Goal: Task Accomplishment & Management: Manage account settings

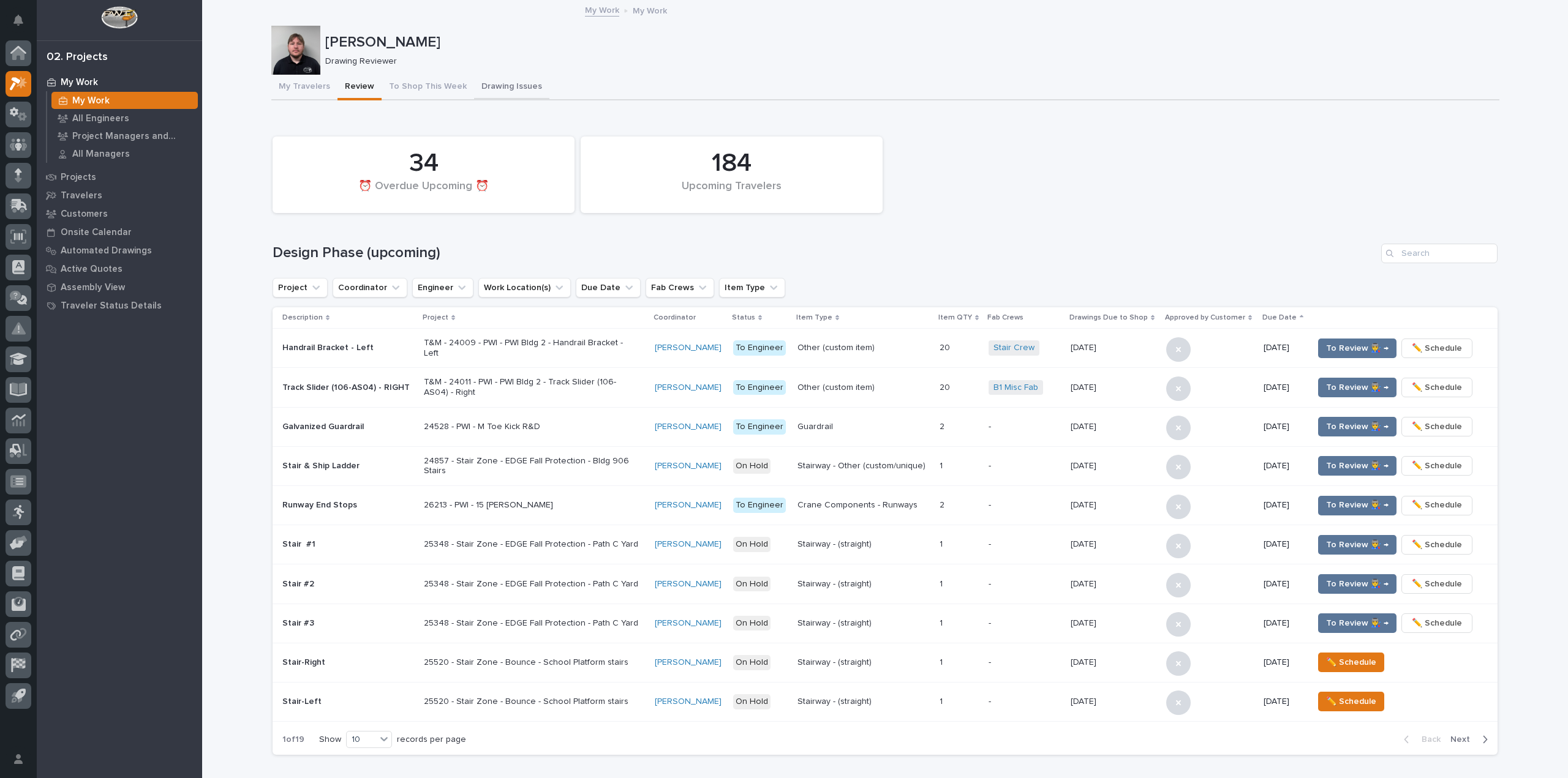
click at [483, 79] on button "Drawing Issues" at bounding box center [512, 87] width 76 height 26
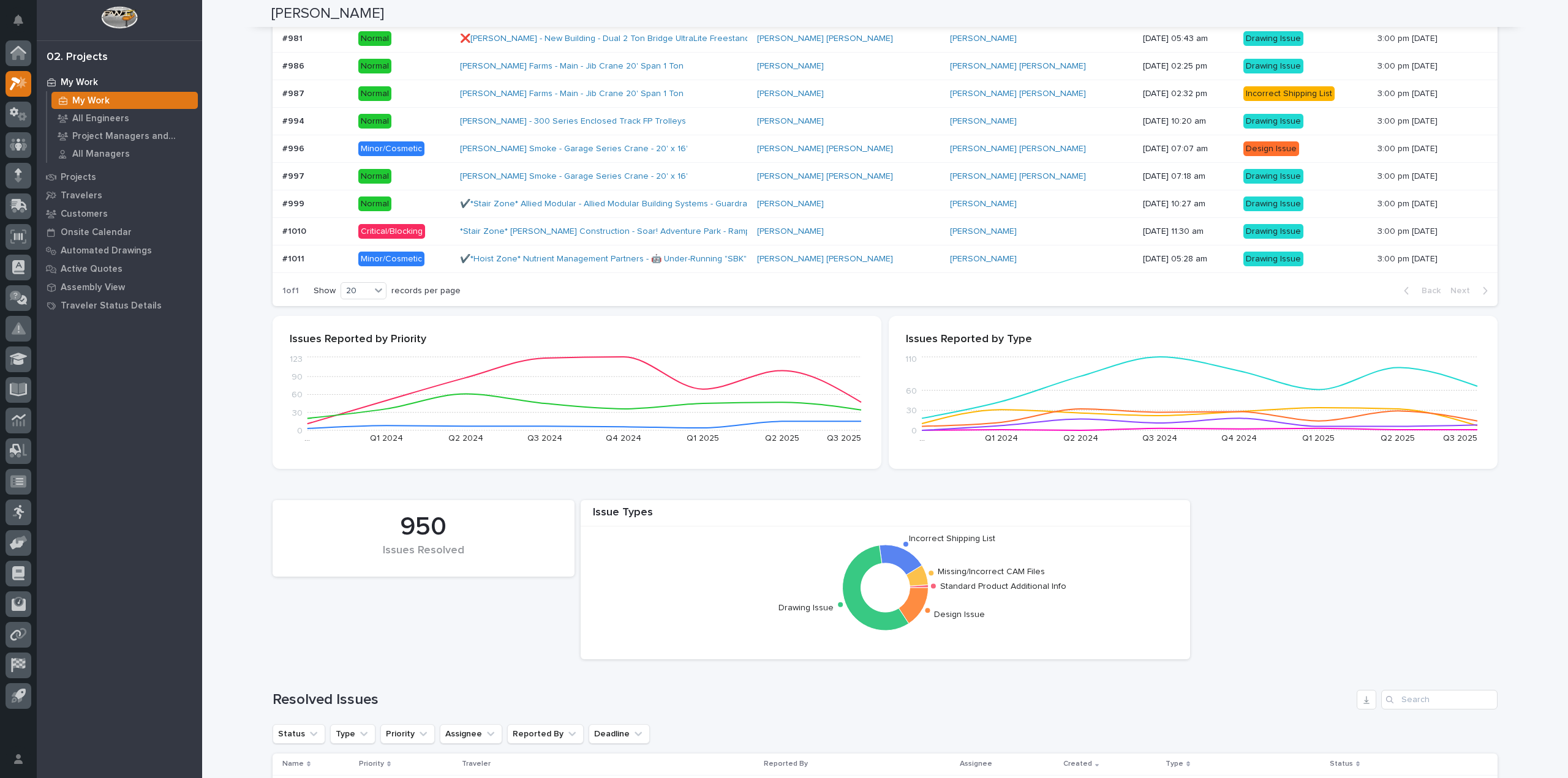
scroll to position [368, 0]
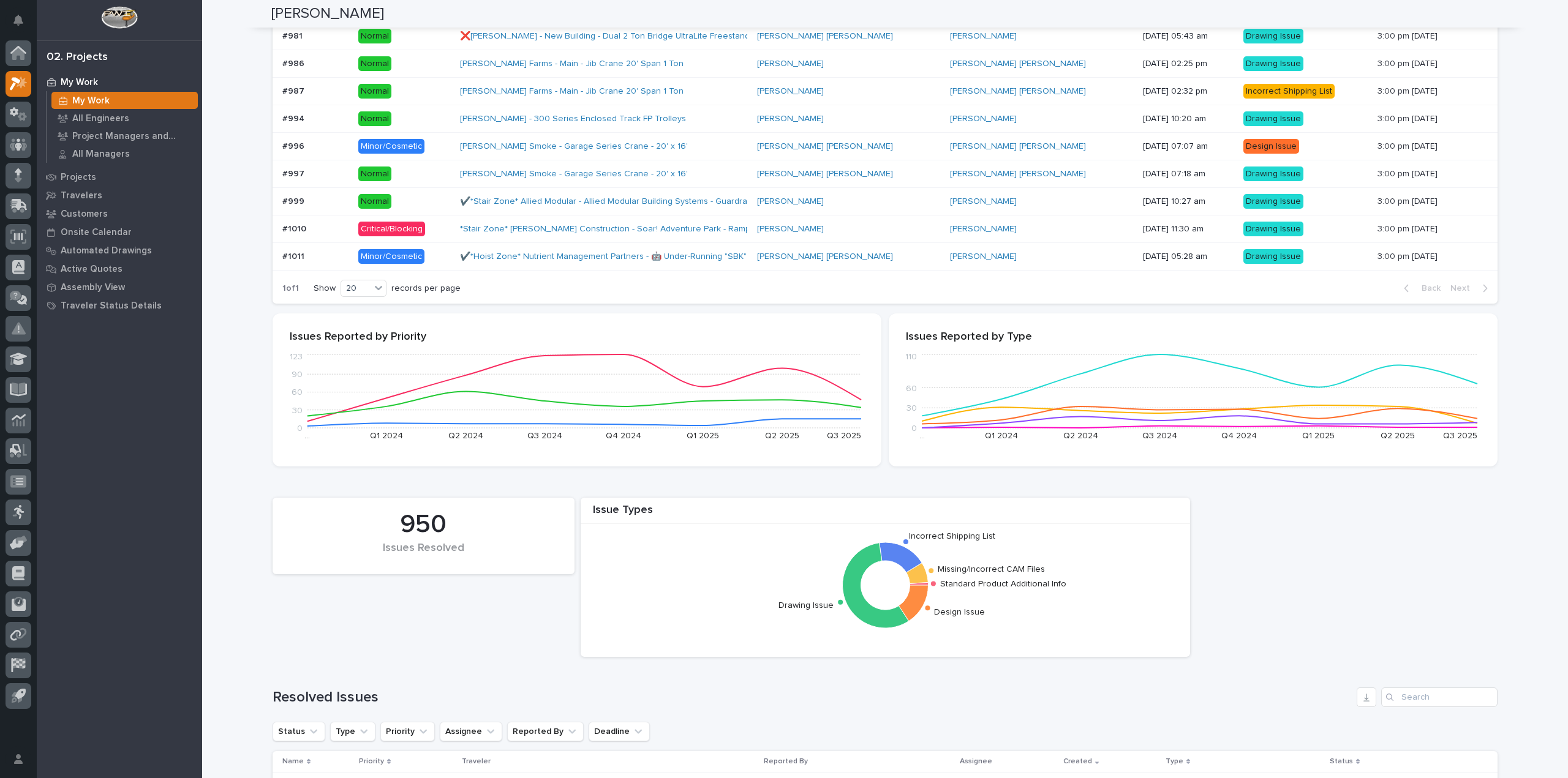
click at [337, 258] on p at bounding box center [315, 257] width 66 height 10
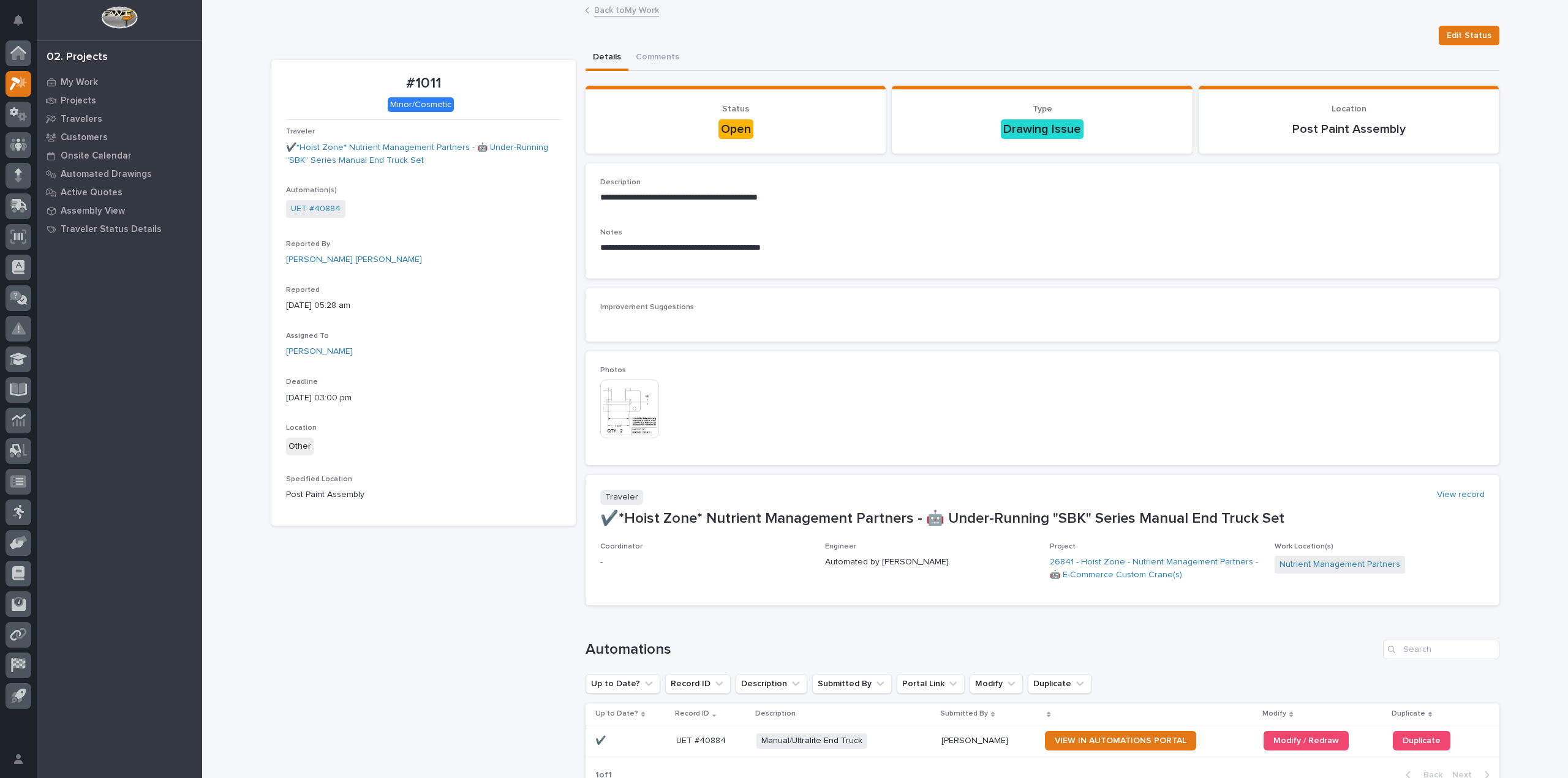
click at [636, 395] on img at bounding box center [629, 409] width 59 height 59
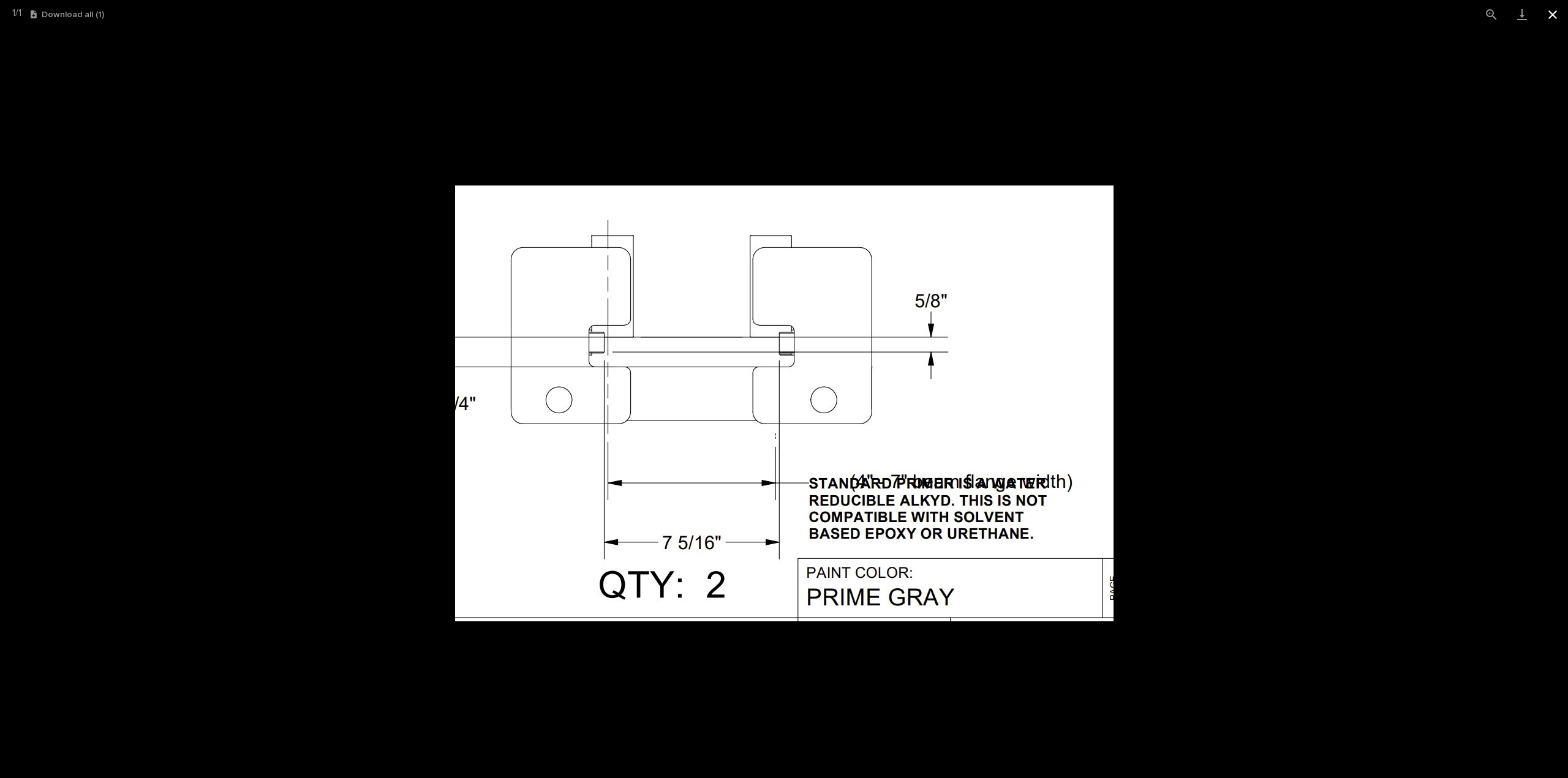
click at [1543, 13] on button "Close gallery" at bounding box center [1552, 14] width 31 height 29
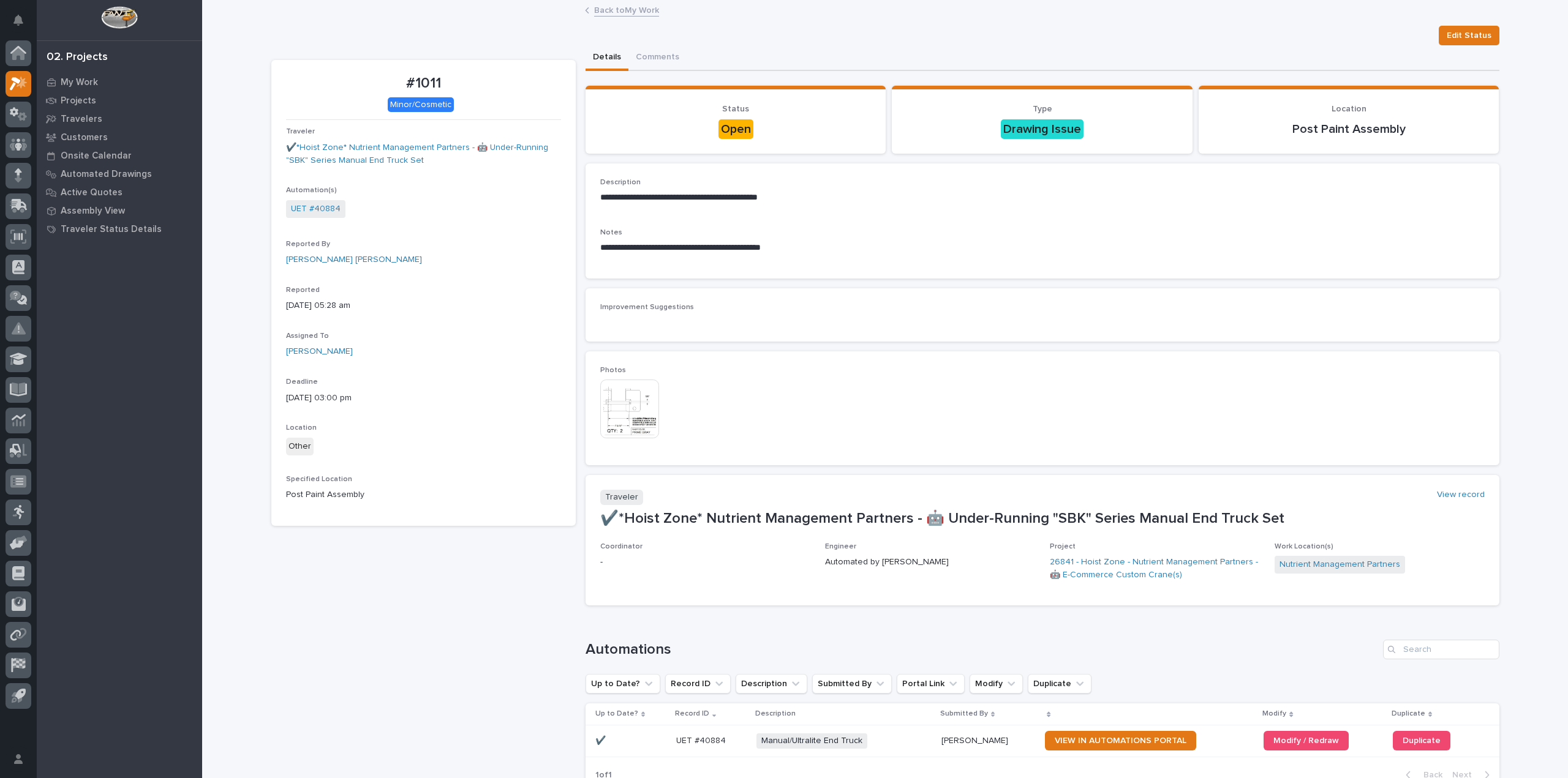
click at [620, 4] on link "Back to My Work" at bounding box center [626, 9] width 65 height 14
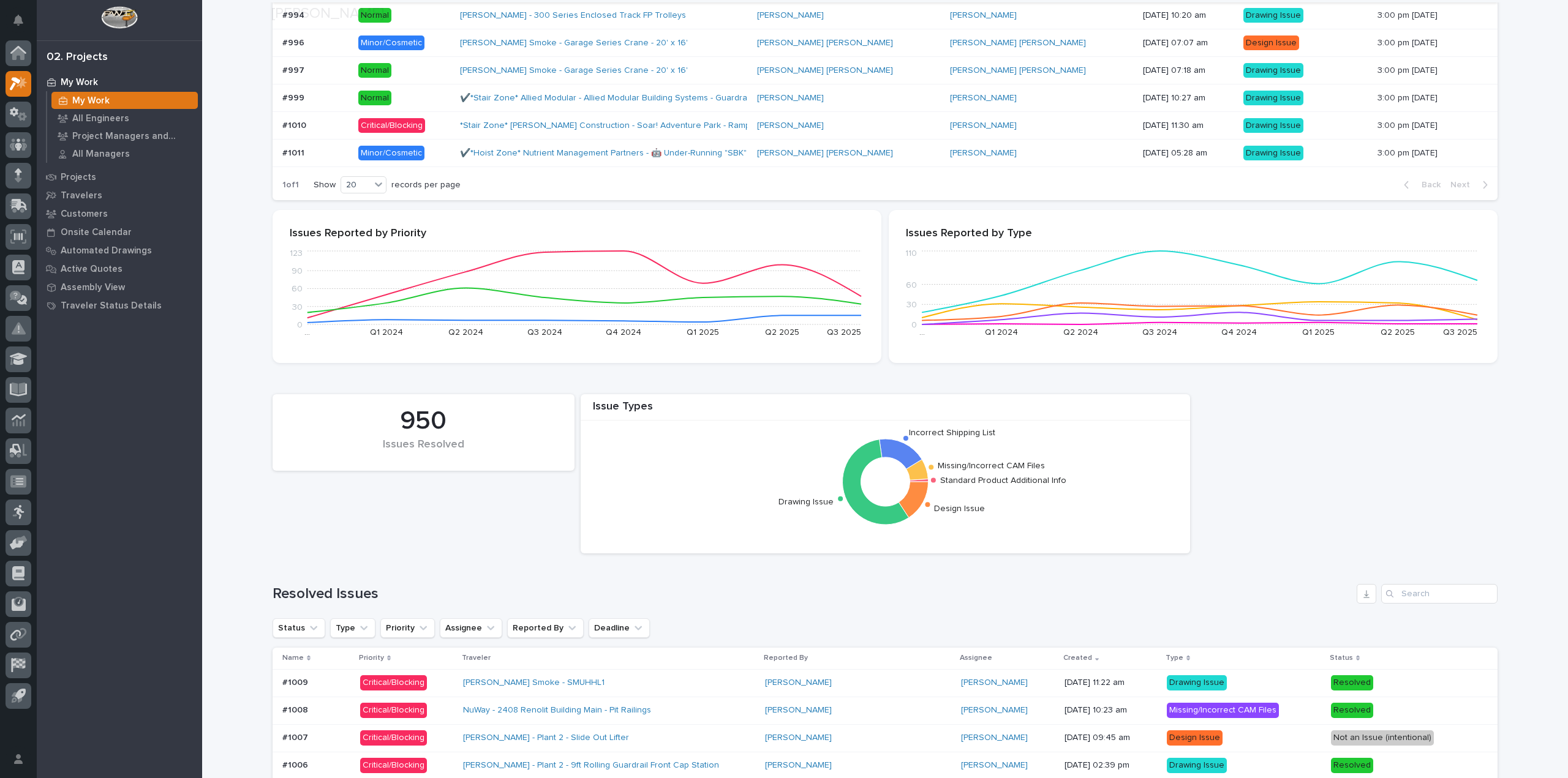
scroll to position [490, 0]
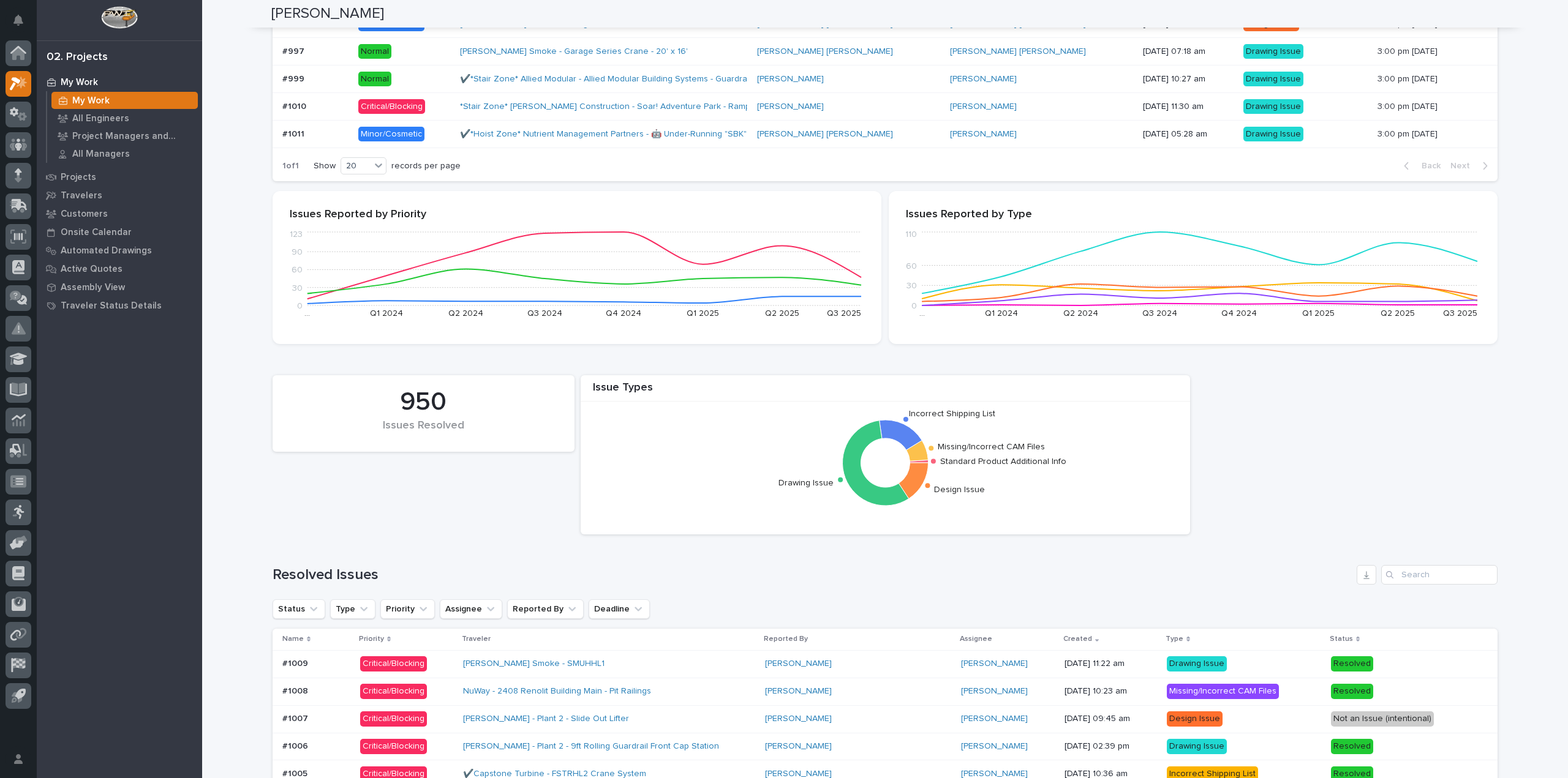
click at [332, 105] on p at bounding box center [315, 106] width 66 height 10
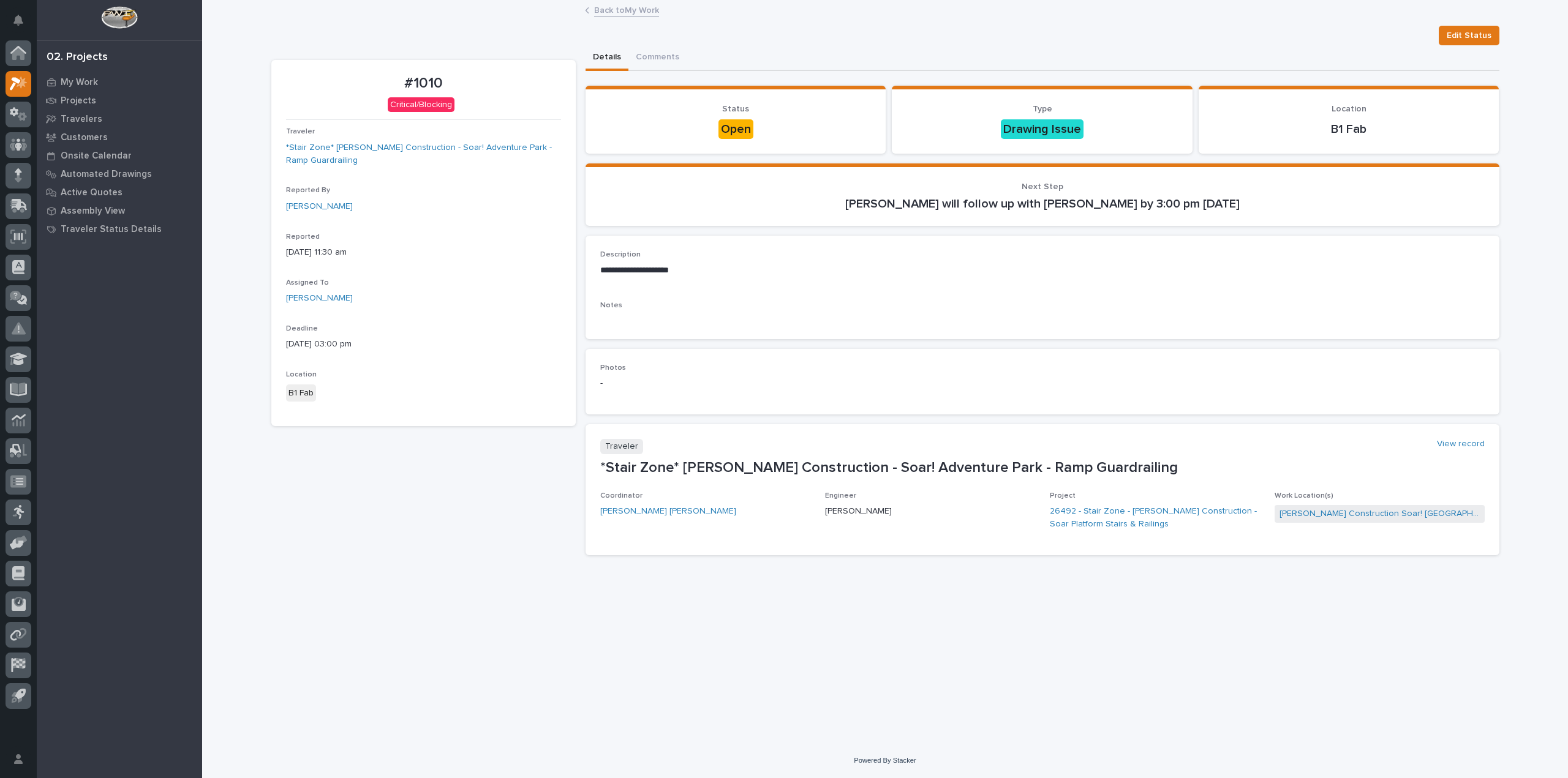
click at [620, 13] on link "Back to My Work" at bounding box center [626, 9] width 65 height 14
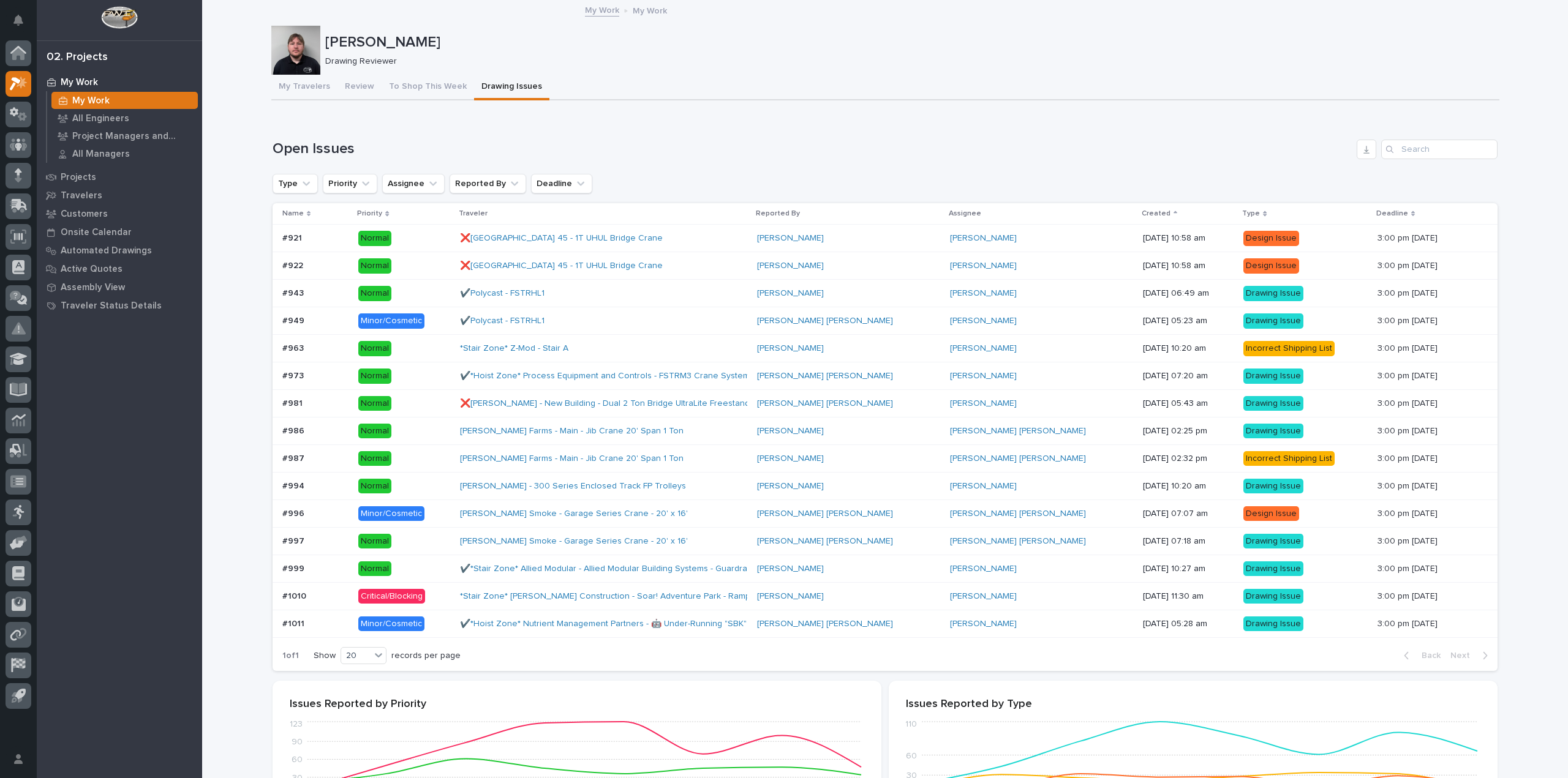
click at [305, 560] on div "#999 #999" at bounding box center [315, 569] width 66 height 20
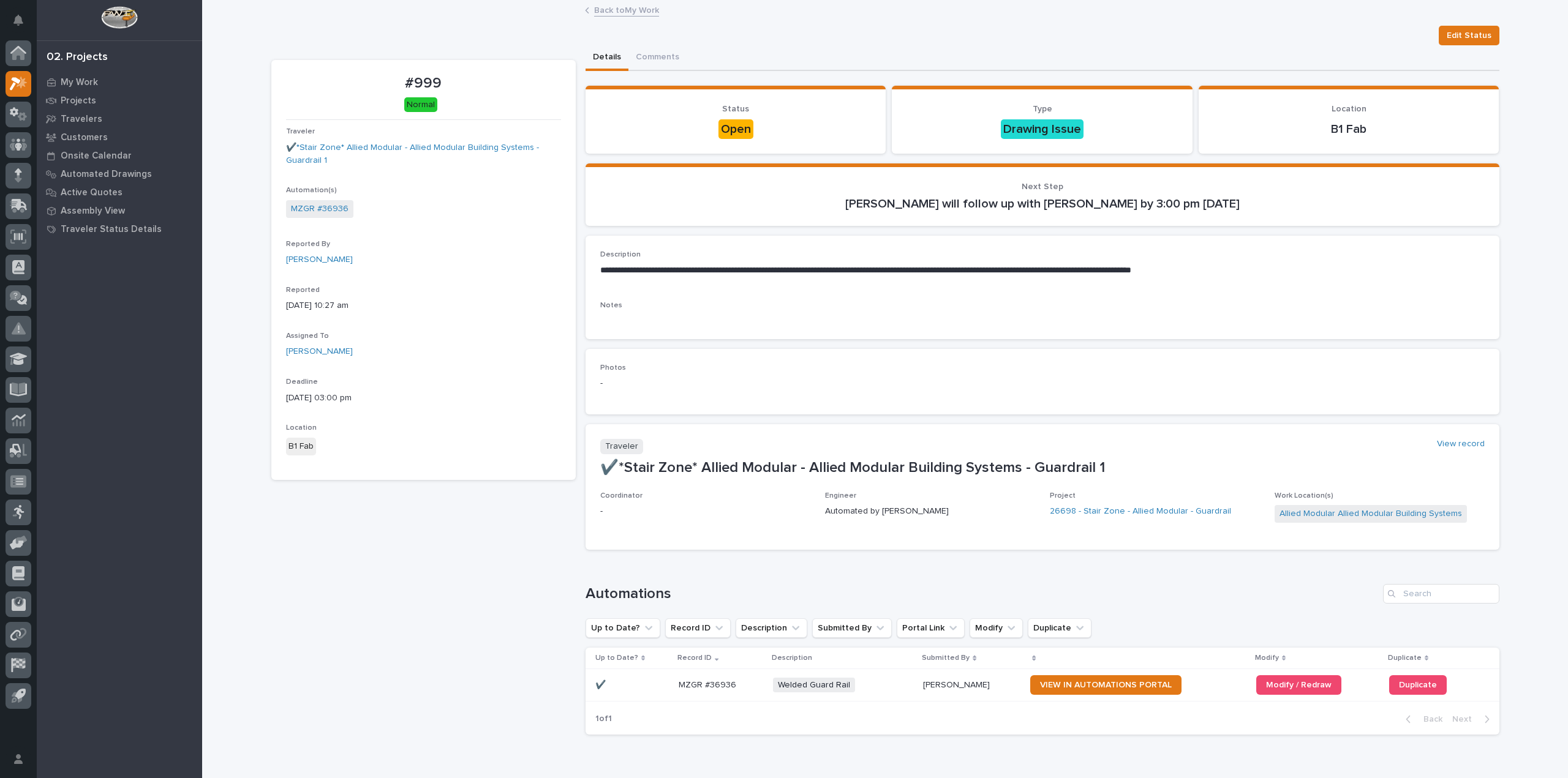
click at [654, 13] on div "Back to My Work" at bounding box center [885, 11] width 613 height 17
click at [651, 14] on link "Back to My Work" at bounding box center [626, 9] width 65 height 14
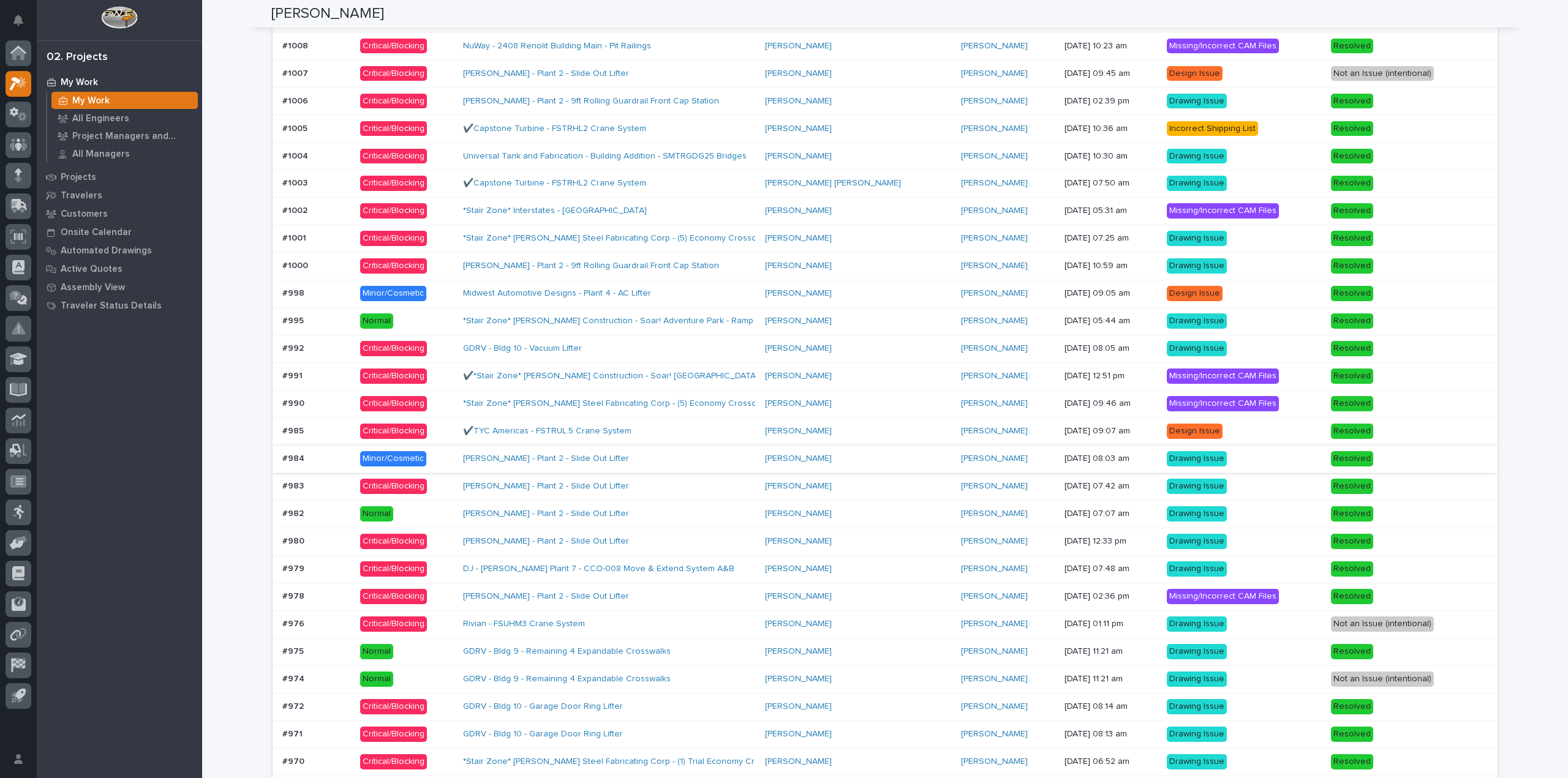
scroll to position [297, 0]
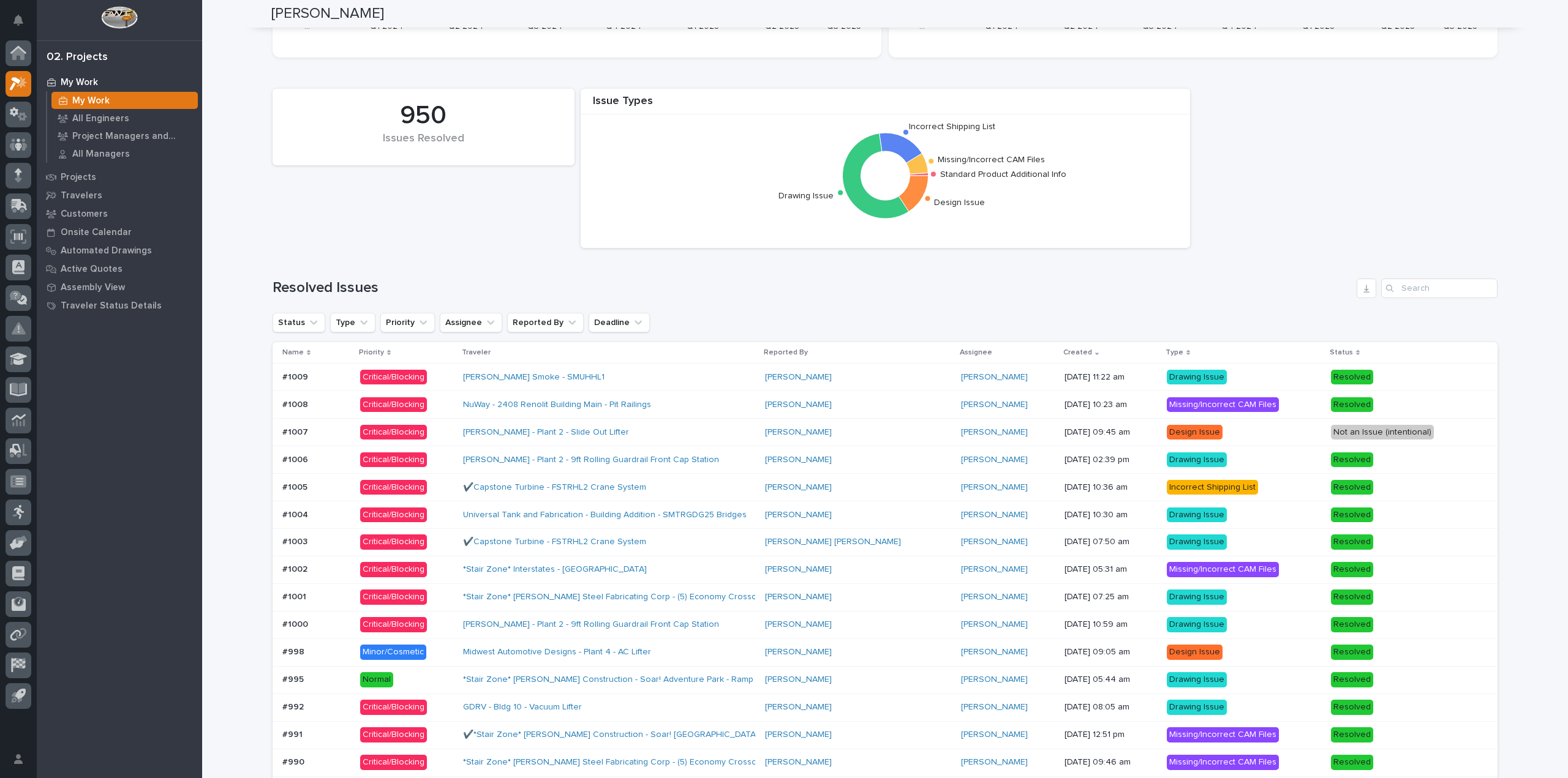
click at [333, 368] on div "#1009 #1009" at bounding box center [316, 378] width 68 height 20
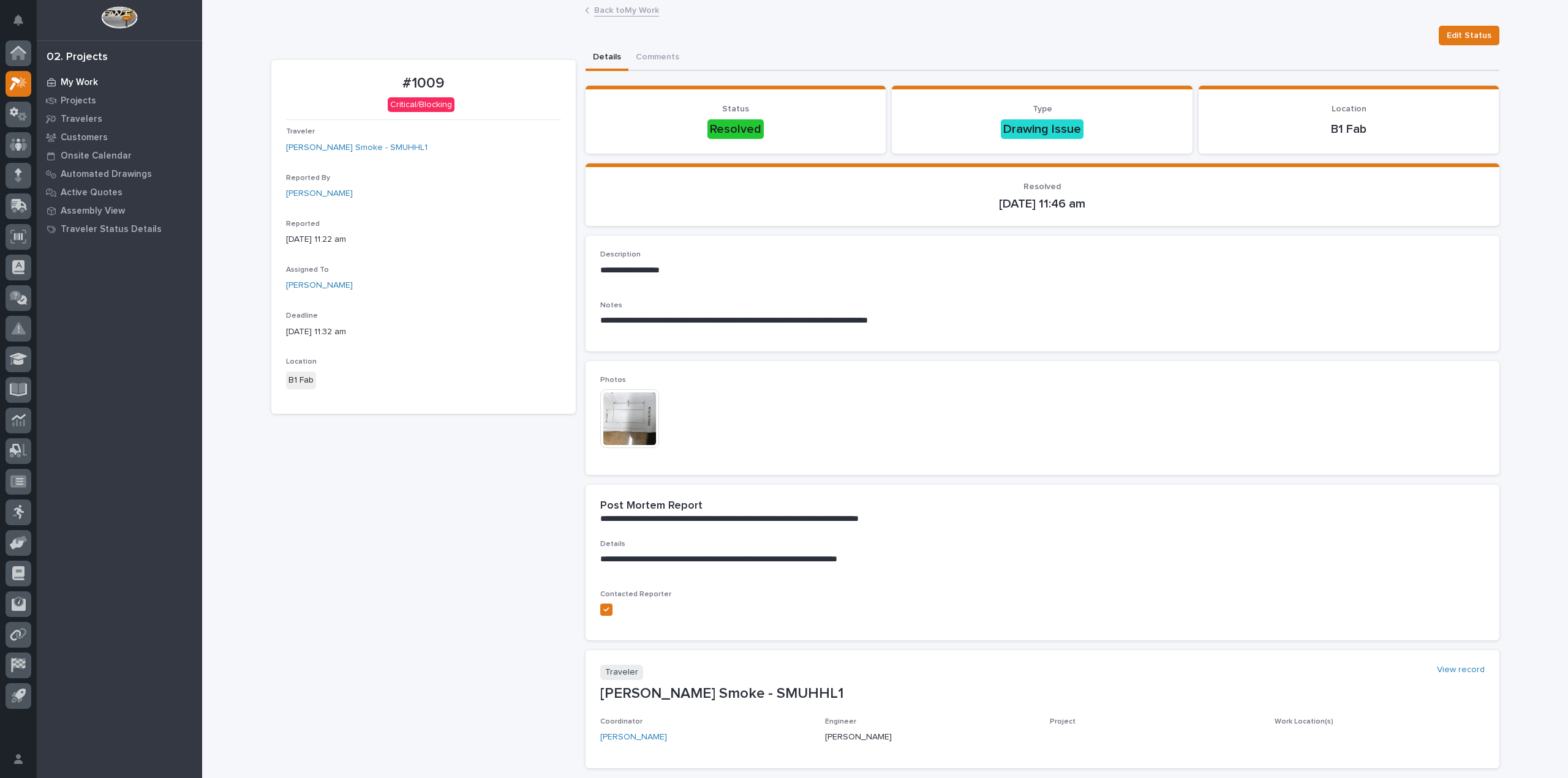
click at [80, 84] on p "My Work" at bounding box center [79, 83] width 37 height 11
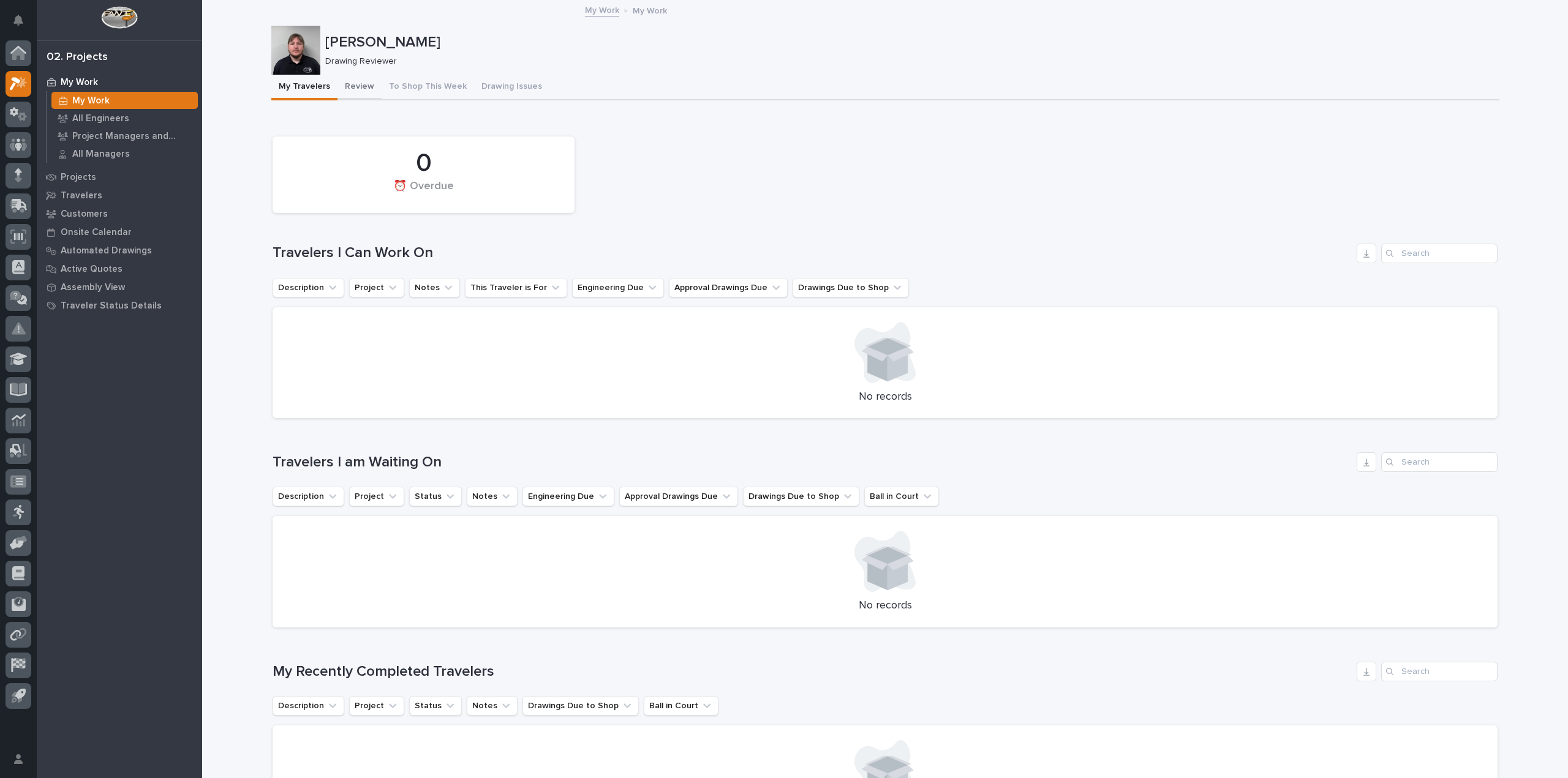
click at [340, 86] on button "Review" at bounding box center [359, 87] width 44 height 26
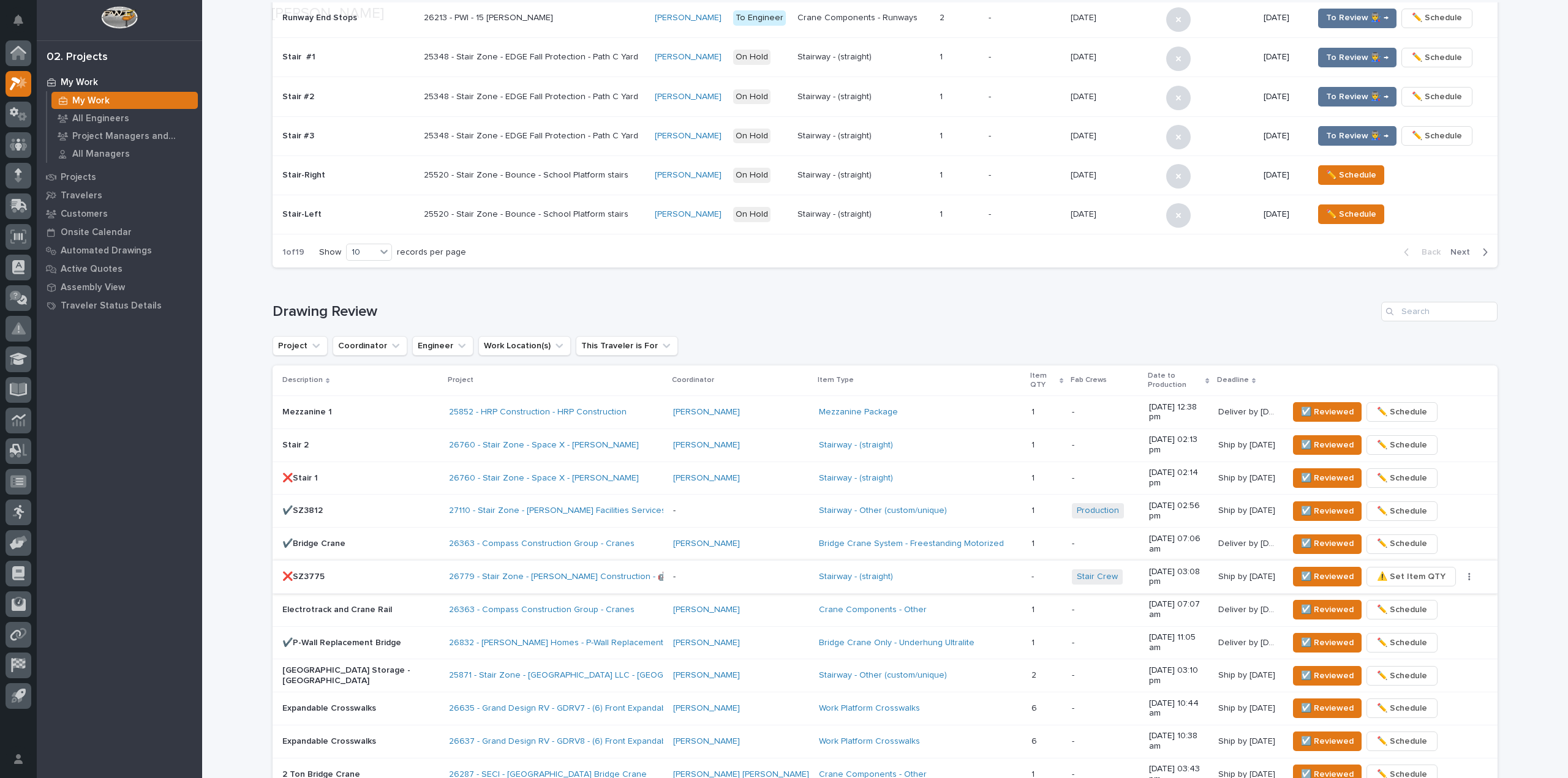
scroll to position [613, 0]
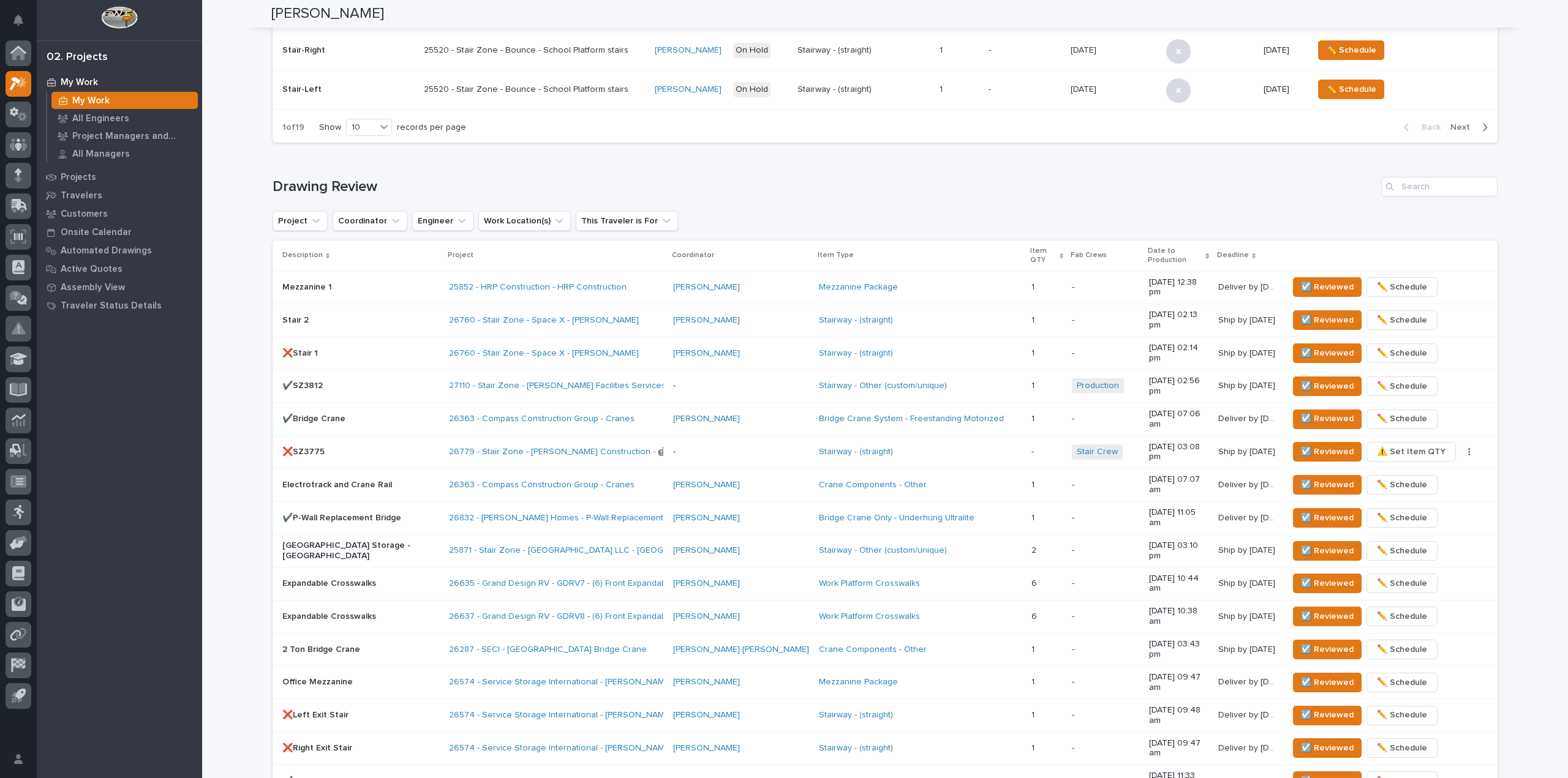
click at [361, 310] on div "Stair 2" at bounding box center [360, 320] width 157 height 20
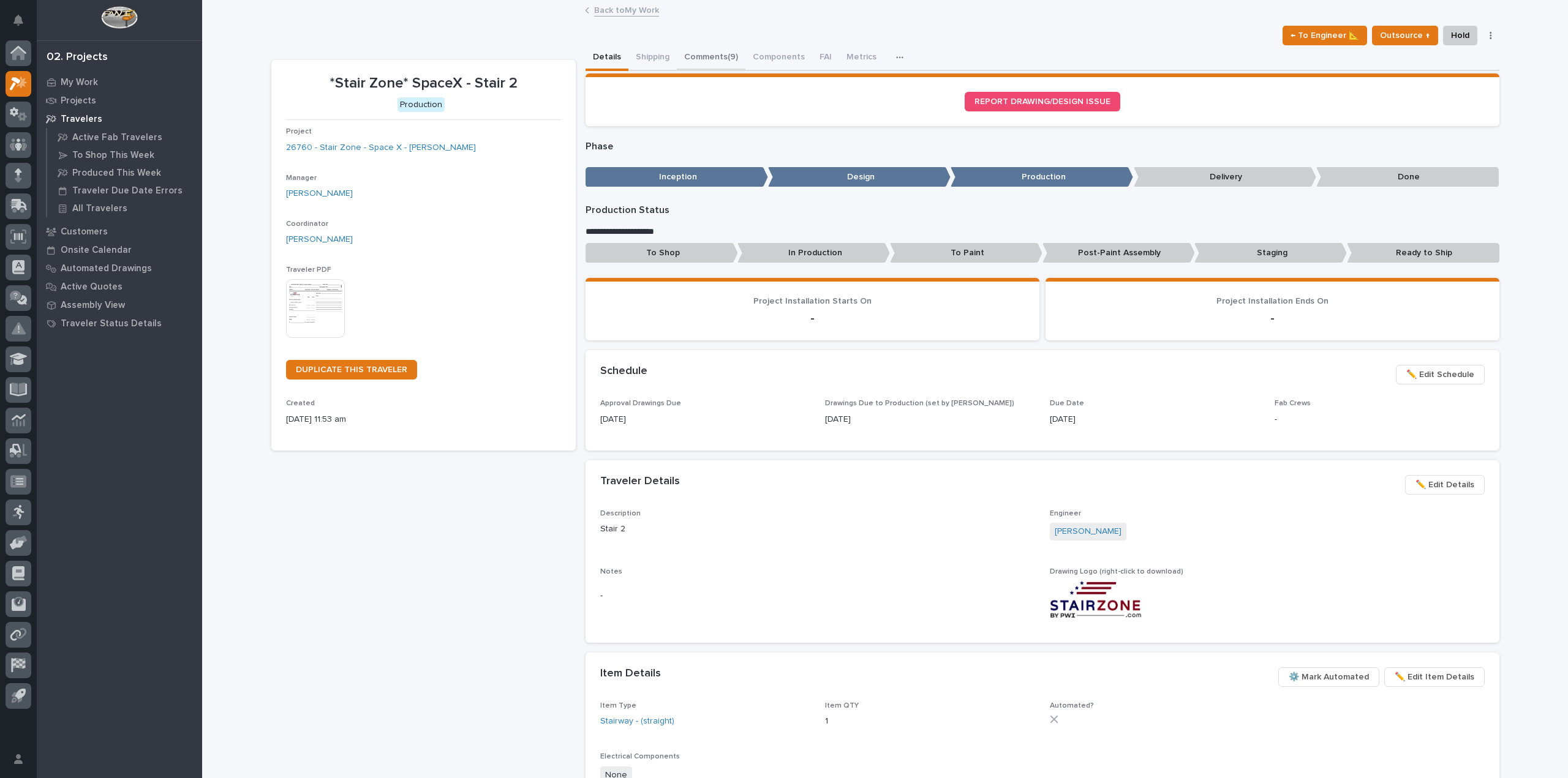
click at [721, 54] on button "Comments (9)" at bounding box center [710, 58] width 69 height 26
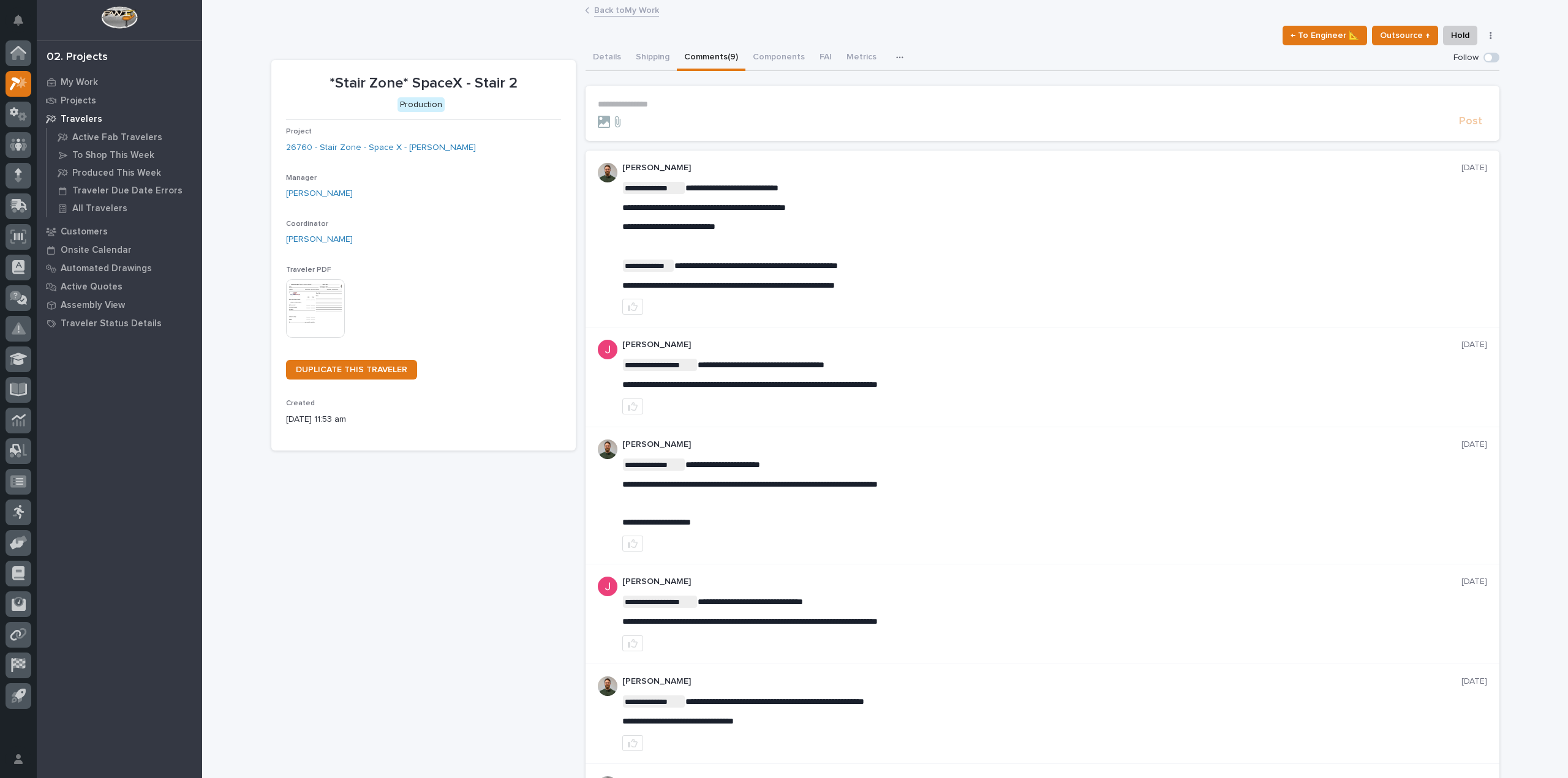
click at [630, 106] on p "**********" at bounding box center [1042, 104] width 889 height 10
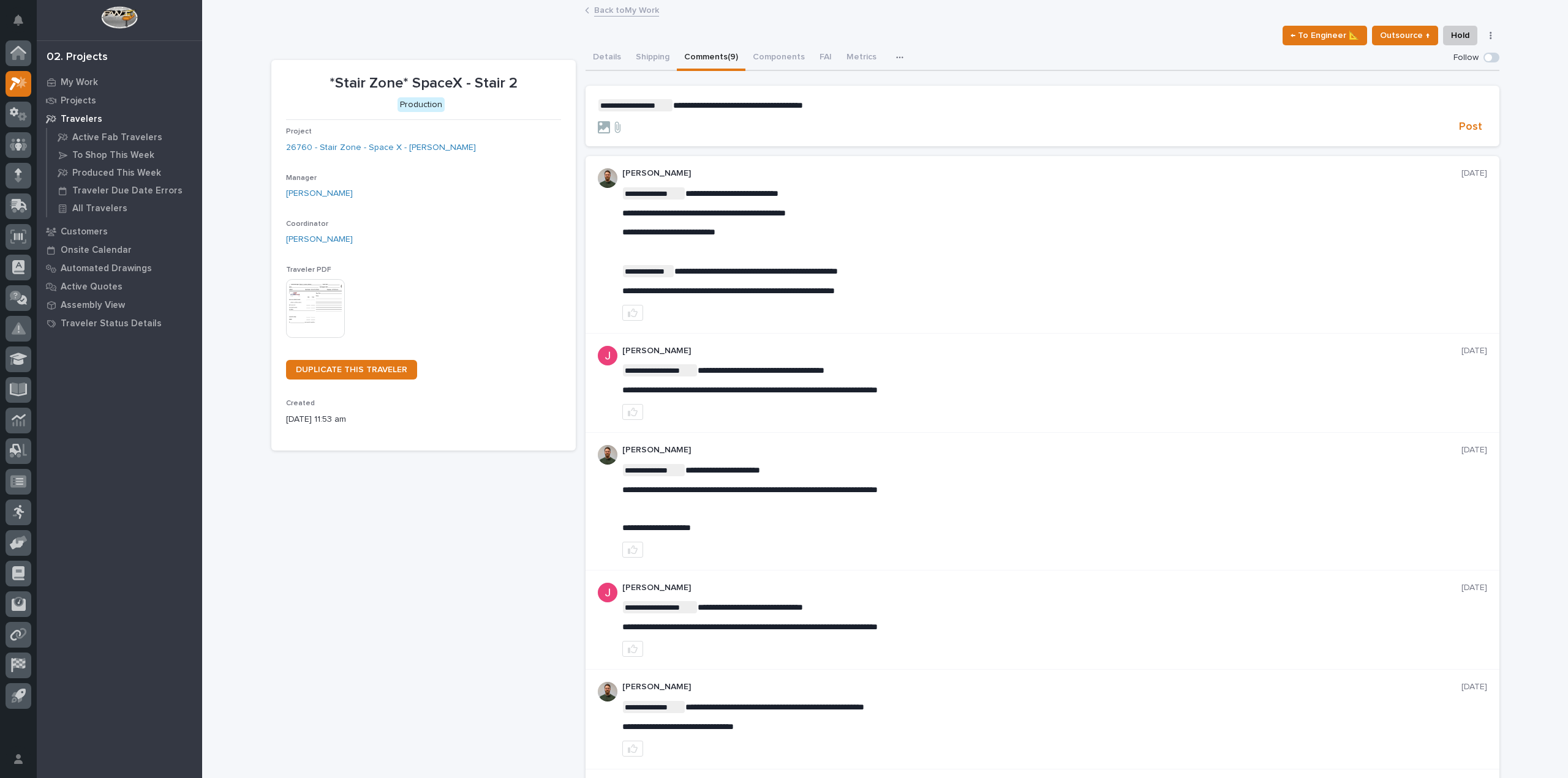
click at [788, 106] on span "**********" at bounding box center [738, 105] width 130 height 9
click at [810, 103] on span "**********" at bounding box center [772, 105] width 197 height 9
drag, startPoint x: 922, startPoint y: 105, endPoint x: 906, endPoint y: 109, distance: 16.5
click at [919, 105] on p "**********" at bounding box center [1042, 106] width 889 height 13
click at [859, 100] on p "**********" at bounding box center [1042, 106] width 889 height 13
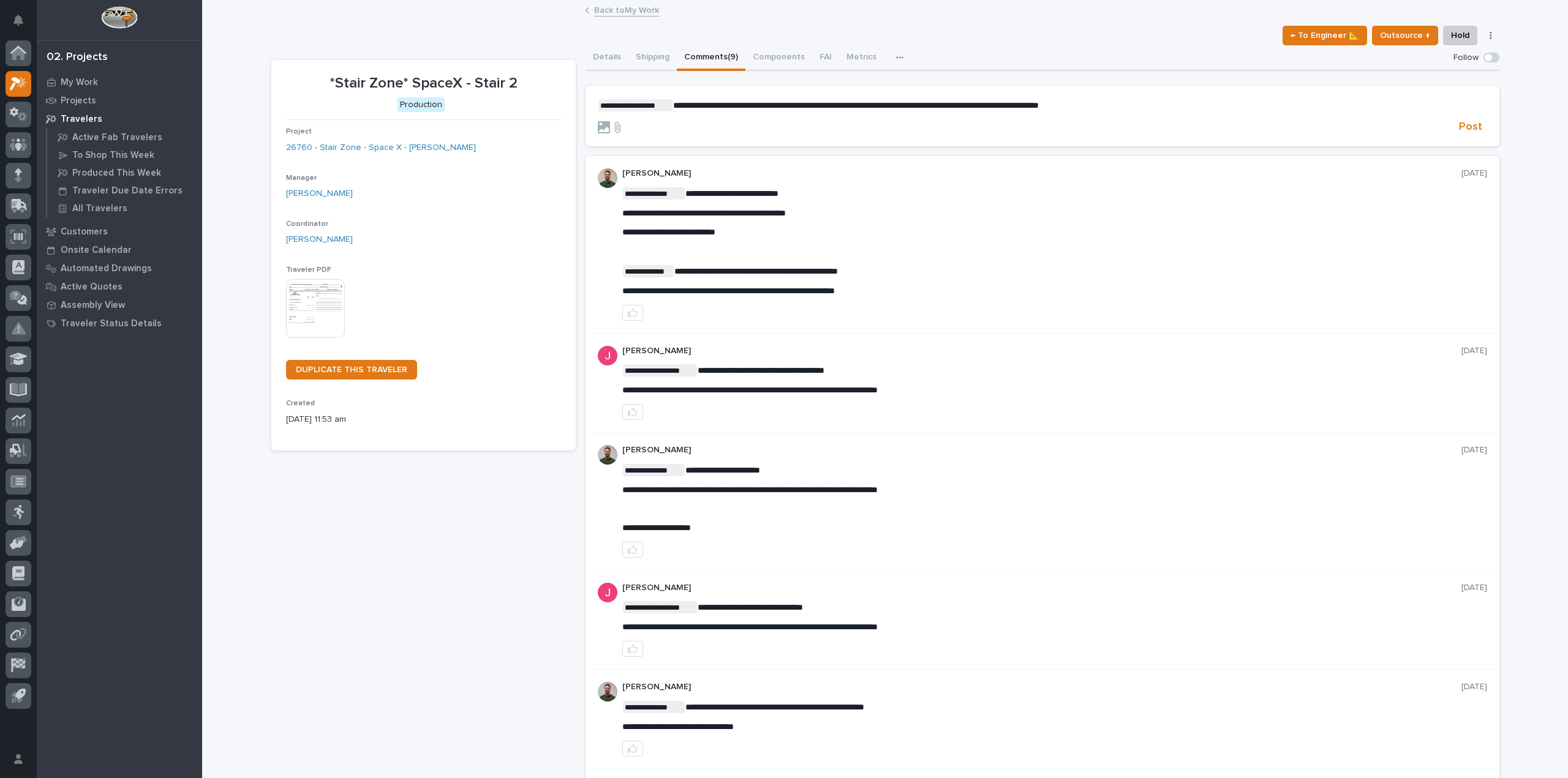
click at [1039, 105] on span "**********" at bounding box center [856, 105] width 365 height 9
click at [1470, 120] on span "Post" at bounding box center [1470, 127] width 24 height 14
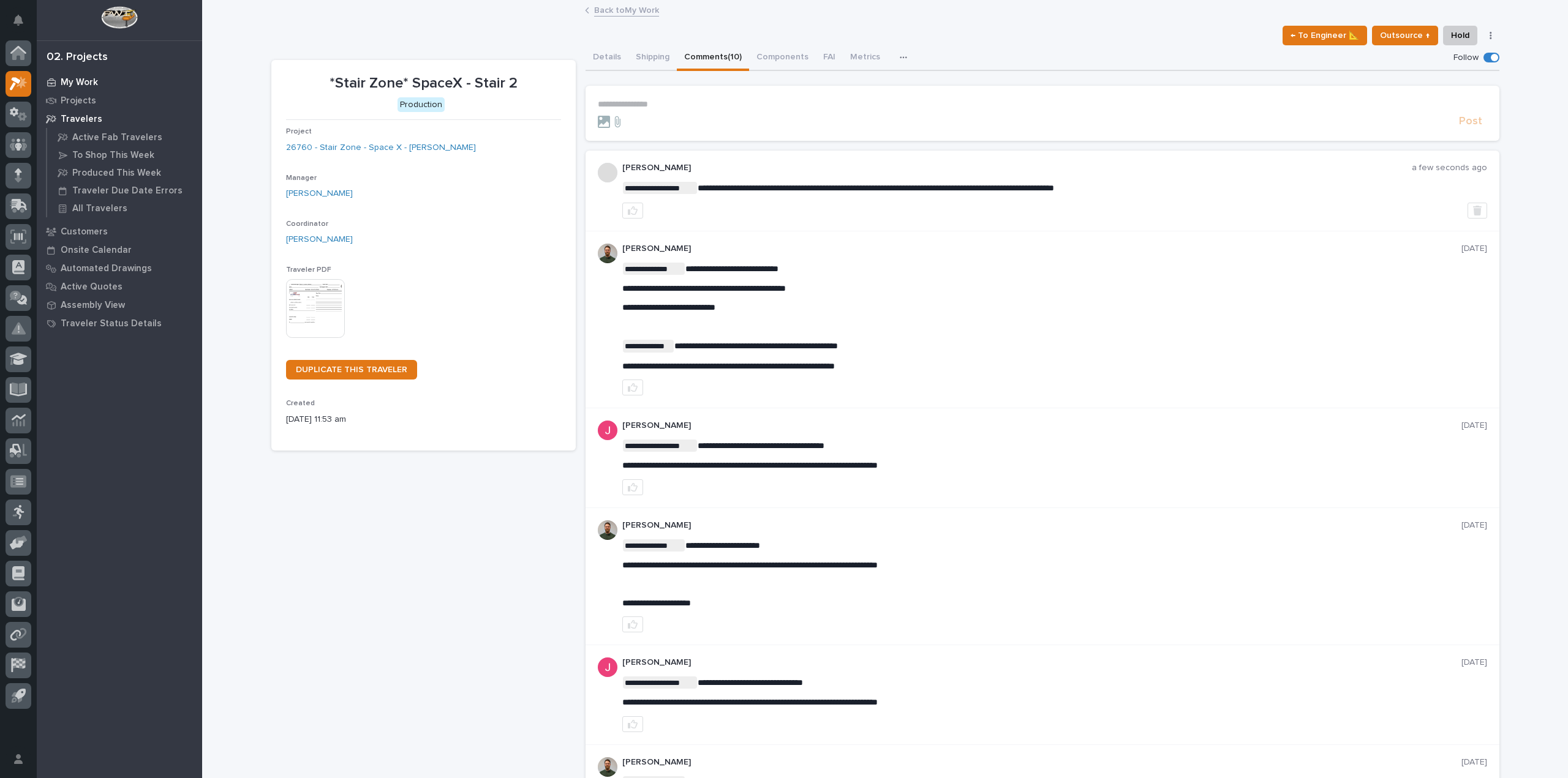
click at [94, 82] on p "My Work" at bounding box center [79, 83] width 37 height 11
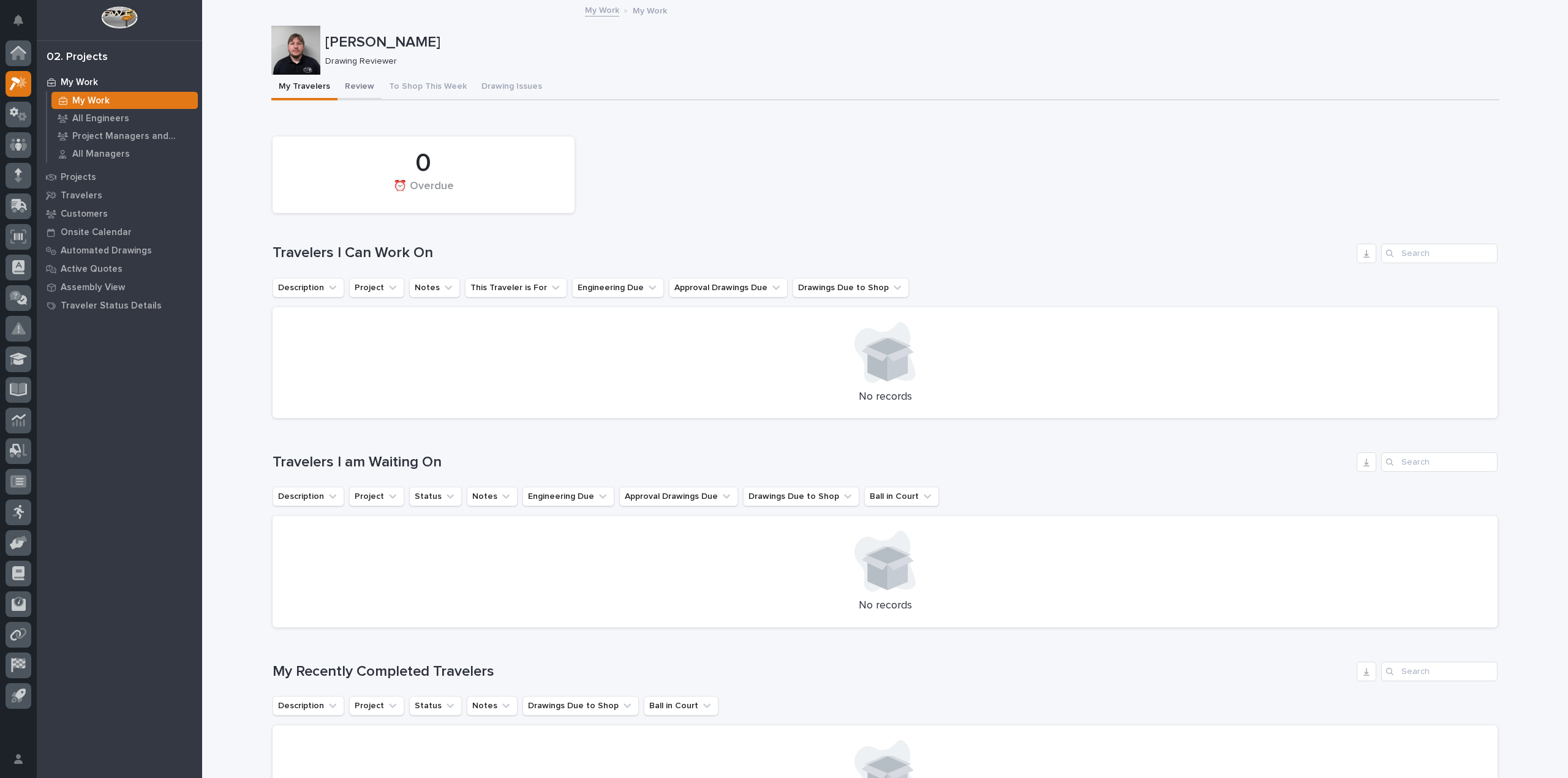
click at [358, 93] on button "Review" at bounding box center [359, 87] width 44 height 26
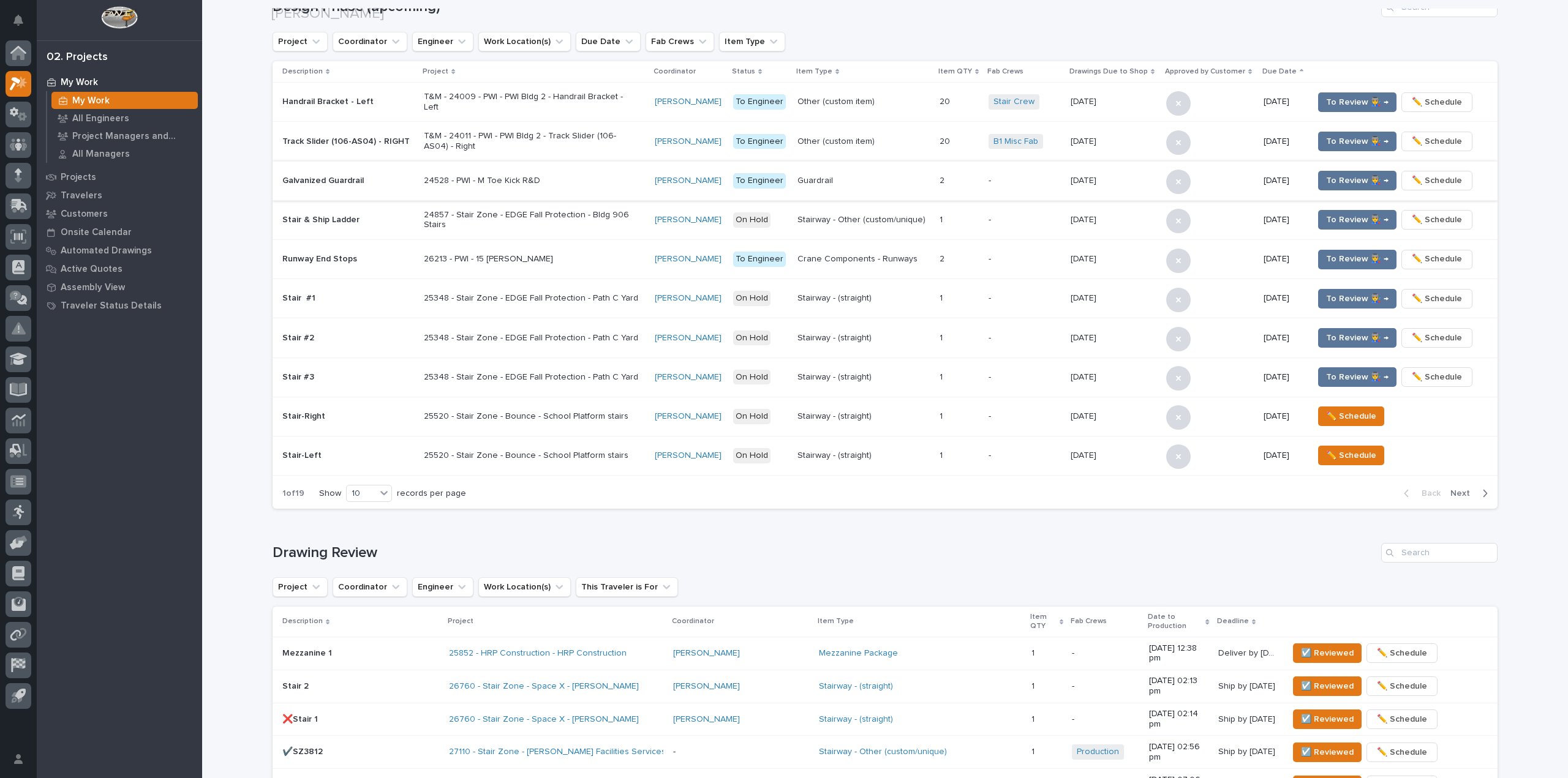
scroll to position [551, 0]
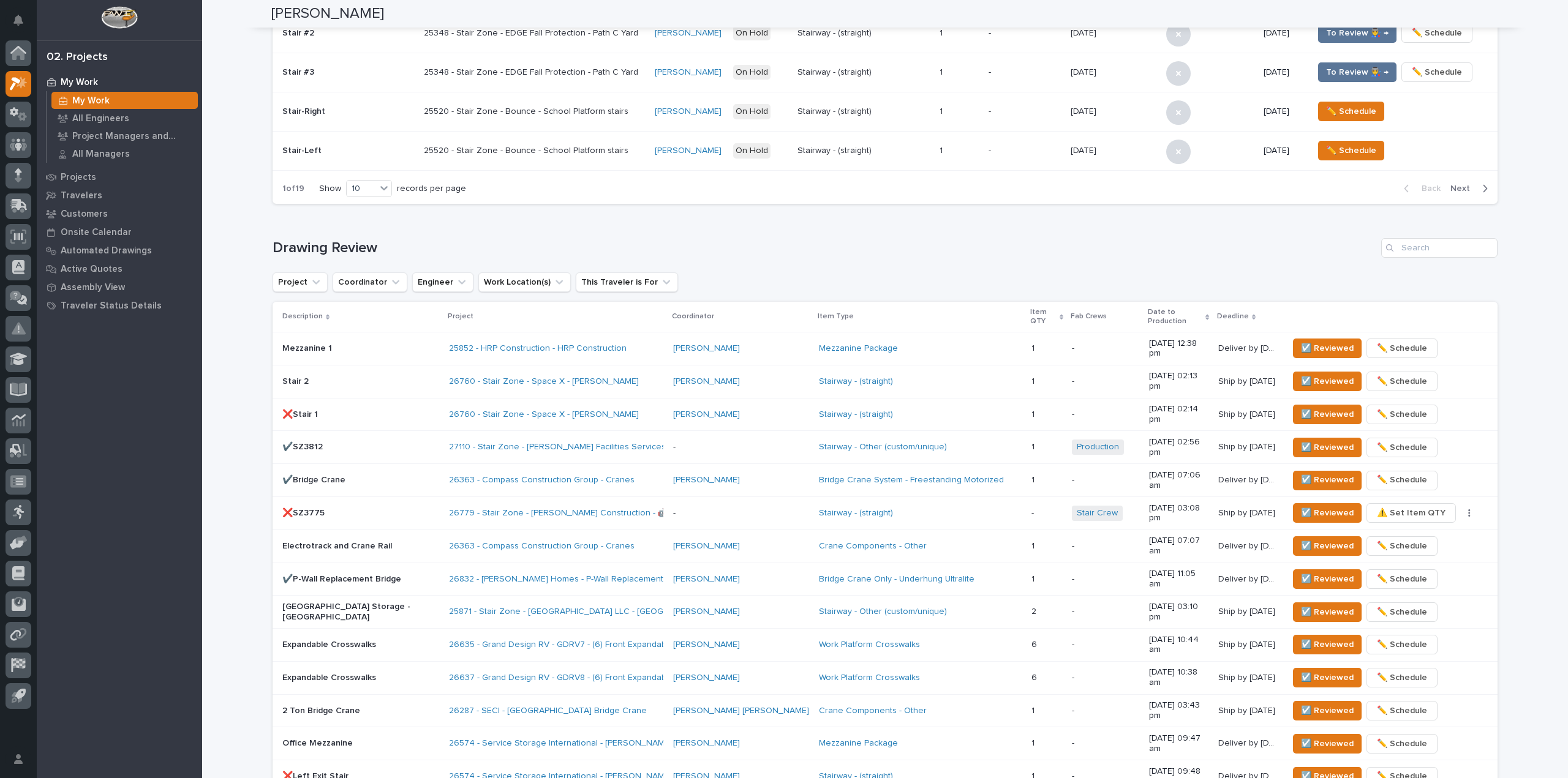
click at [333, 409] on p "❌Stair 1" at bounding box center [360, 414] width 157 height 10
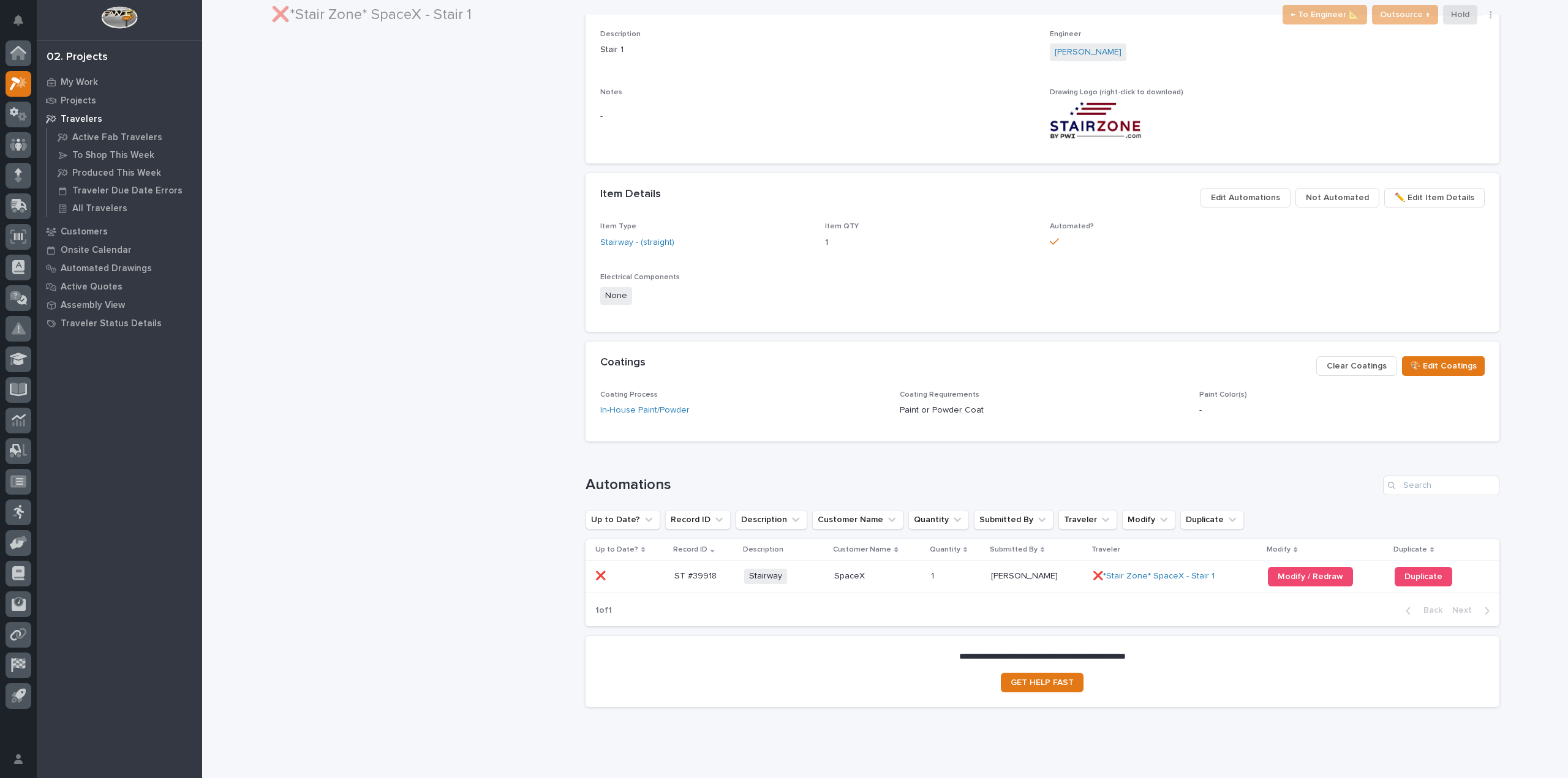
scroll to position [551, 0]
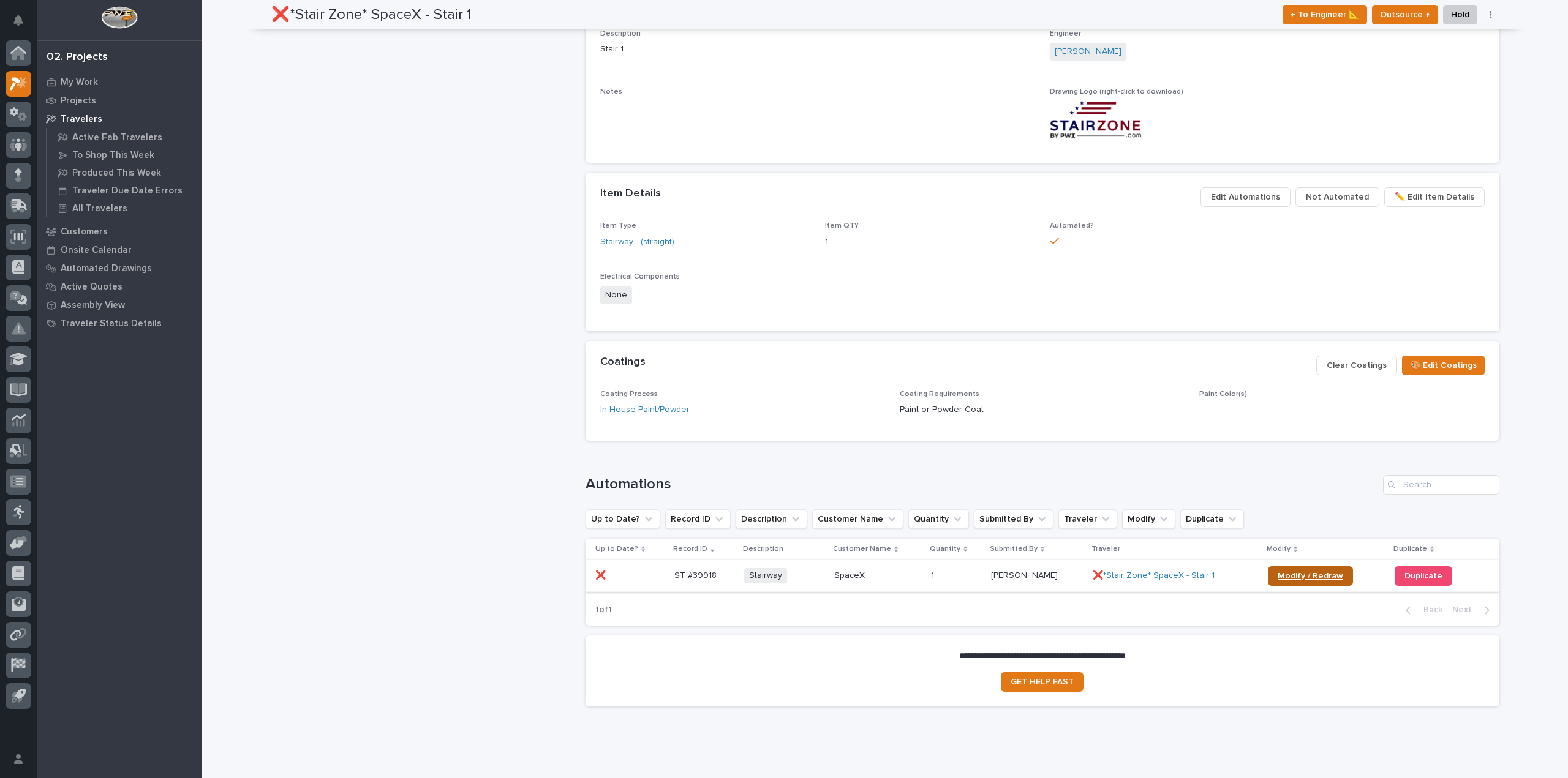
click at [1277, 572] on span "Modify / Redraw" at bounding box center [1310, 576] width 65 height 9
click at [20, 54] on icon at bounding box center [19, 54] width 13 height 13
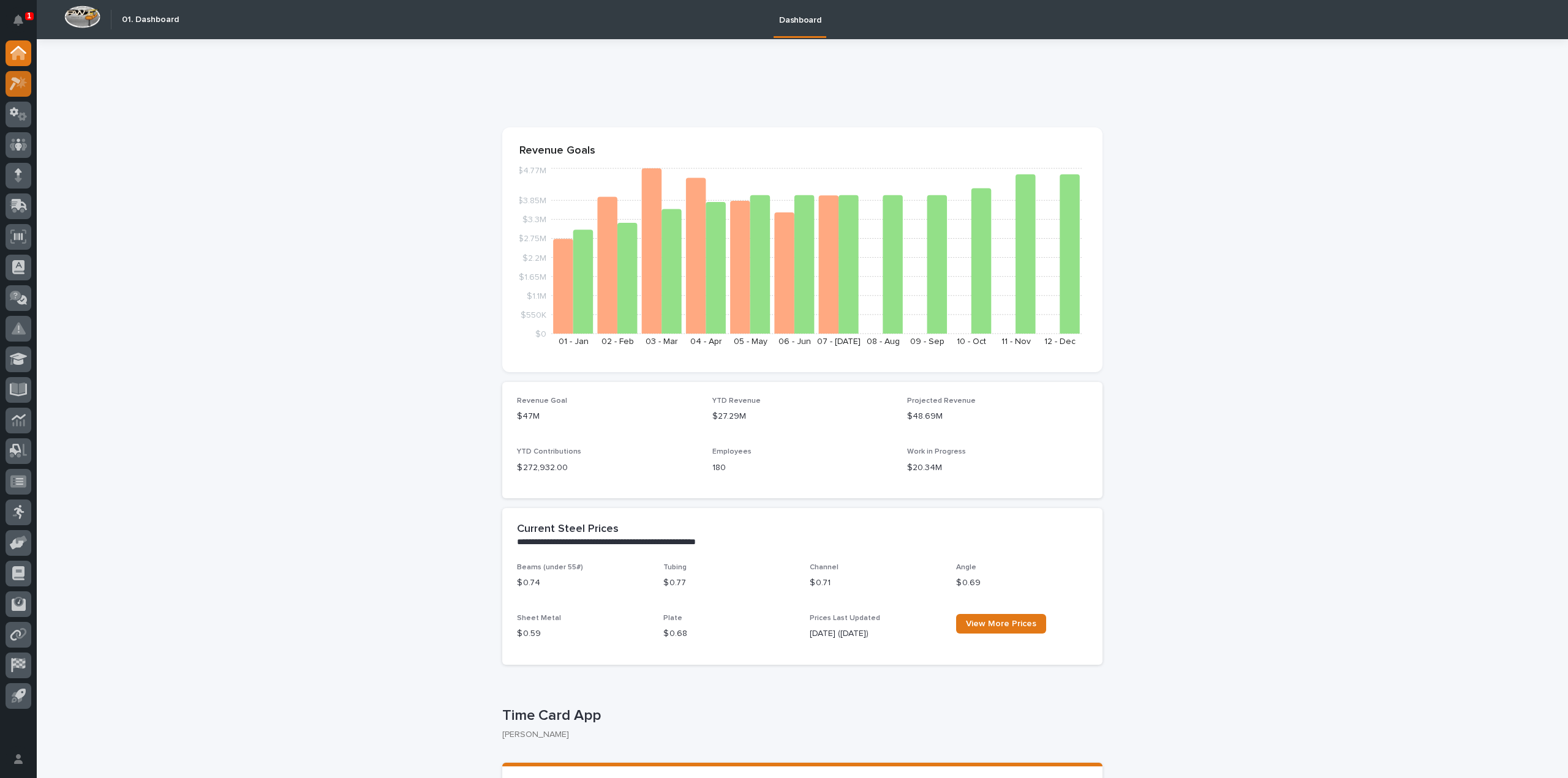
click at [14, 80] on icon at bounding box center [15, 83] width 11 height 13
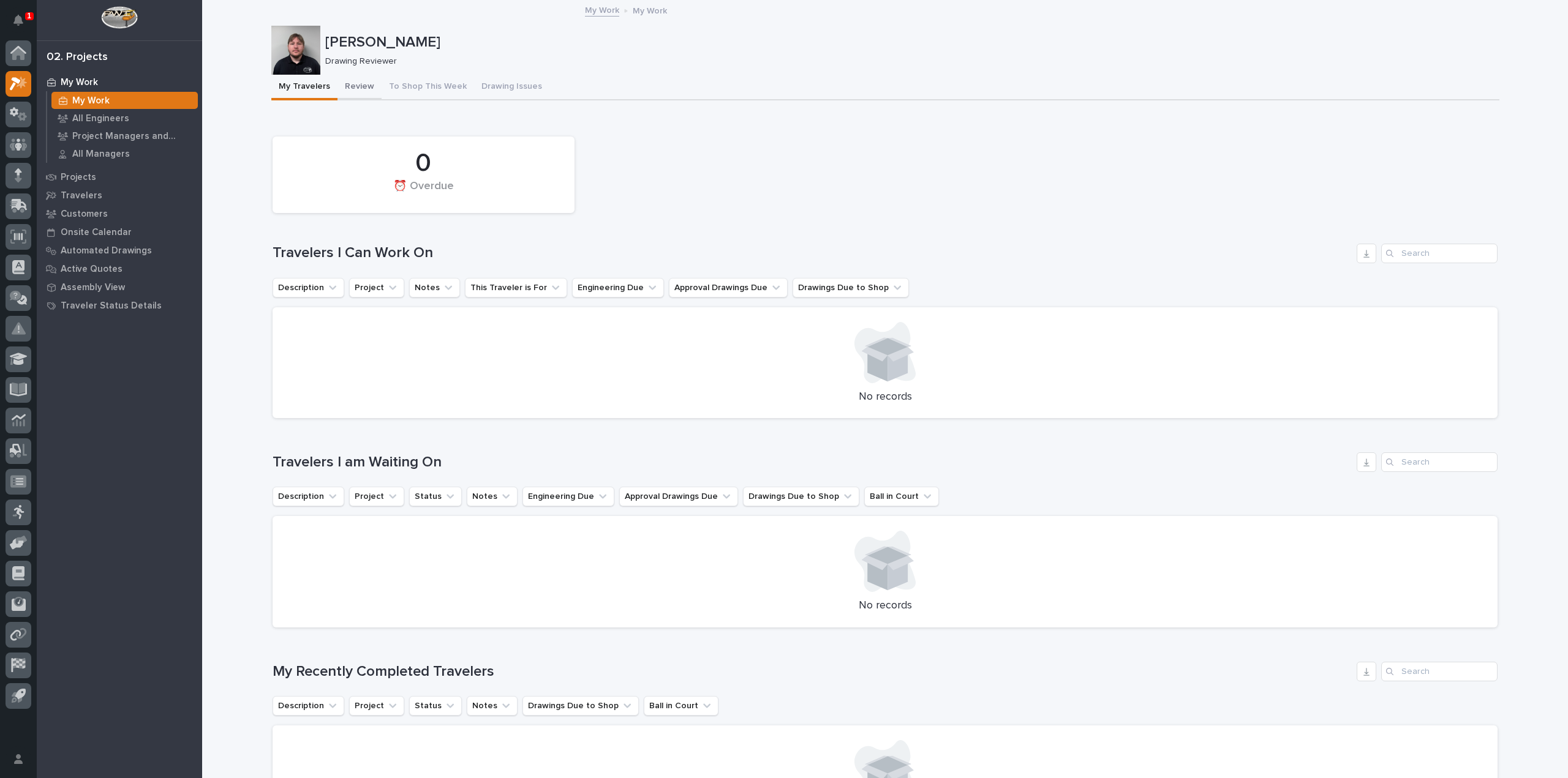
click at [359, 83] on button "Review" at bounding box center [359, 87] width 44 height 26
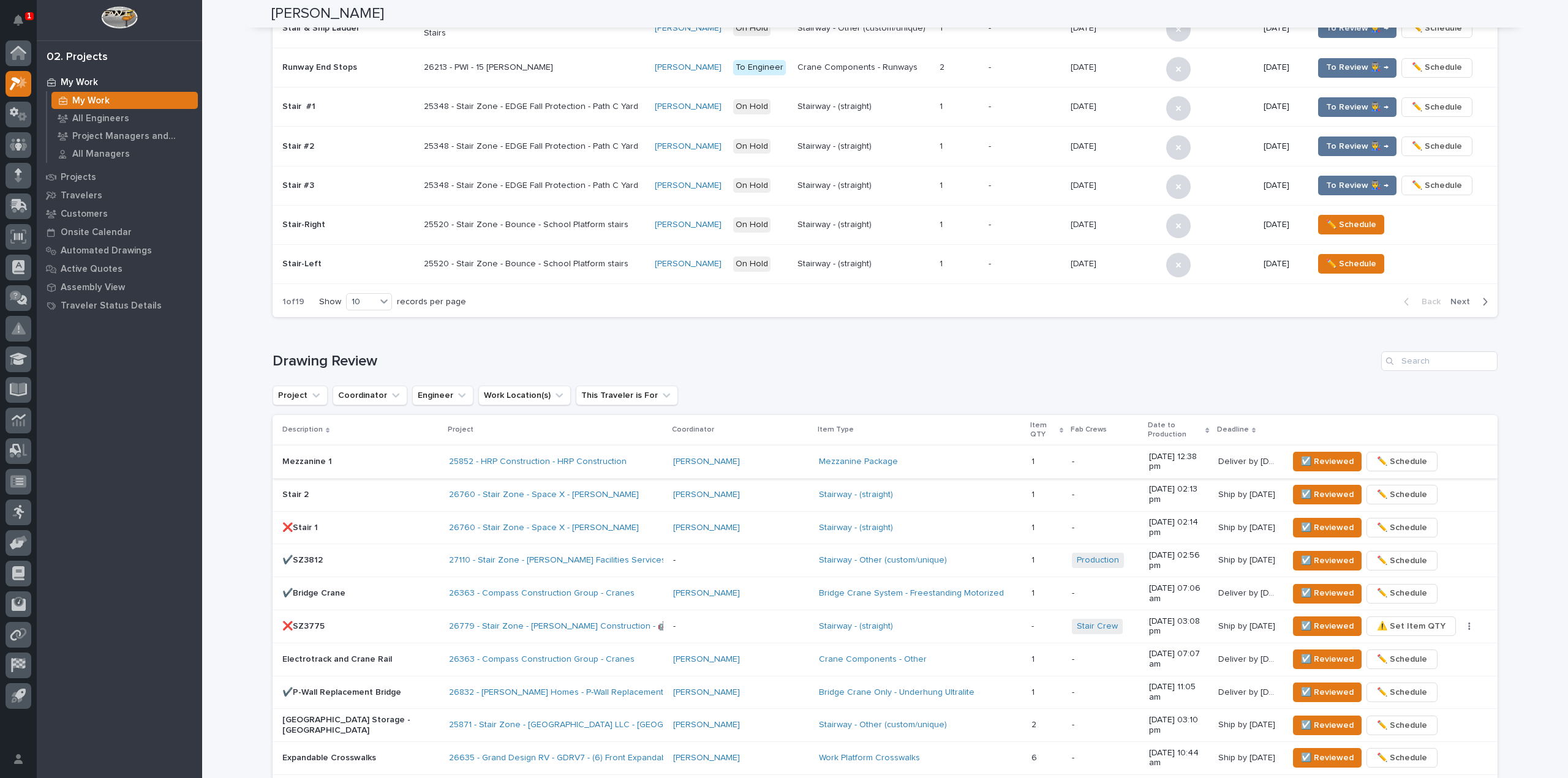
scroll to position [490, 0]
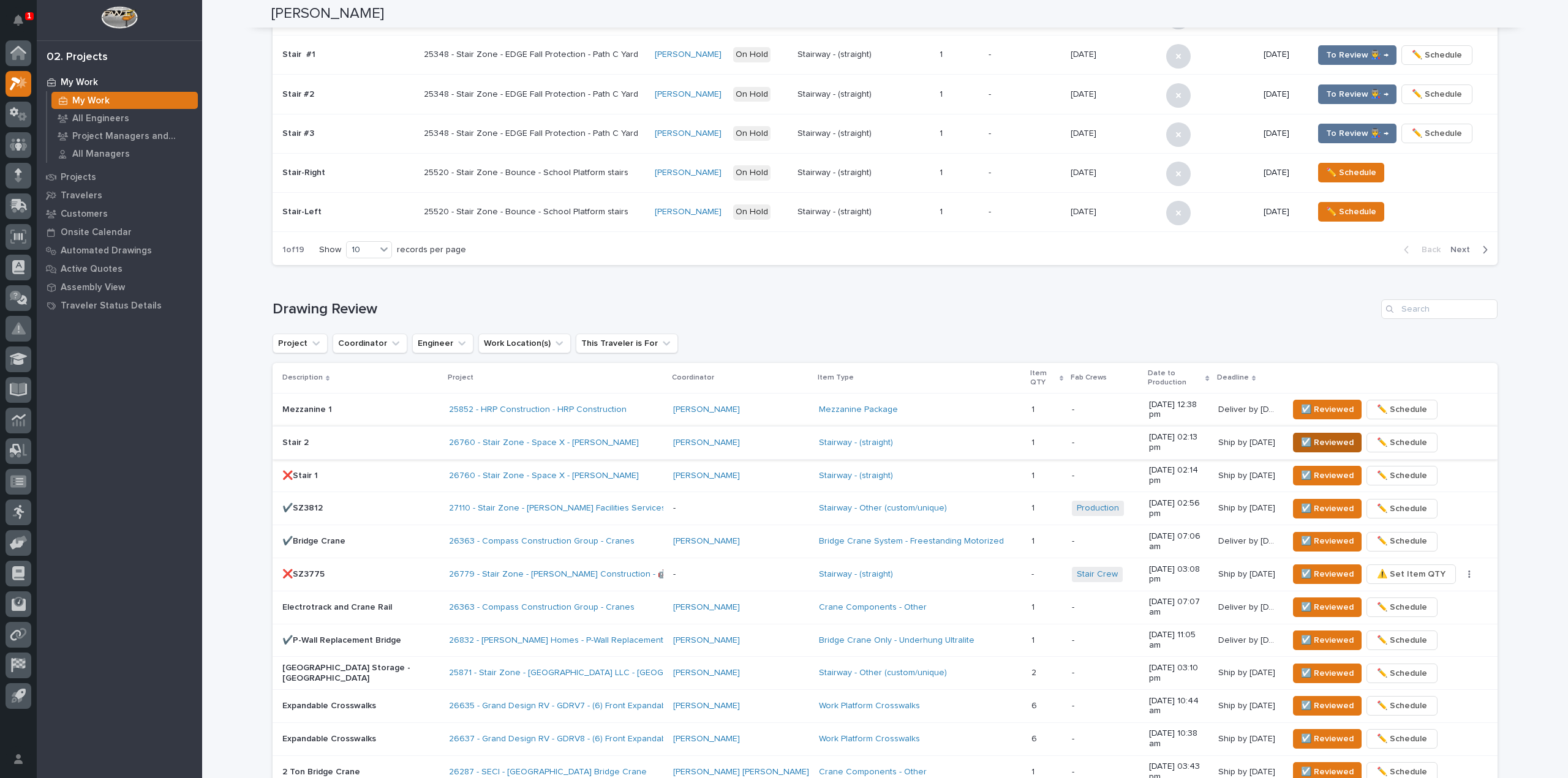
click at [1319, 435] on span "☑️ Reviewed" at bounding box center [1327, 443] width 53 height 15
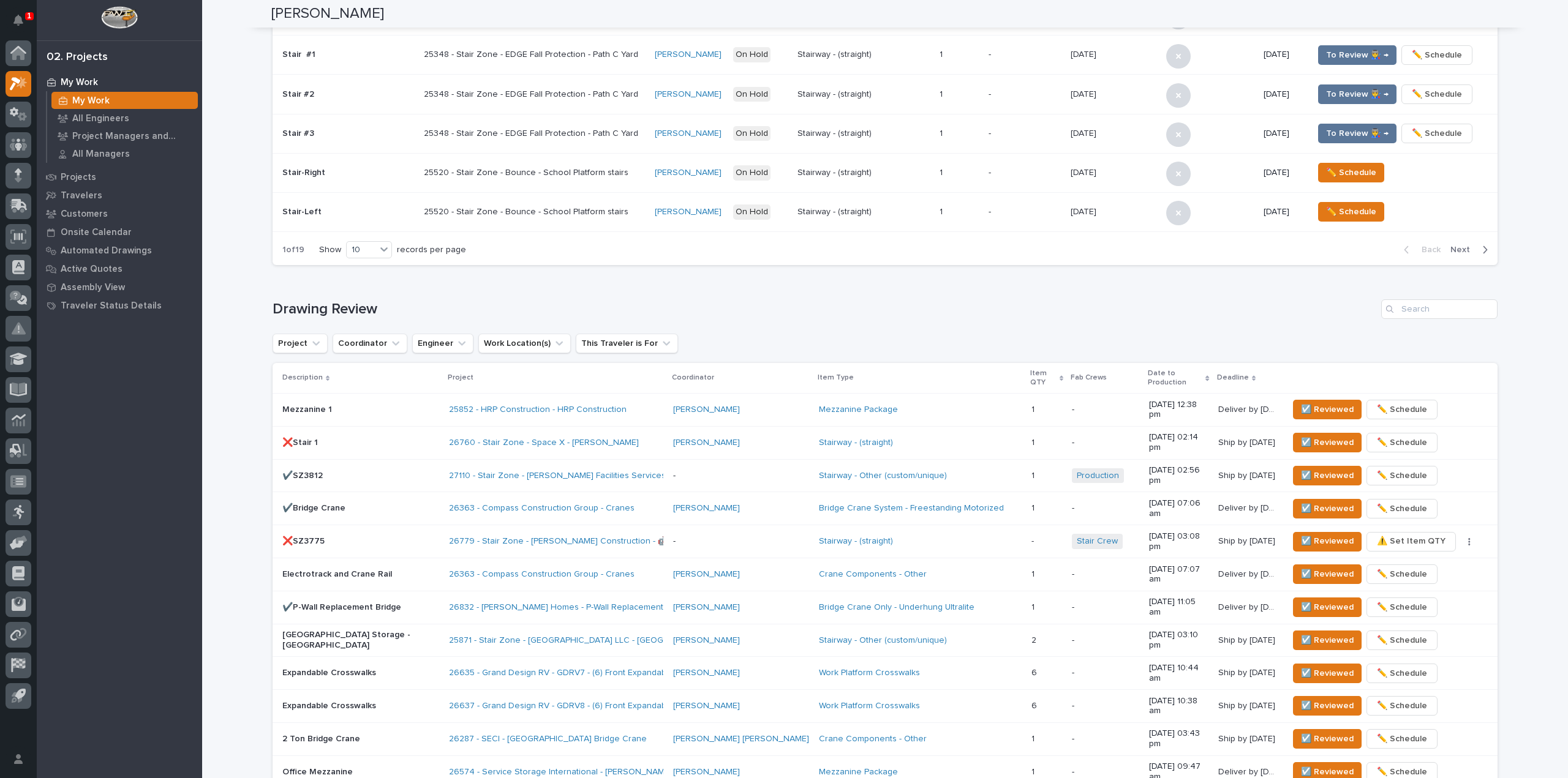
scroll to position [479, 0]
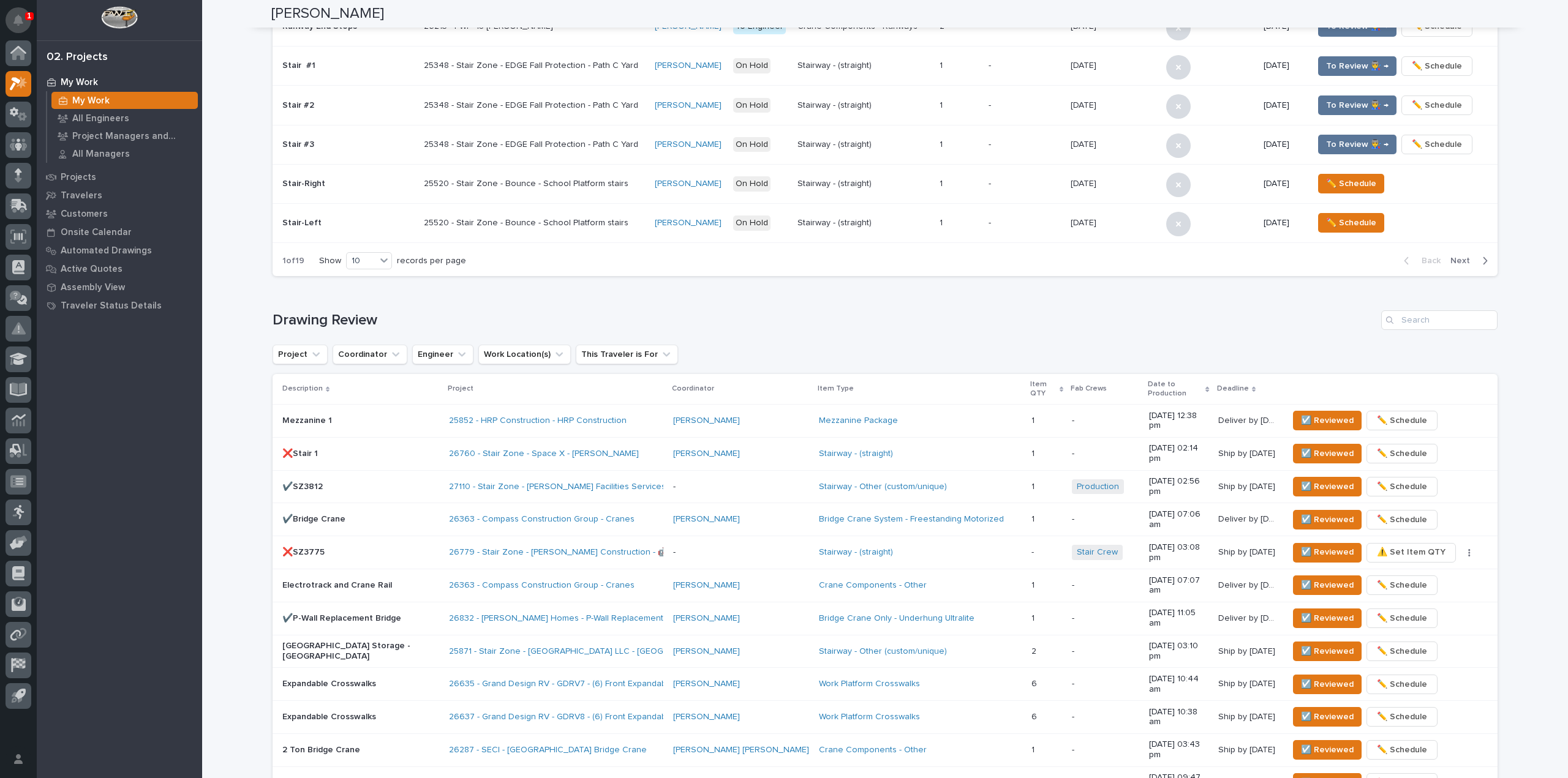
click at [28, 25] on button "Notifications" at bounding box center [18, 20] width 26 height 26
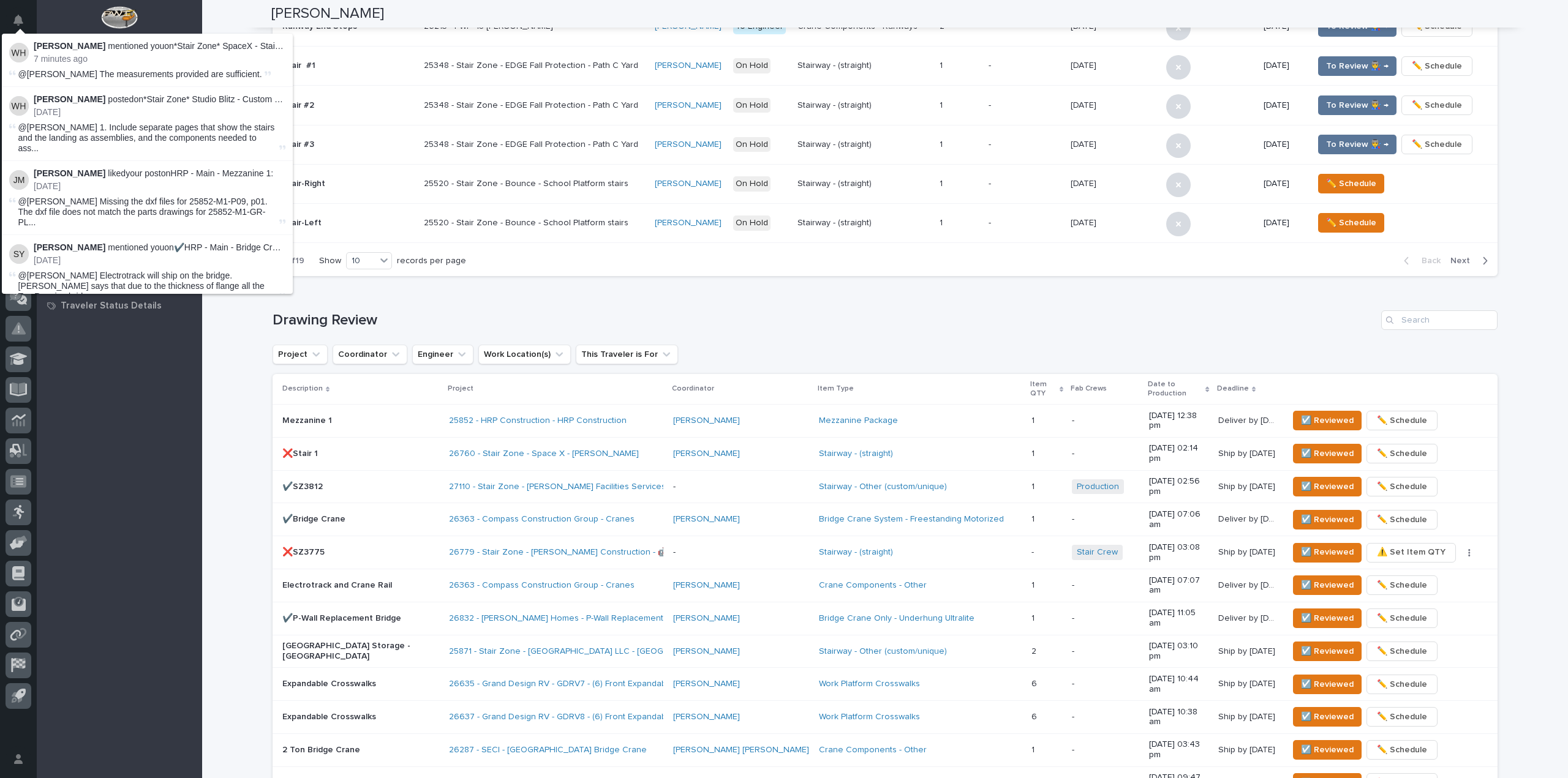
click at [313, 449] on p "❌Stair 1" at bounding box center [360, 454] width 157 height 10
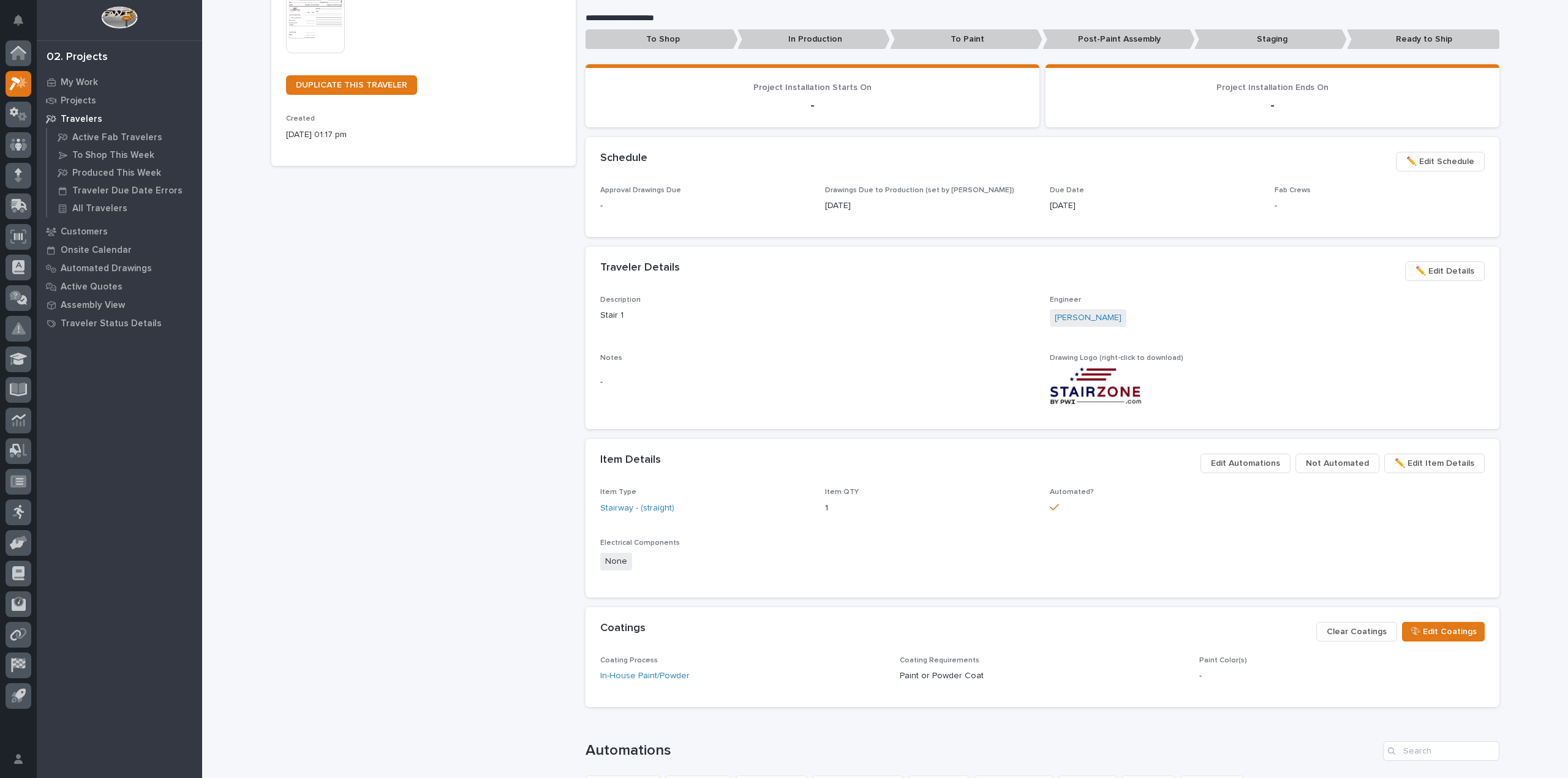
scroll to position [585, 0]
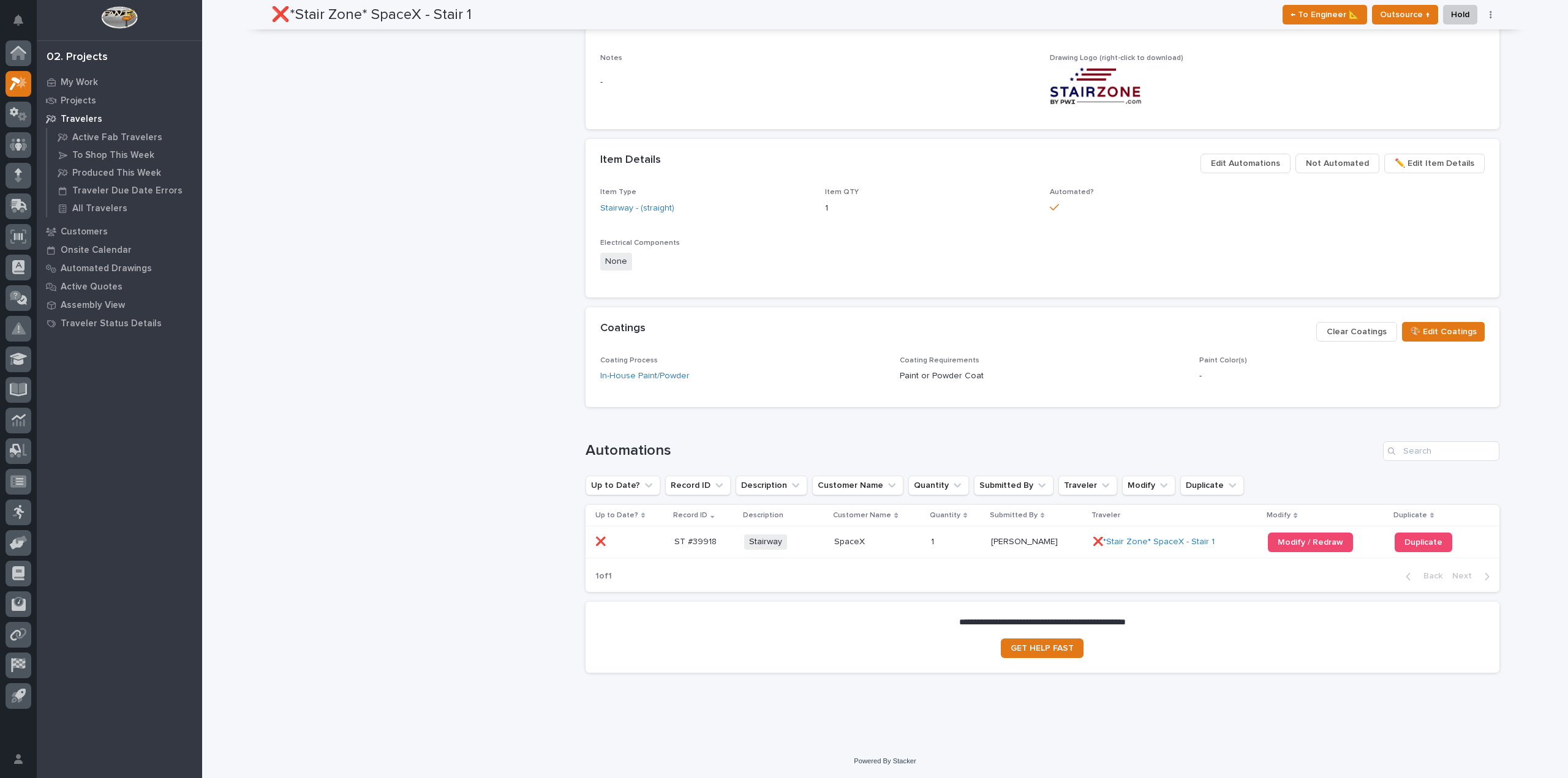
click at [1221, 538] on div "❌*Stair Zone* SpaceX - Stair 1" at bounding box center [1175, 542] width 165 height 10
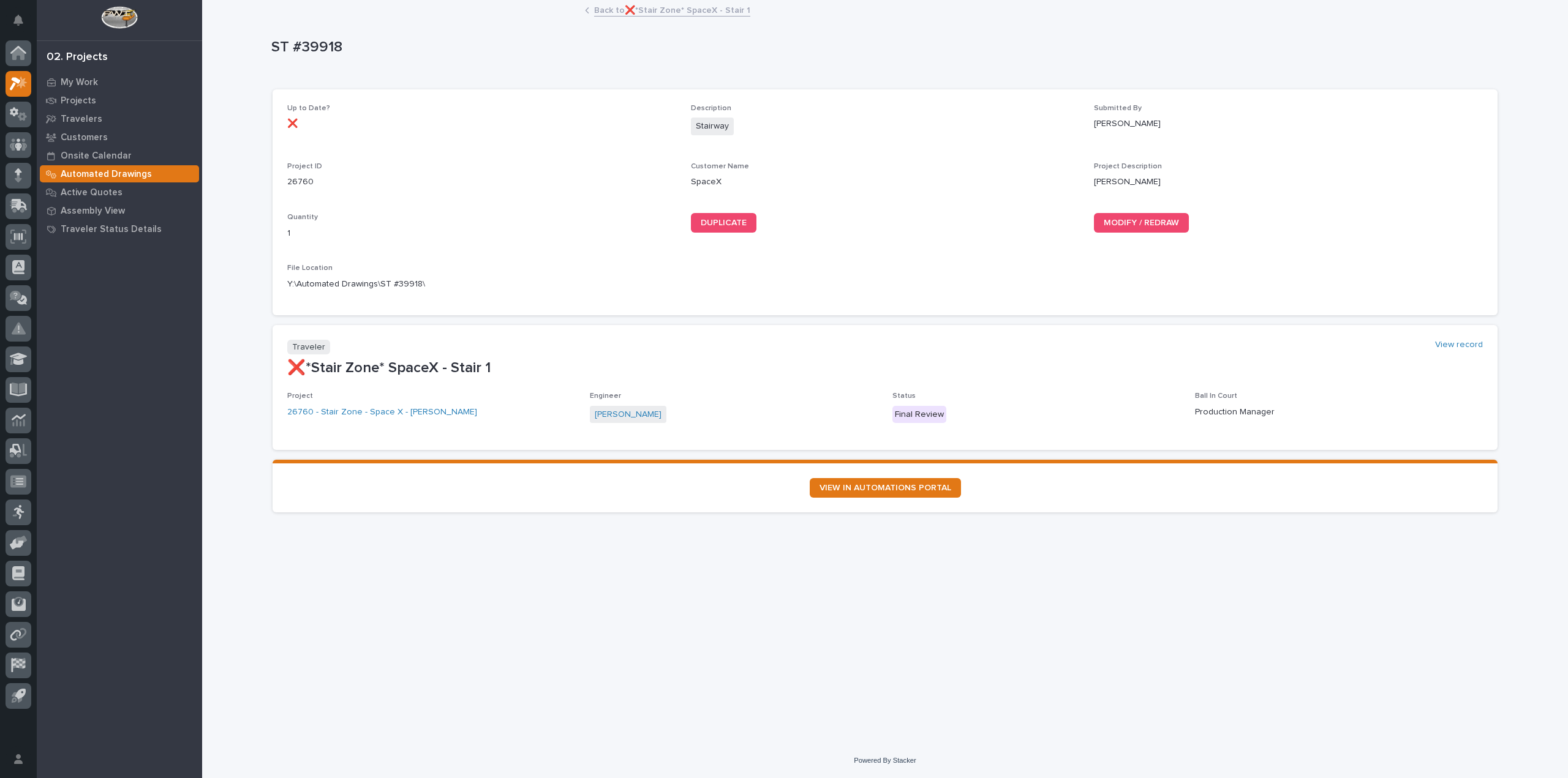
click at [125, 177] on p "Automated Drawings" at bounding box center [106, 175] width 91 height 11
click at [655, 15] on link "Back to ❌*Stair Zone* SpaceX - Stair 1" at bounding box center [672, 9] width 156 height 14
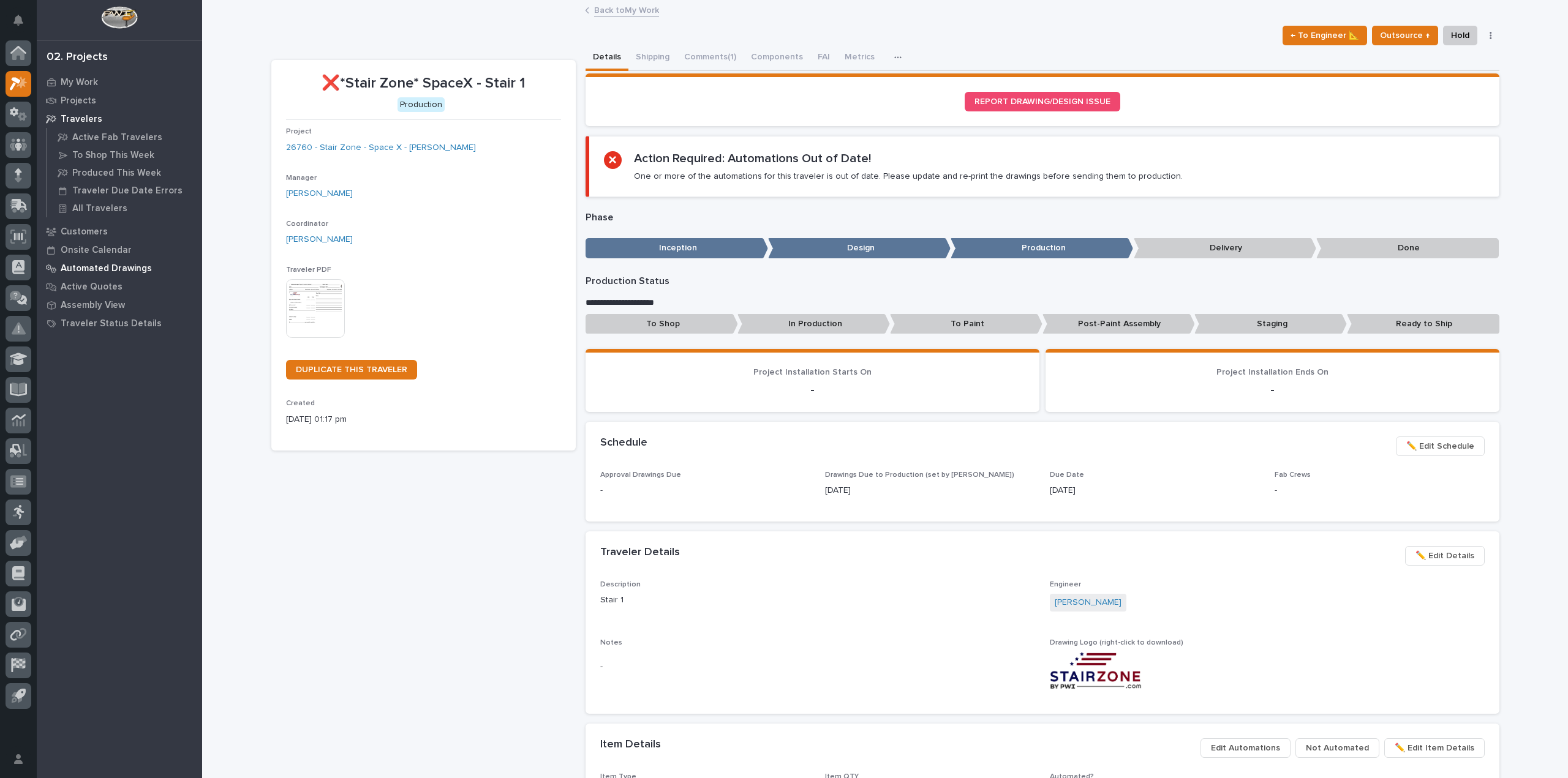
click at [150, 269] on div "Automated Drawings" at bounding box center [120, 269] width 159 height 17
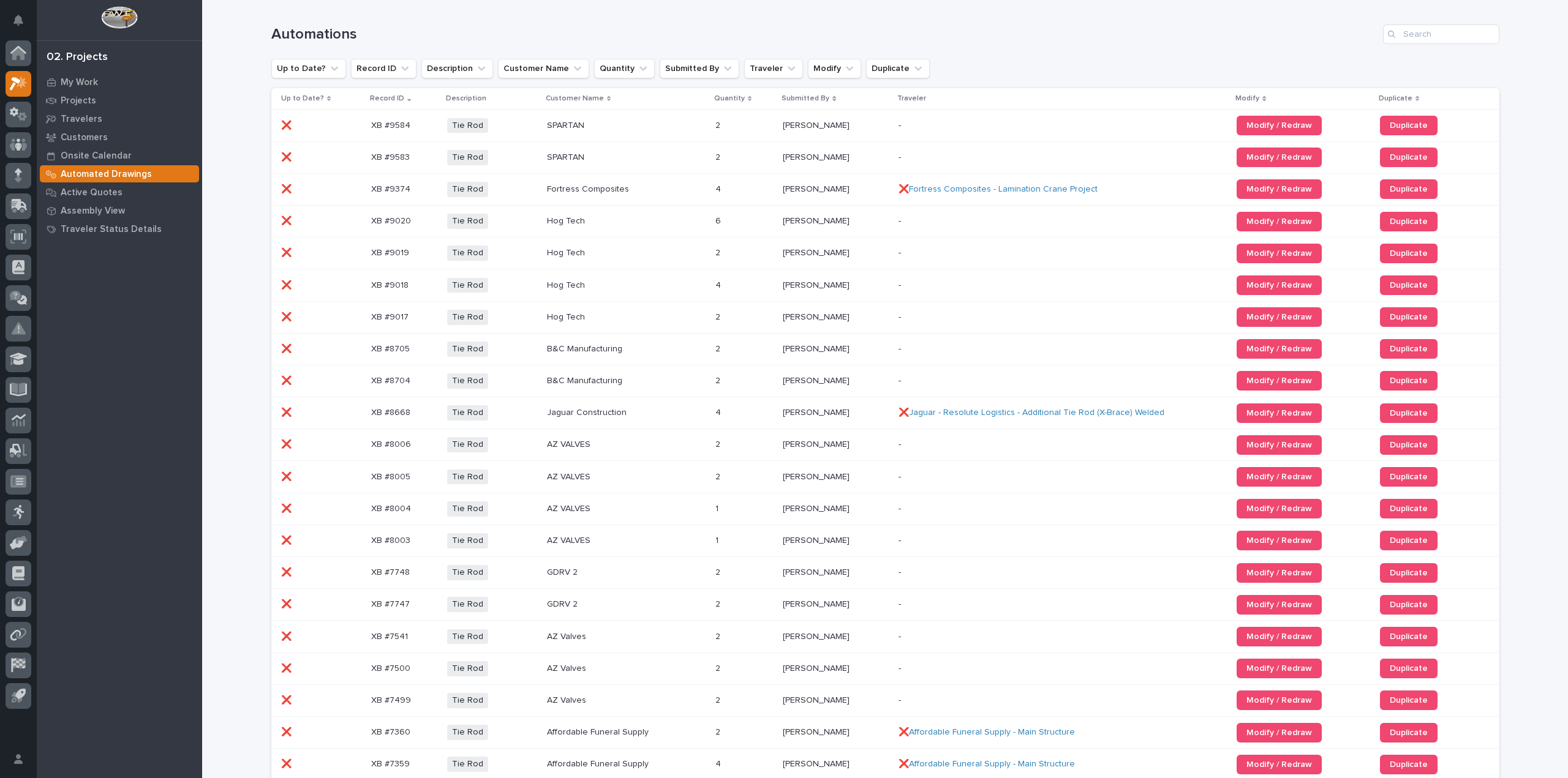
click at [135, 175] on p "Automated Drawings" at bounding box center [106, 175] width 91 height 11
click at [128, 230] on p "Traveler Status Details" at bounding box center [111, 230] width 101 height 11
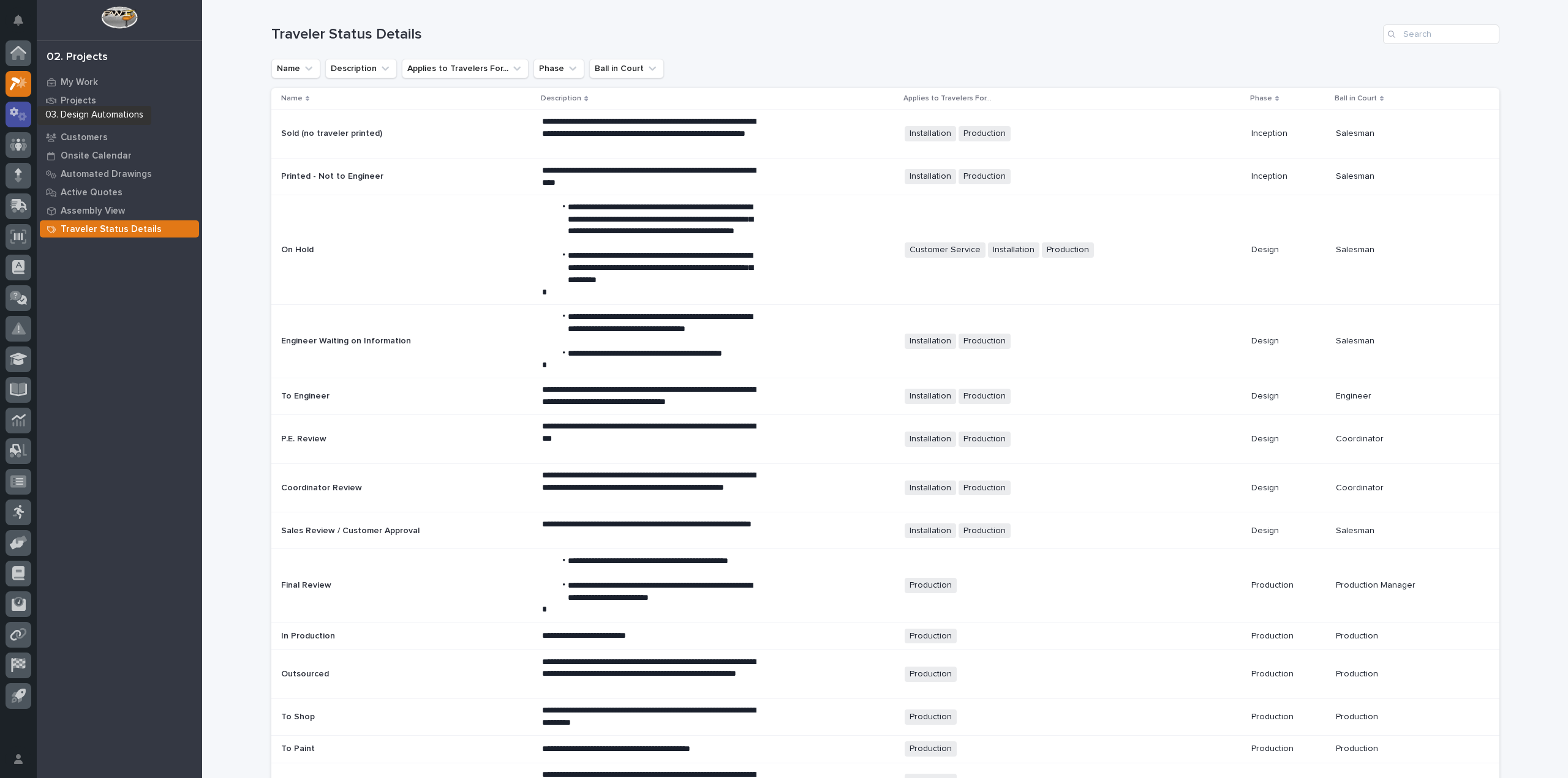
click at [15, 116] on icon at bounding box center [13, 112] width 9 height 9
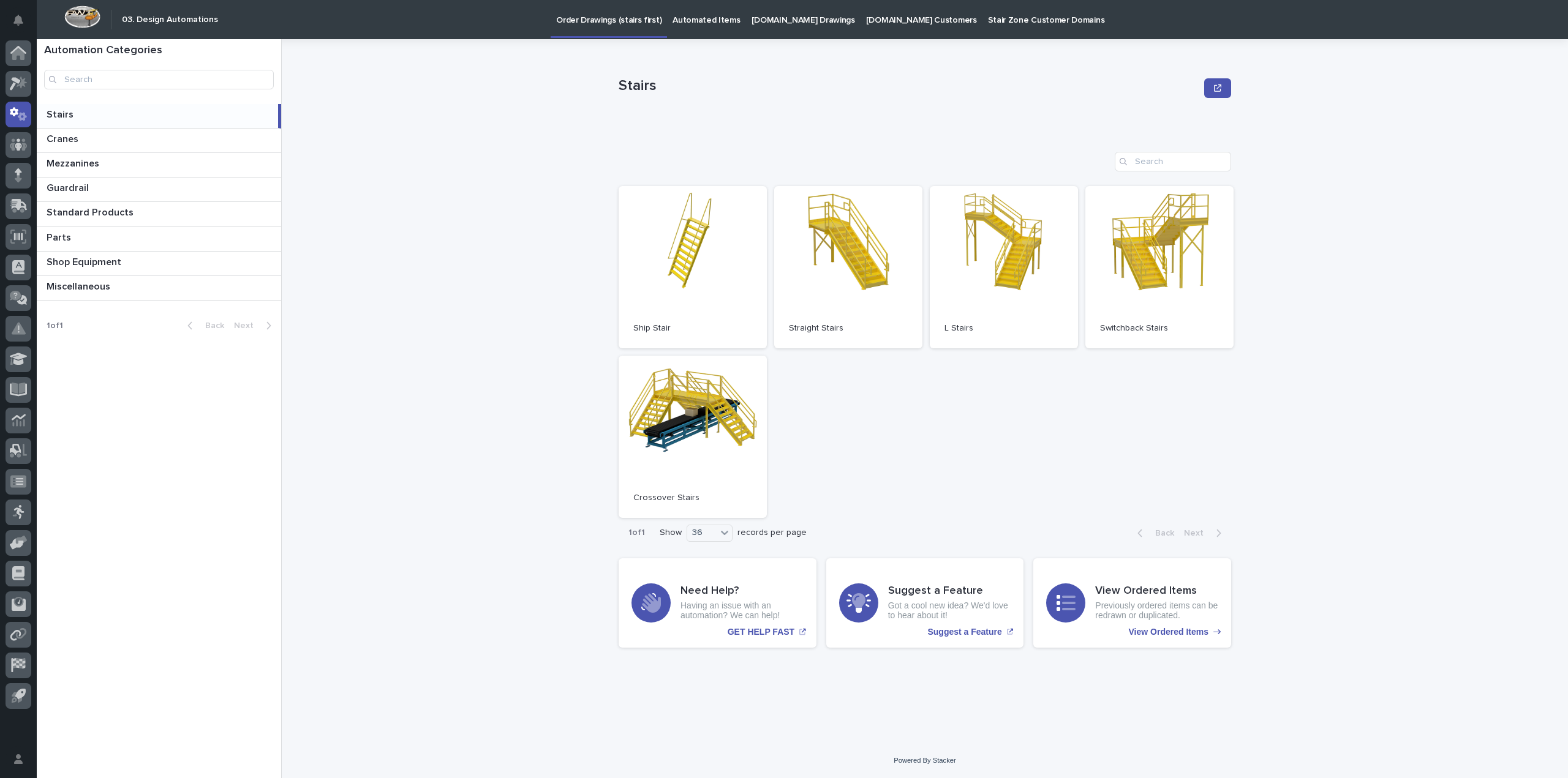
click at [728, 20] on div "Automated Items" at bounding box center [706, 13] width 79 height 26
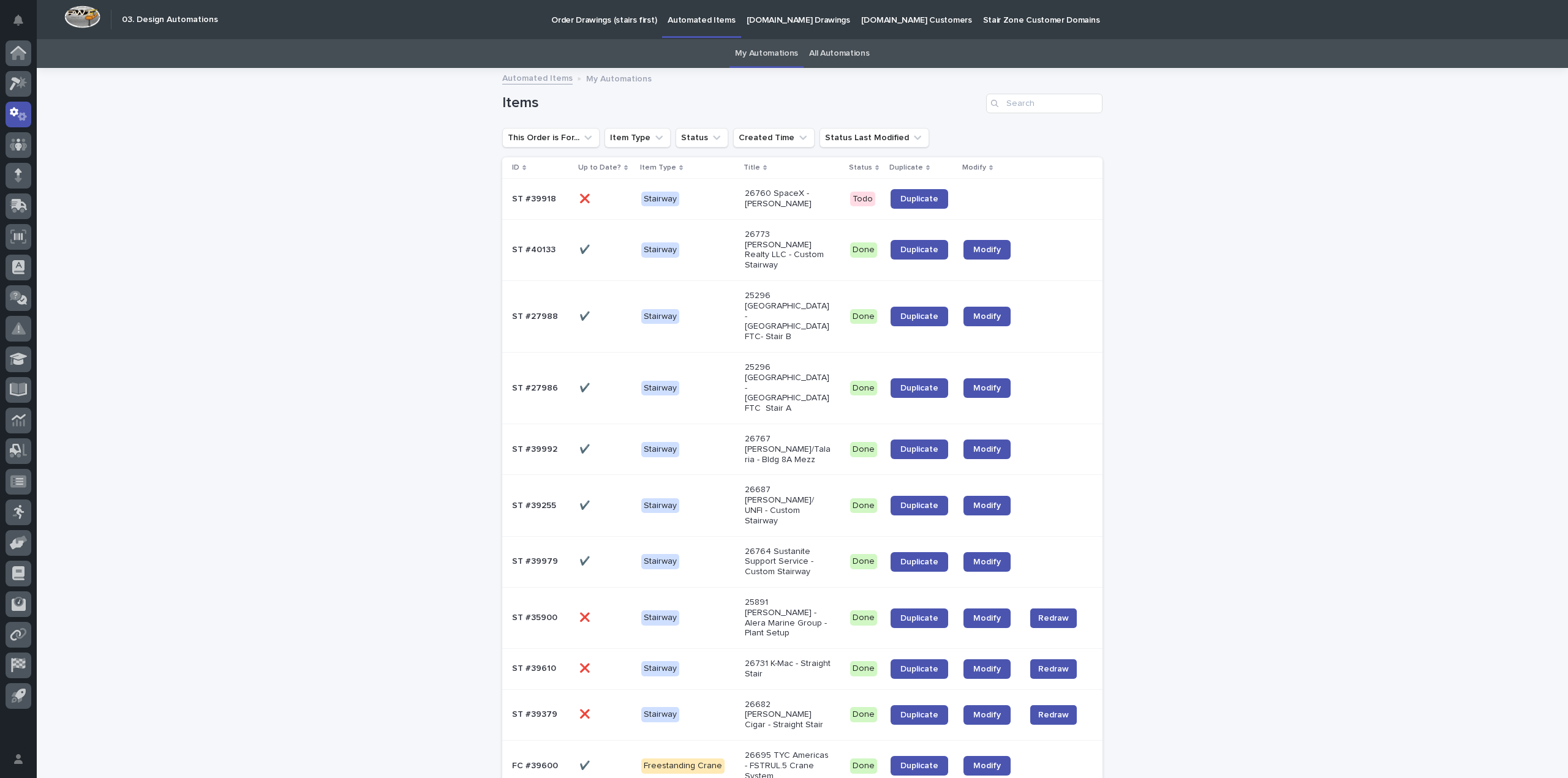
click at [726, 202] on div "Stairway" at bounding box center [688, 199] width 94 height 25
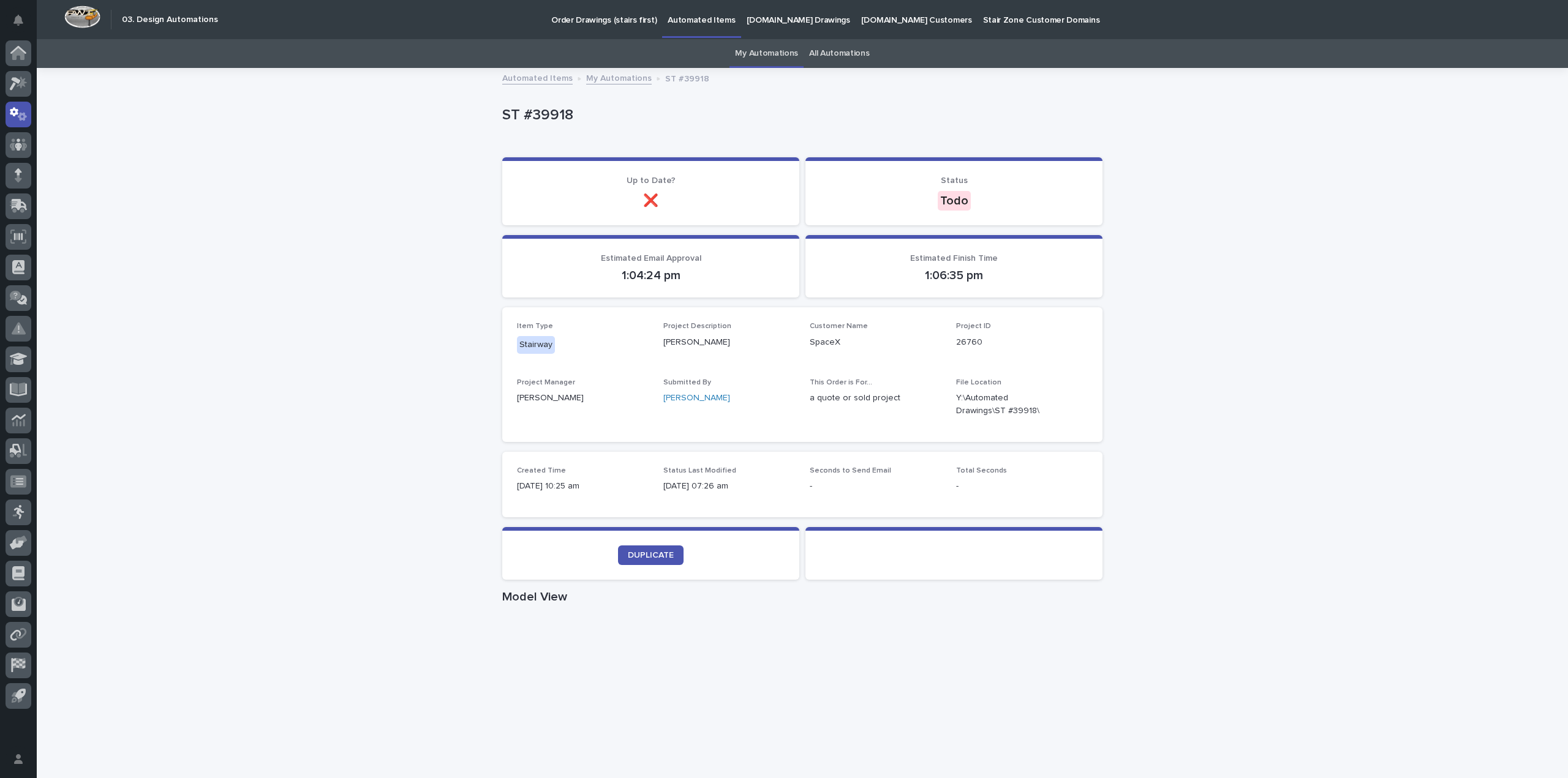
click at [621, 73] on link "My Automations" at bounding box center [618, 77] width 65 height 14
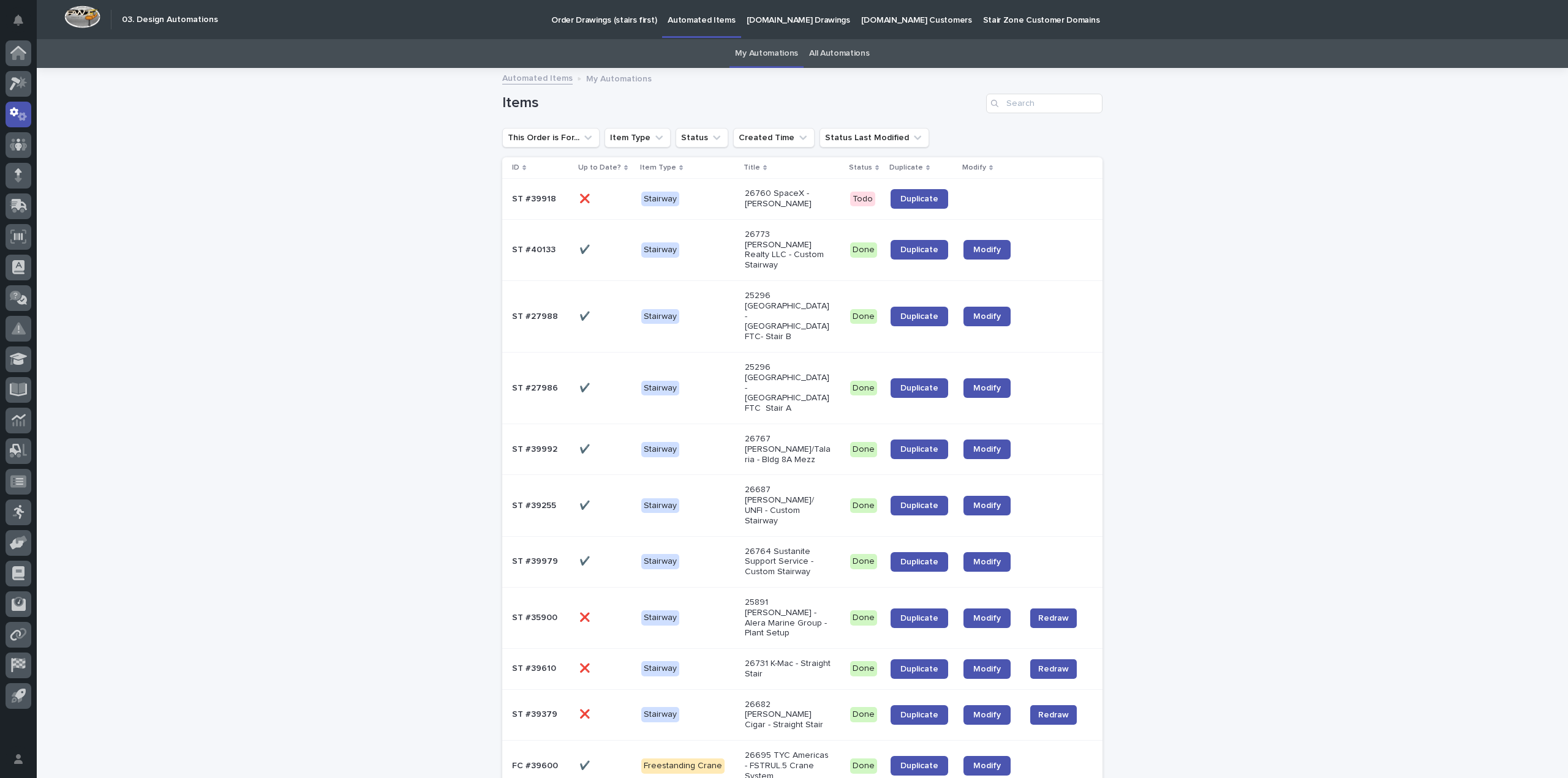
scroll to position [39, 0]
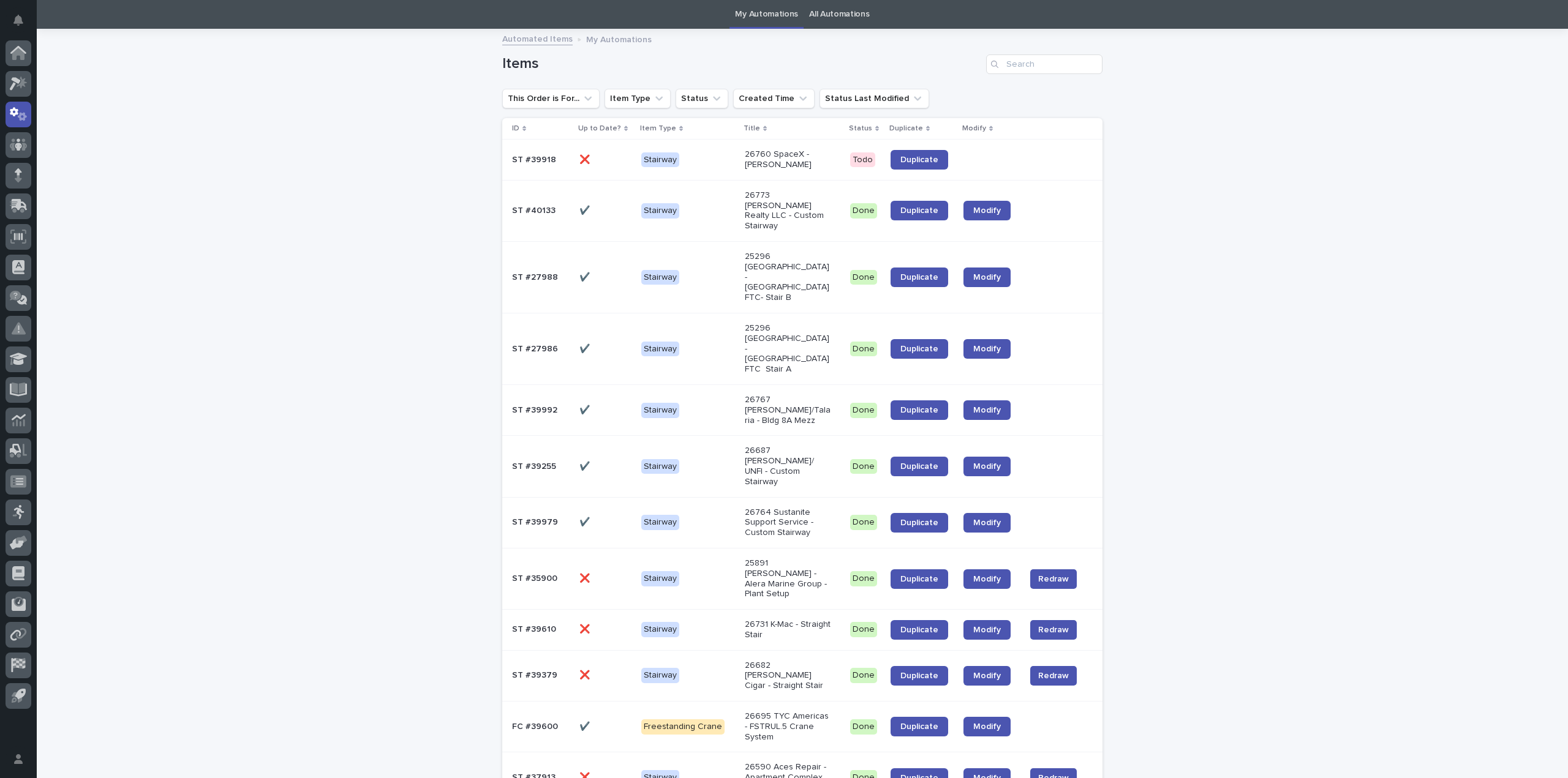
click at [530, 155] on p "ST #39918" at bounding box center [535, 159] width 46 height 13
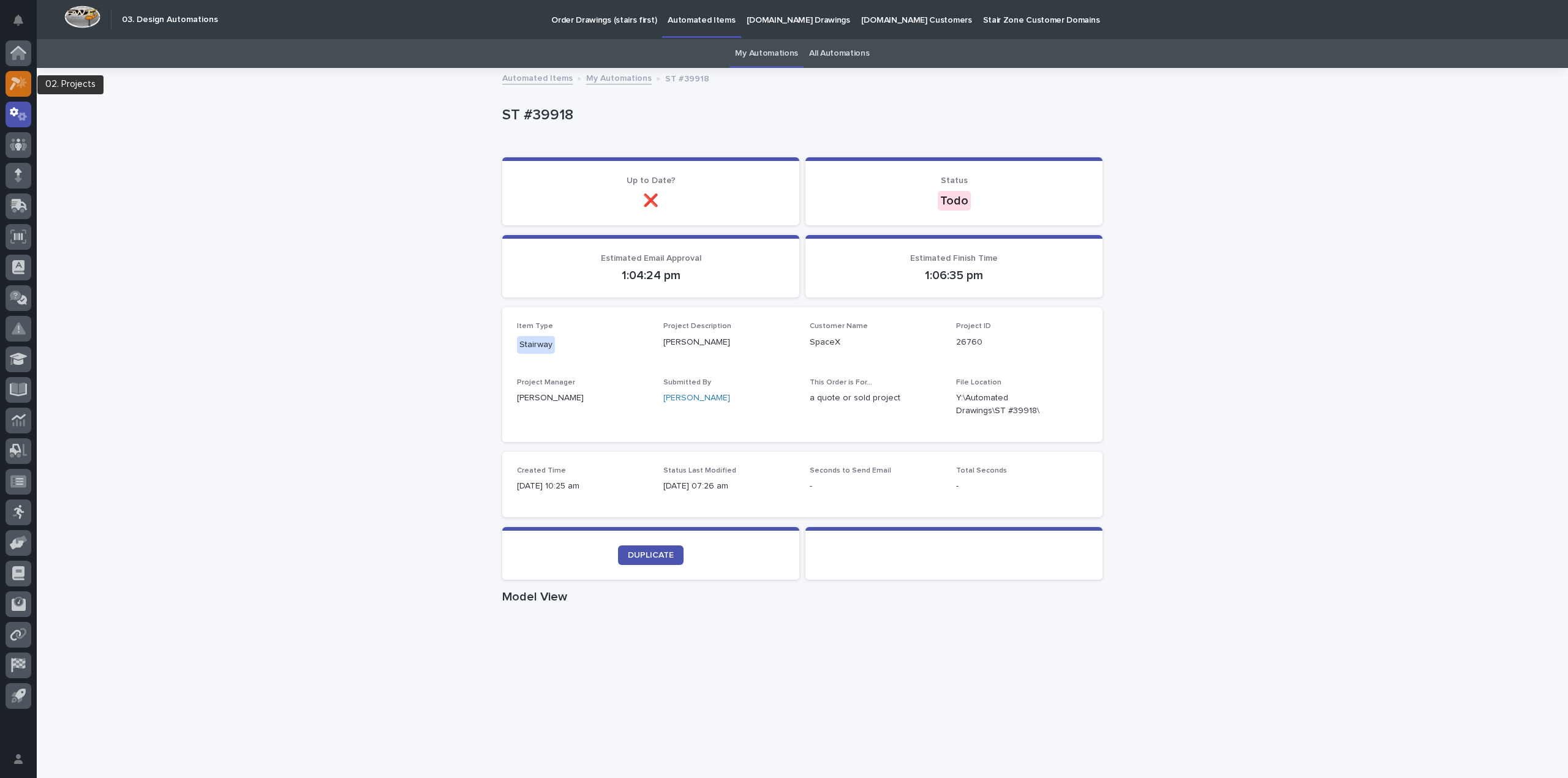
click at [31, 77] on link at bounding box center [18, 83] width 26 height 26
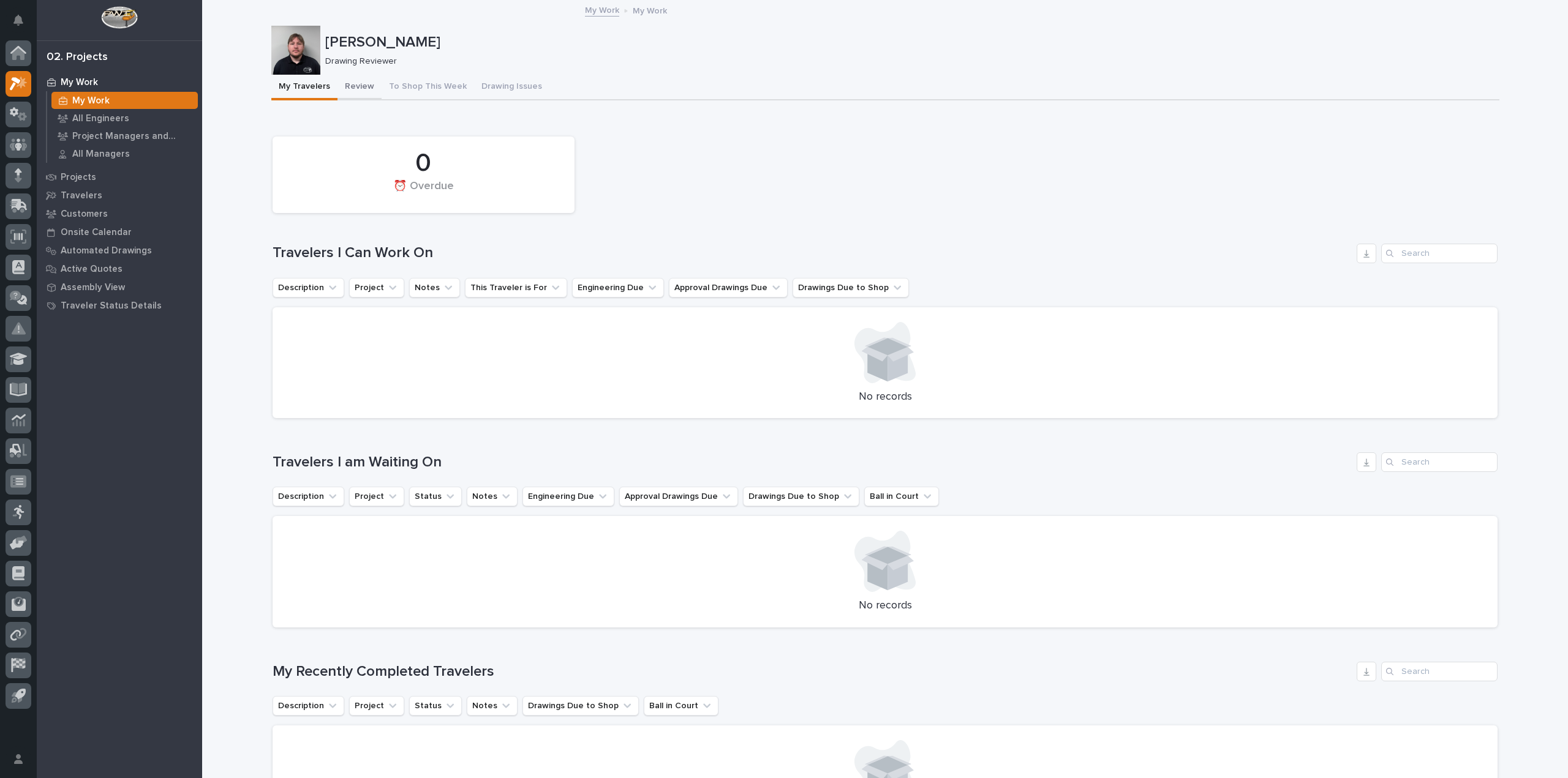
click at [347, 82] on button "Review" at bounding box center [359, 87] width 44 height 26
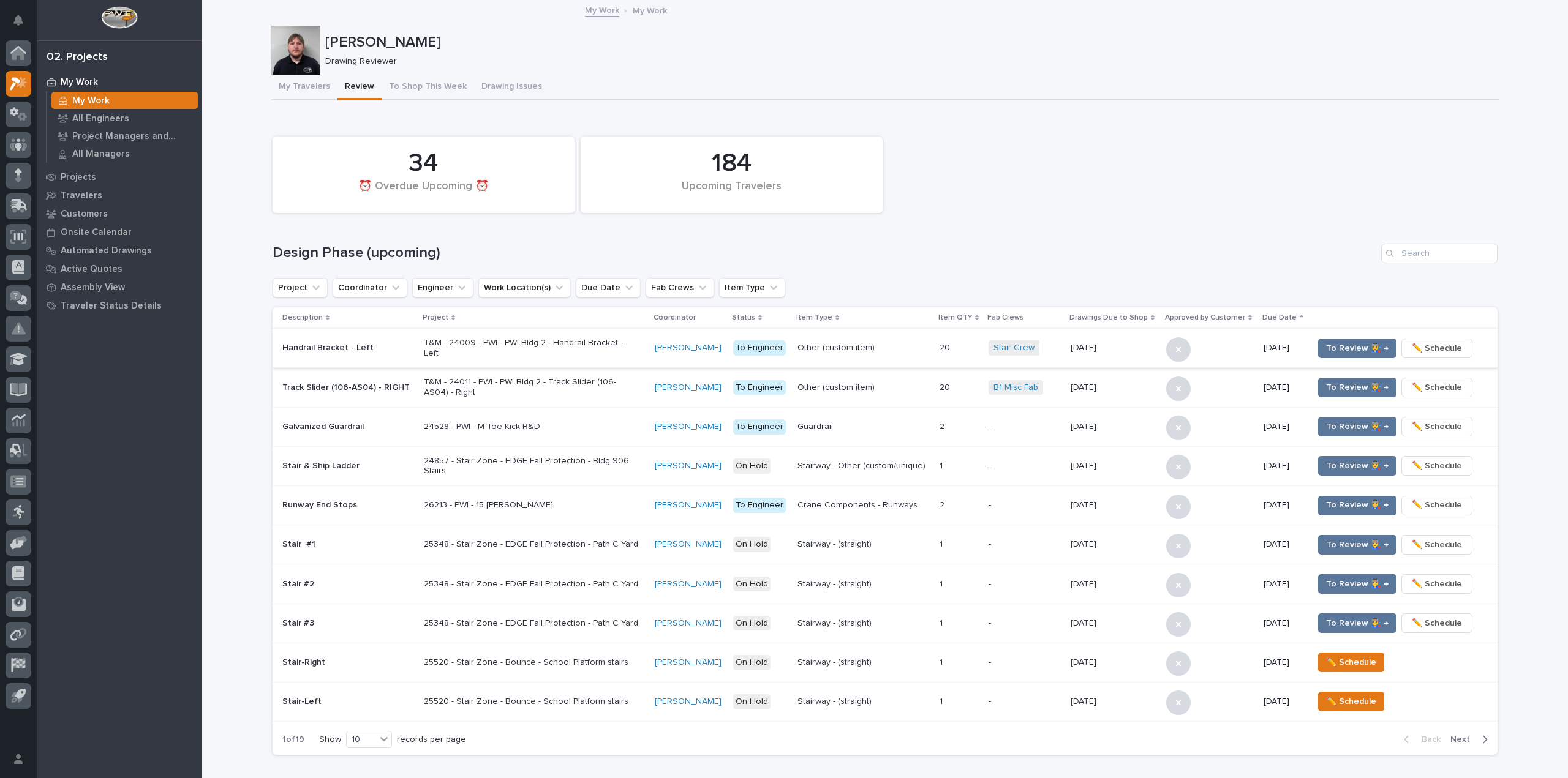
scroll to position [551, 0]
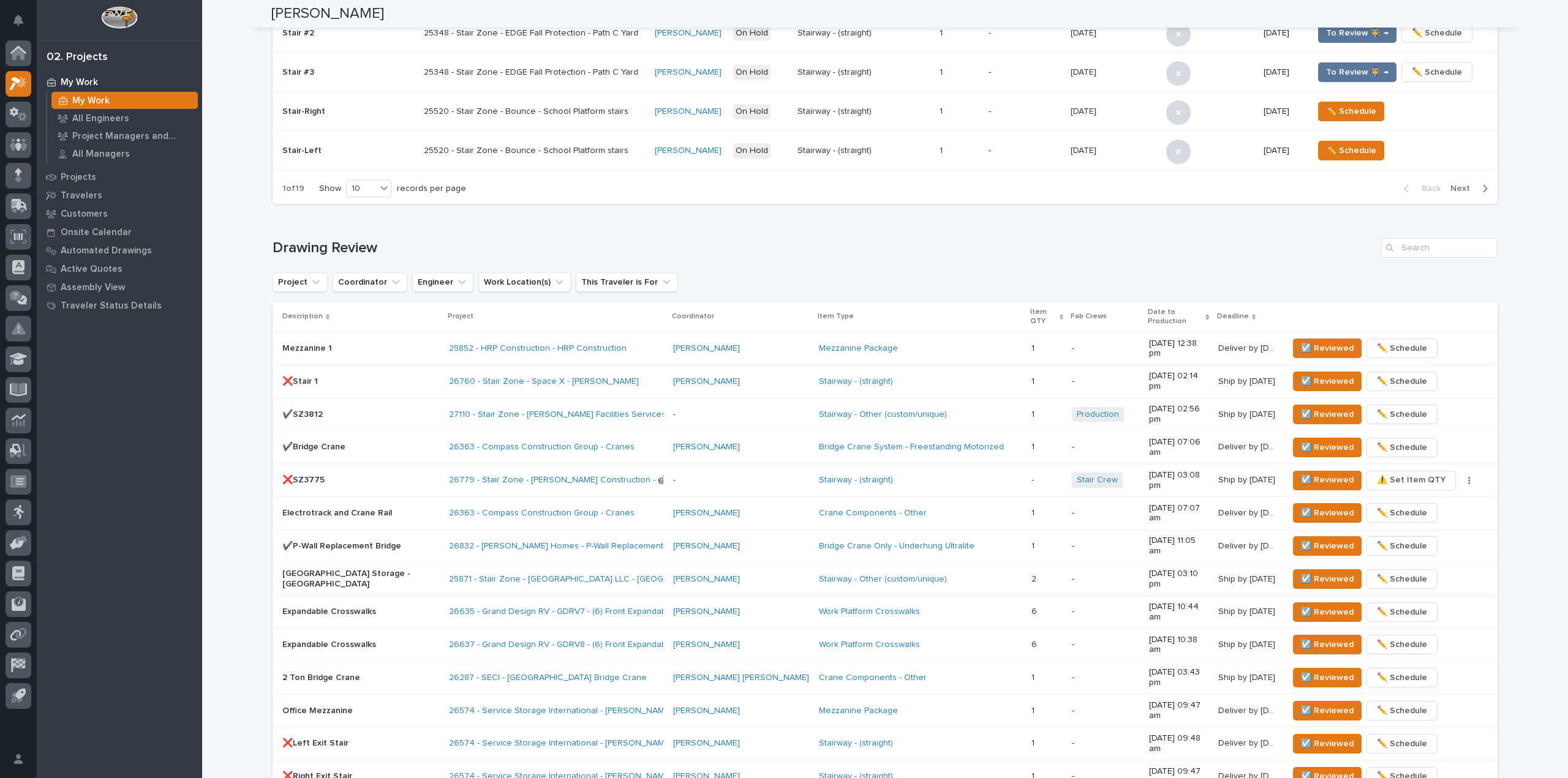
click at [472, 102] on div "25520 - Stair Zone - Bounce - School Platform stairs" at bounding box center [534, 112] width 221 height 20
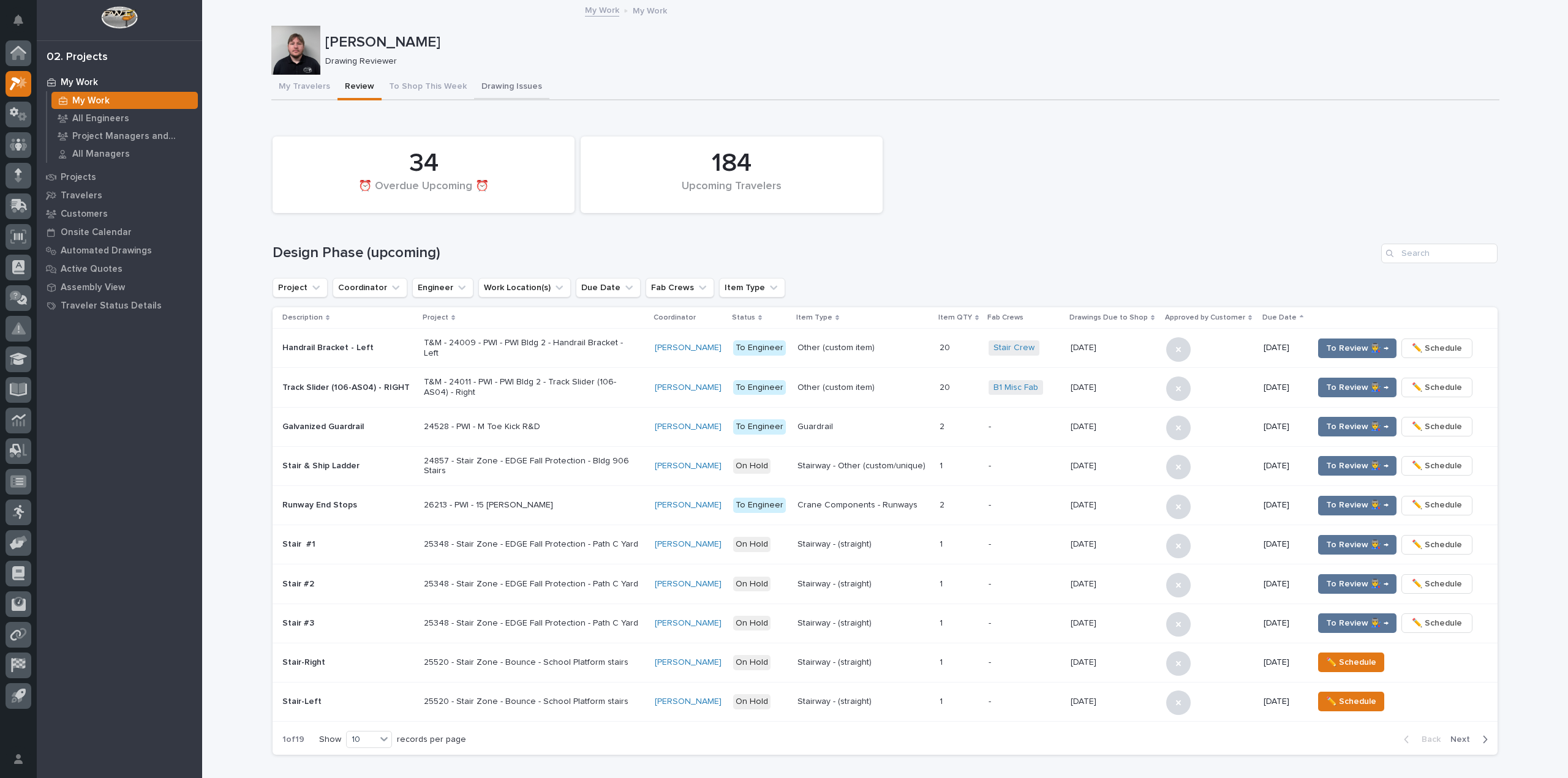
click at [486, 92] on button "Drawing Issues" at bounding box center [512, 87] width 76 height 26
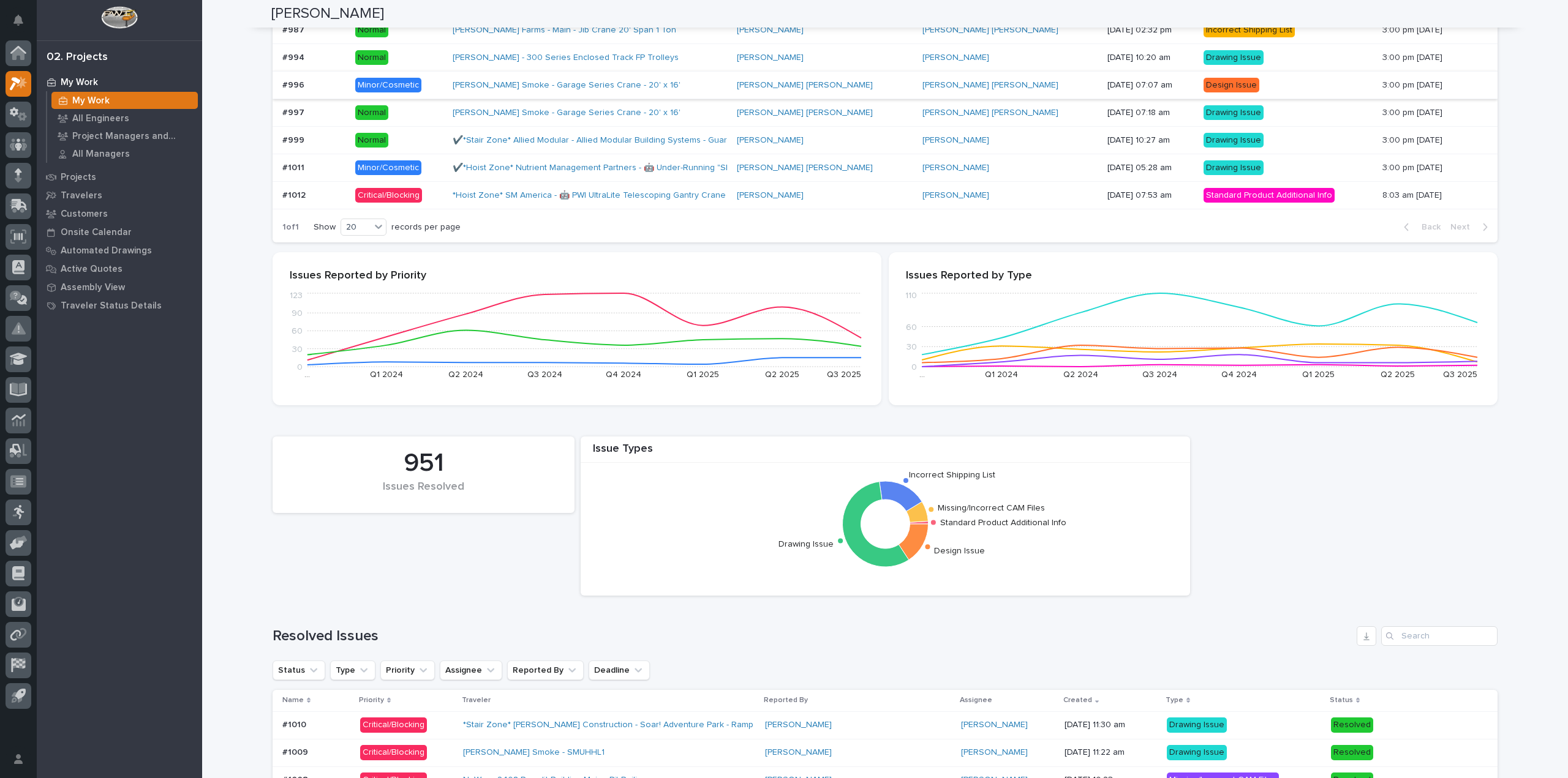
scroll to position [306, 0]
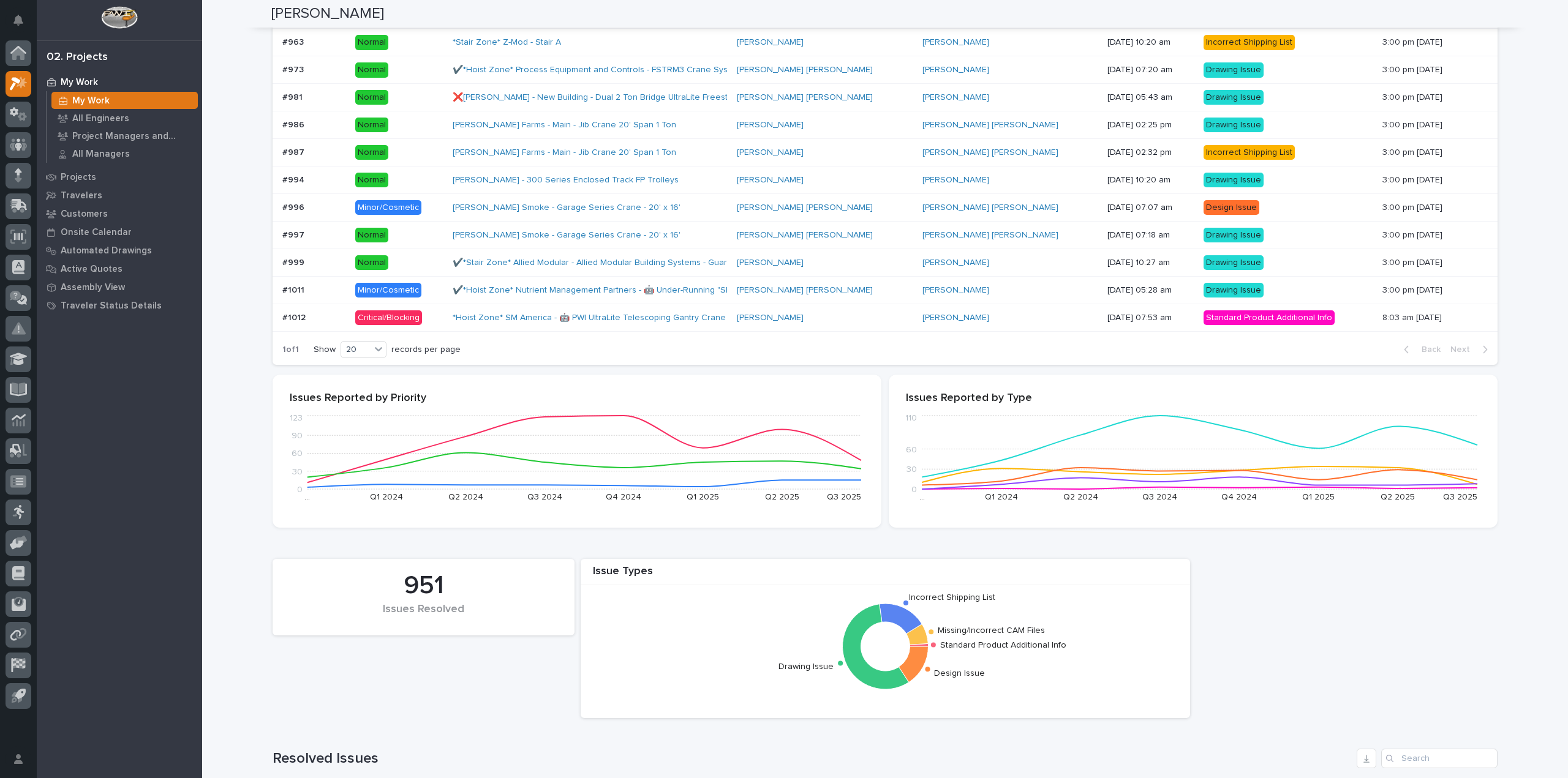
click at [346, 318] on p at bounding box center [313, 317] width 63 height 10
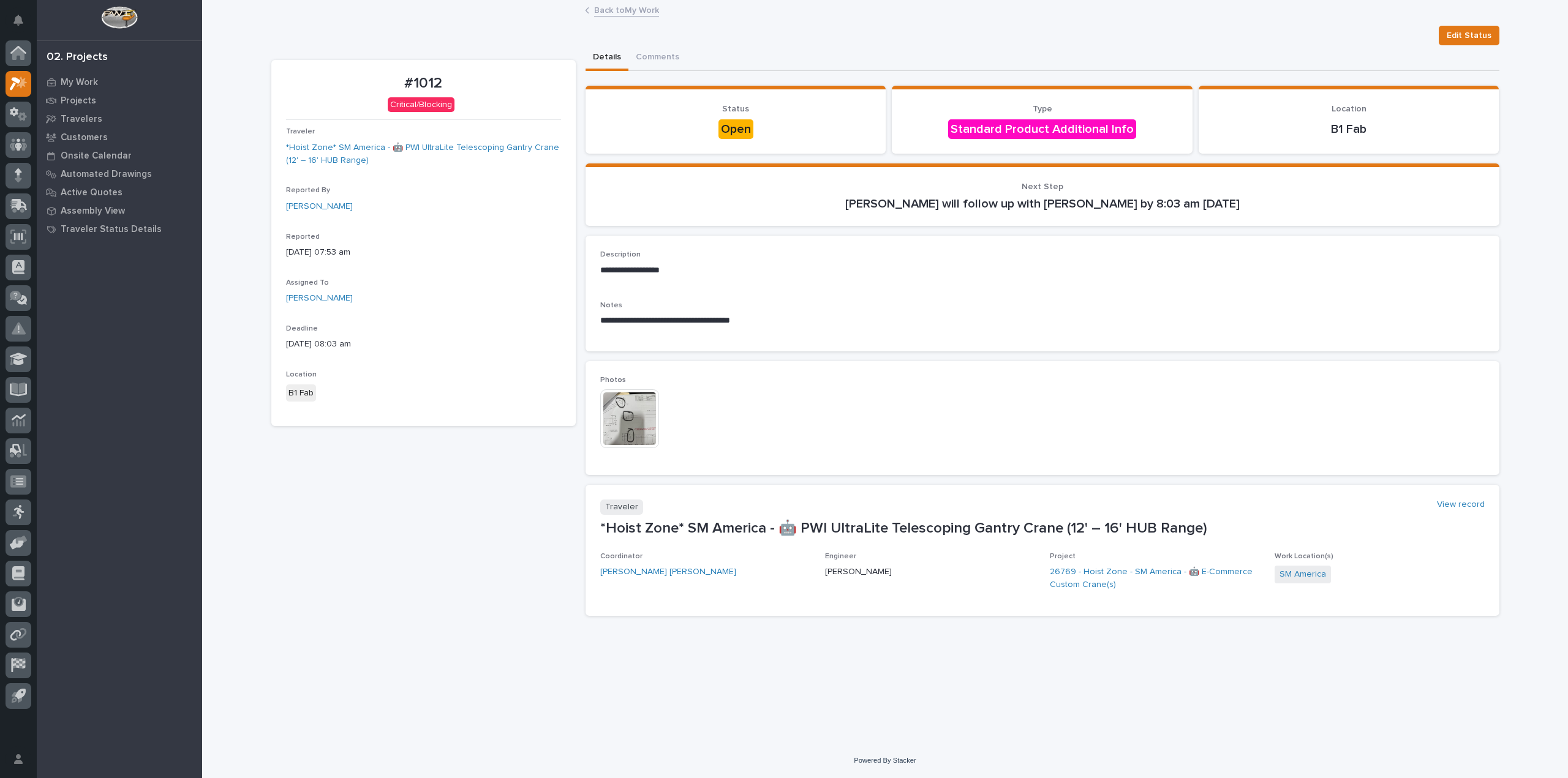
click at [624, 411] on img at bounding box center [629, 419] width 59 height 59
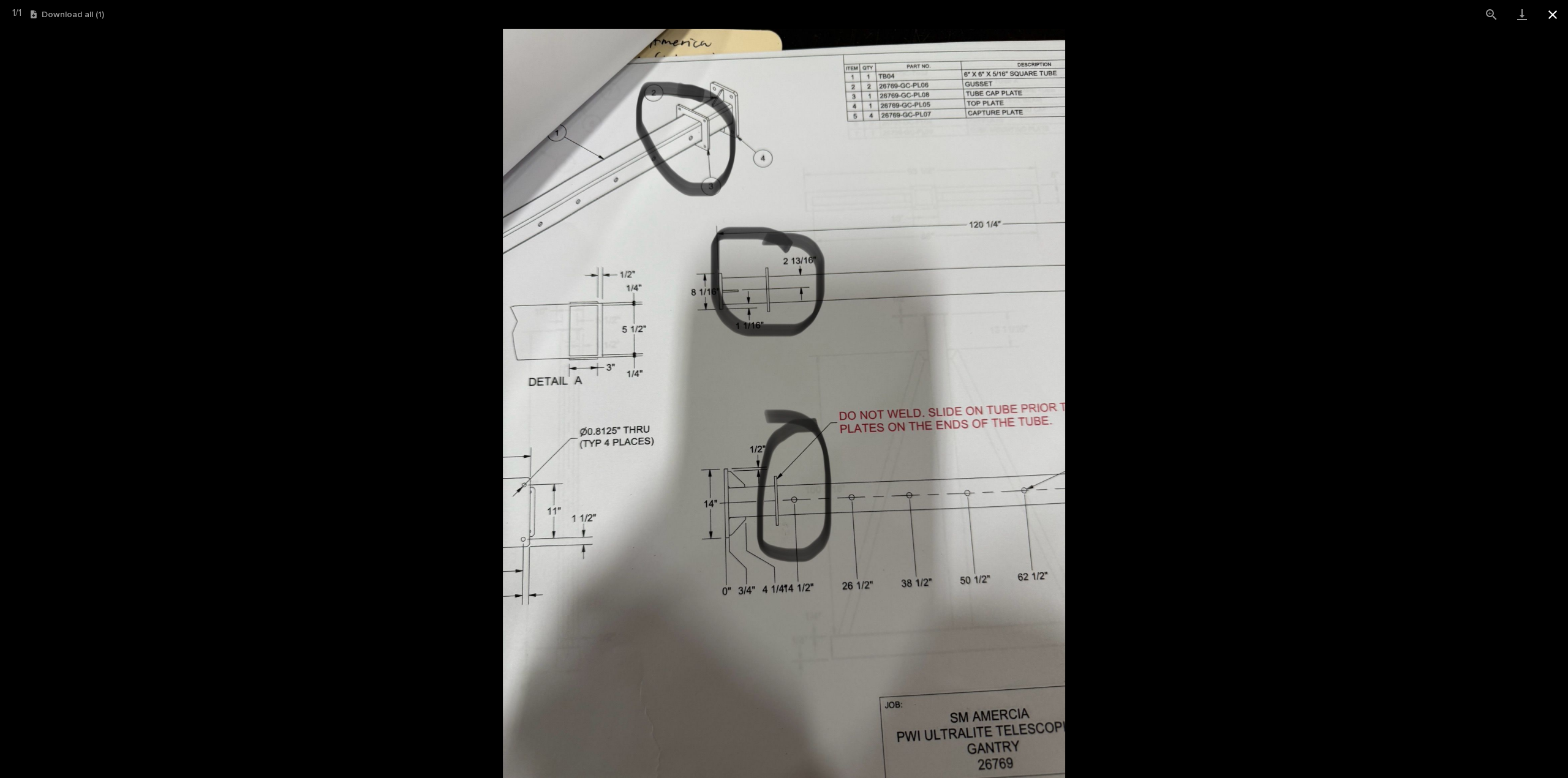
click at [1560, 15] on button "Close gallery" at bounding box center [1552, 14] width 31 height 29
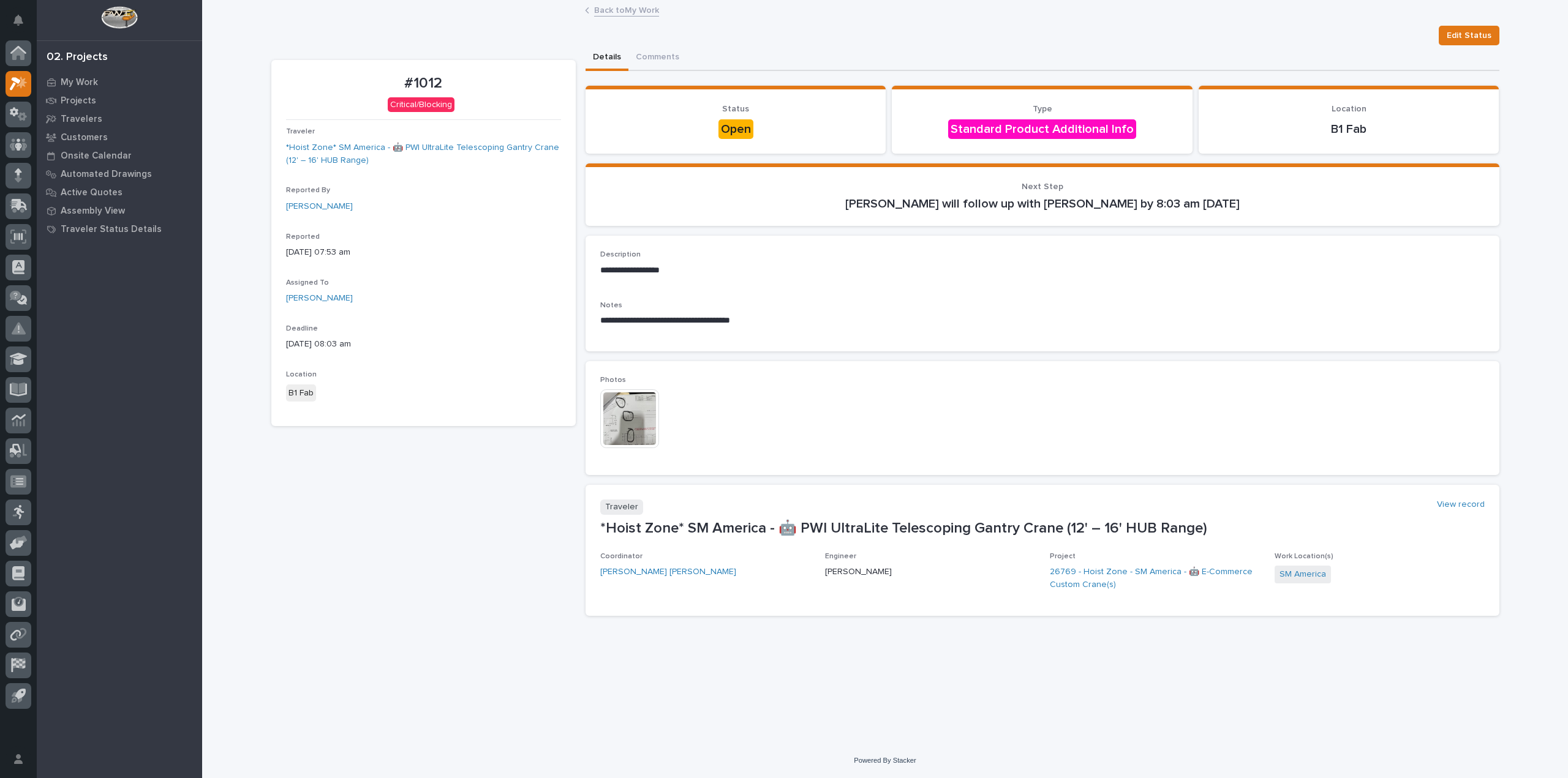
drag, startPoint x: 754, startPoint y: 423, endPoint x: 486, endPoint y: 500, distance: 278.8
click at [486, 500] on div "#1012 Critical/Blocking Traveler *Hoist Zone* SM America - 🤖 PWI UltraLite Tele…" at bounding box center [423, 343] width 304 height 565
click at [78, 76] on div "My Work" at bounding box center [120, 82] width 159 height 17
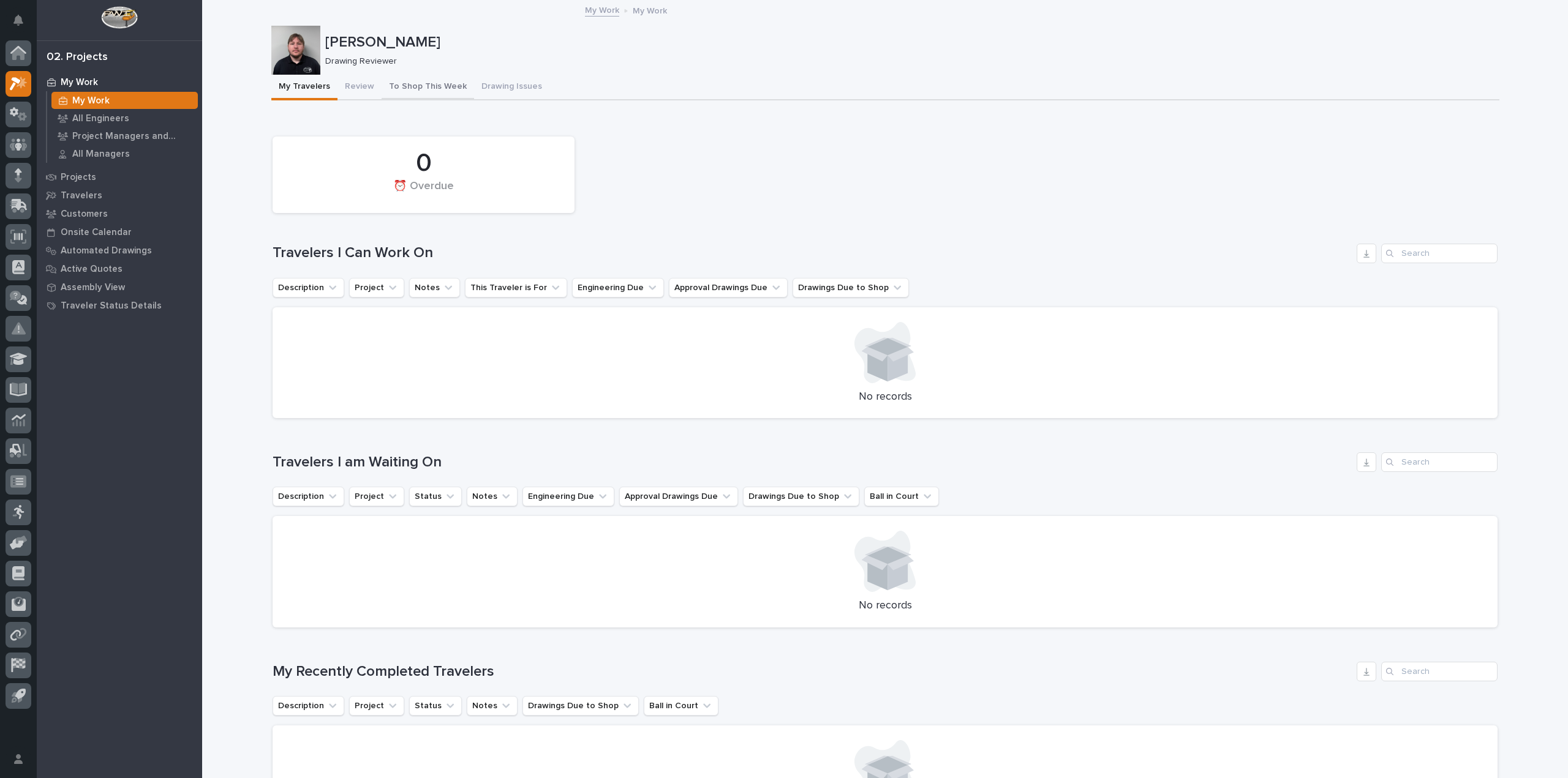
click at [381, 92] on button "To Shop This Week" at bounding box center [427, 87] width 92 height 26
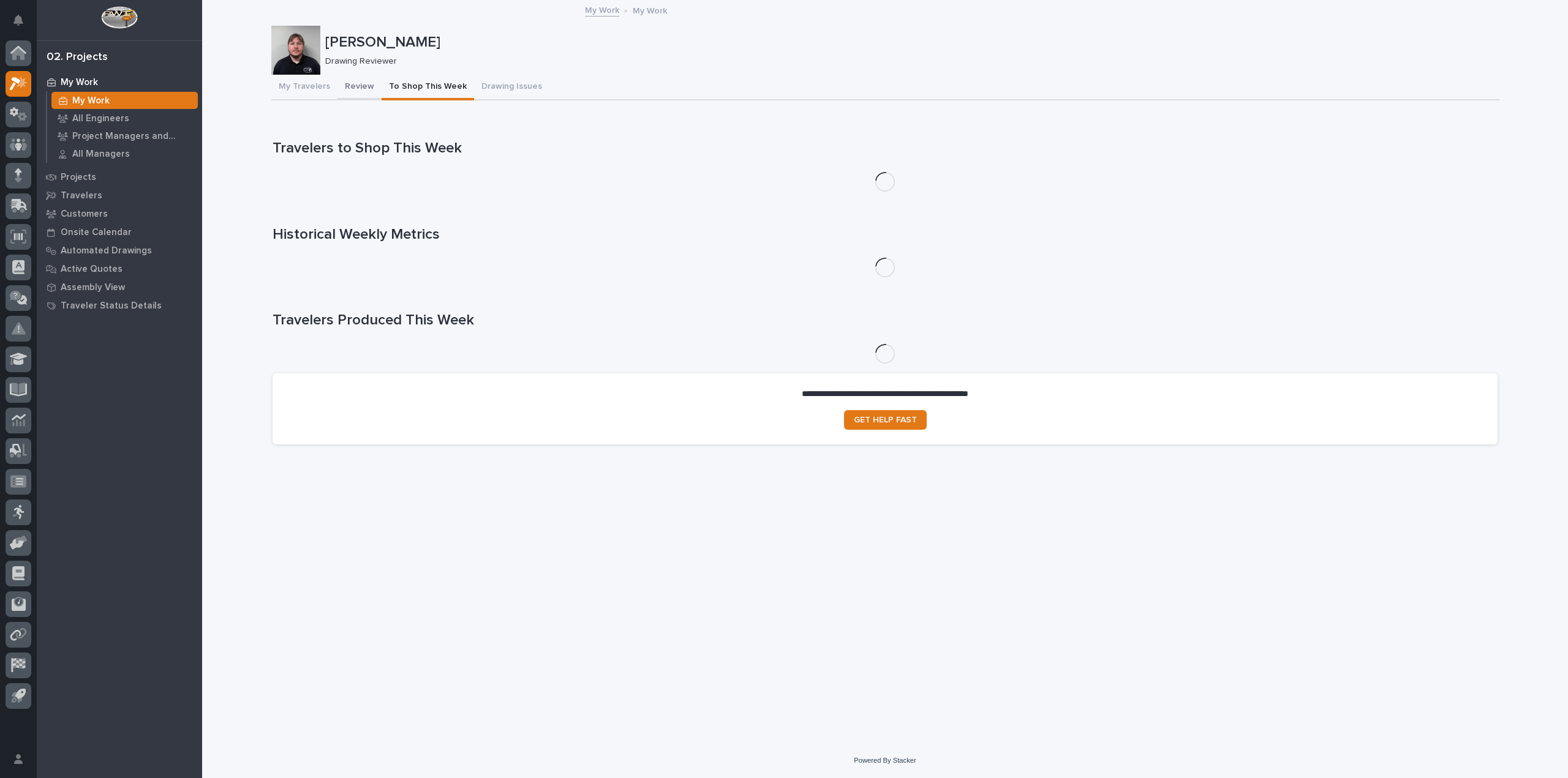
click at [354, 84] on button "Review" at bounding box center [359, 87] width 44 height 26
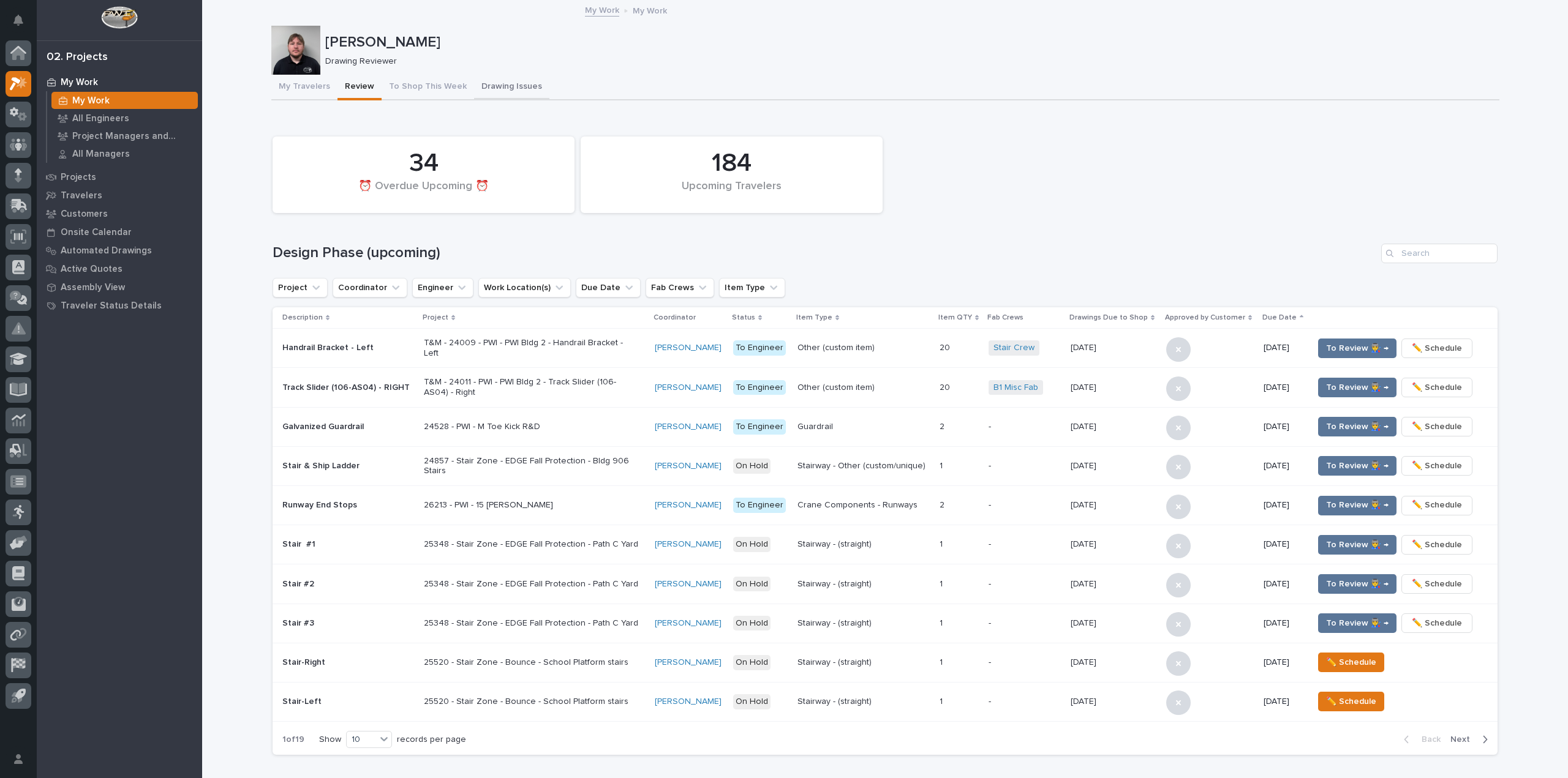
click at [510, 90] on button "Drawing Issues" at bounding box center [512, 87] width 76 height 26
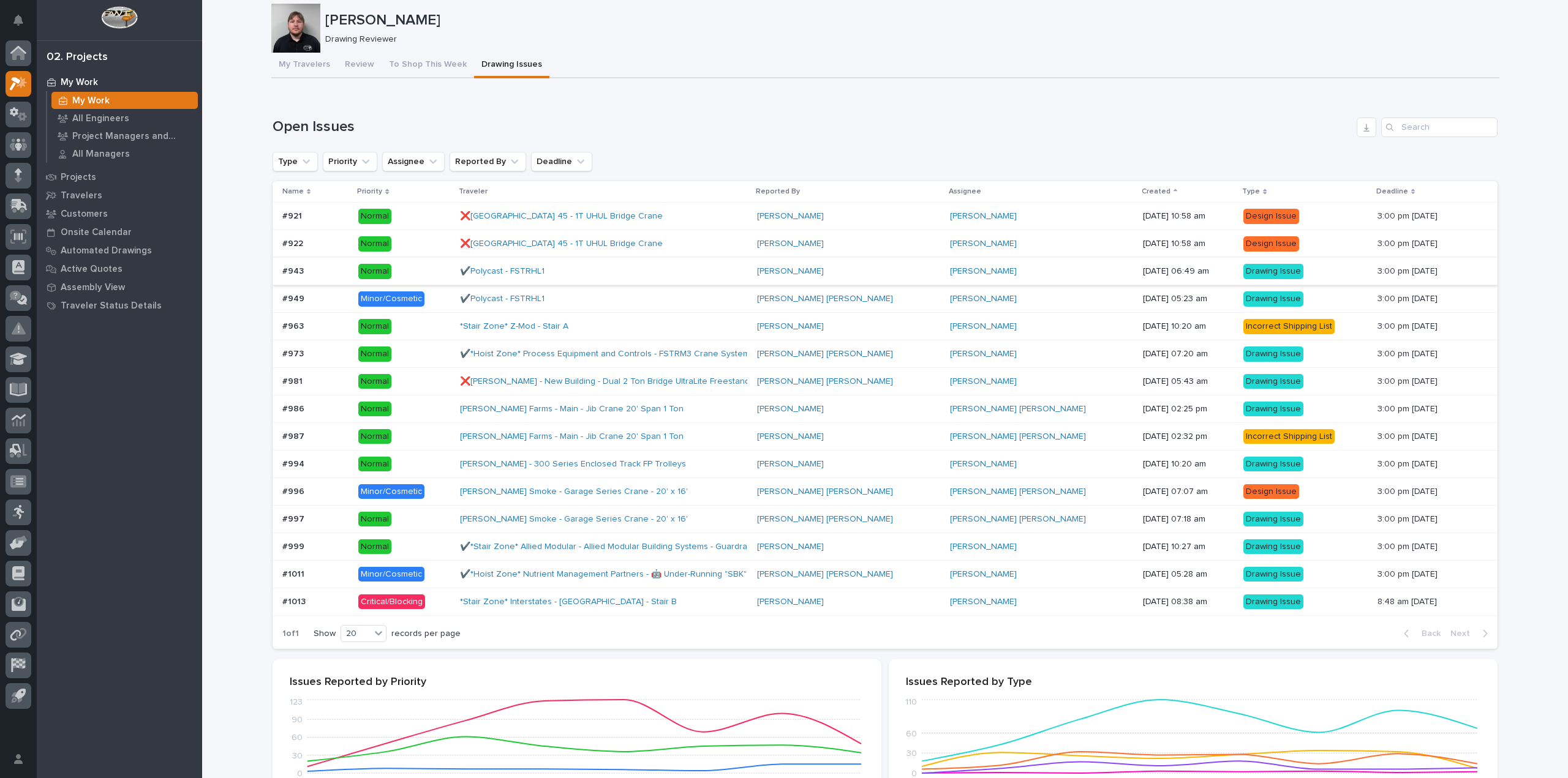
scroll to position [61, 0]
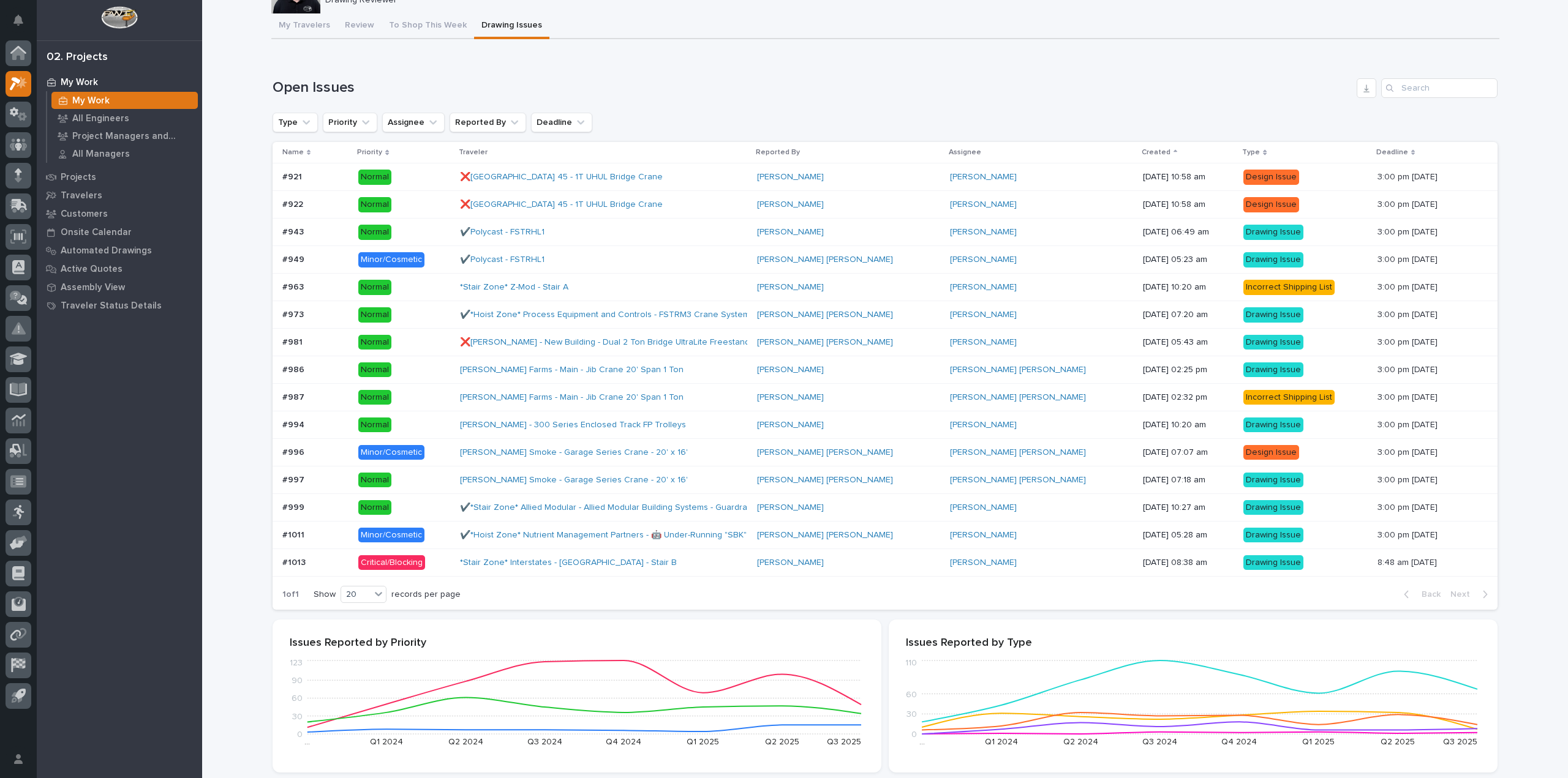
click at [450, 569] on p "Critical/Blocking" at bounding box center [404, 562] width 92 height 15
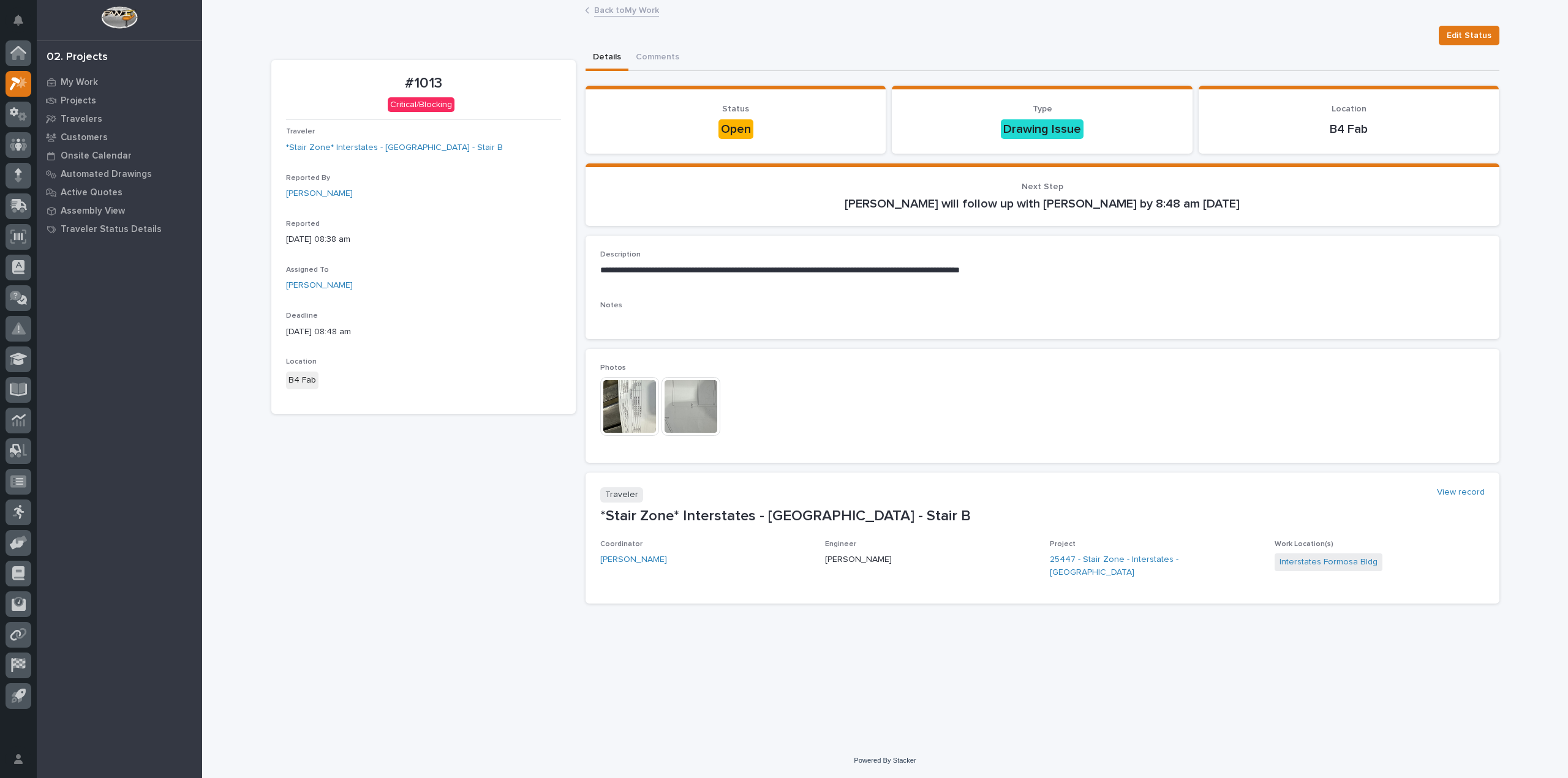
click at [654, 405] on img at bounding box center [629, 406] width 59 height 59
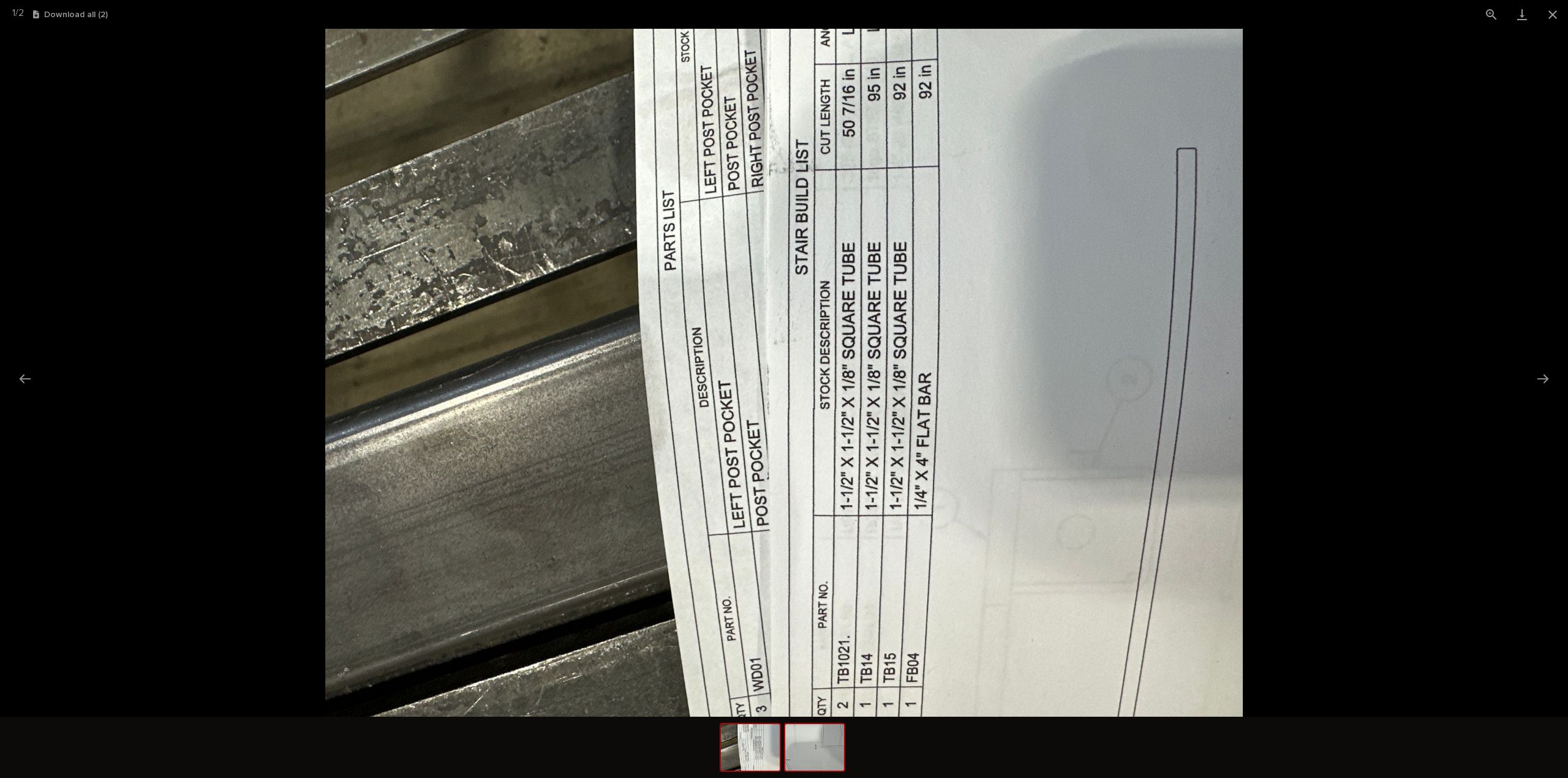
drag, startPoint x: 825, startPoint y: 746, endPoint x: 803, endPoint y: 750, distance: 22.4
click at [824, 746] on img at bounding box center [814, 747] width 59 height 46
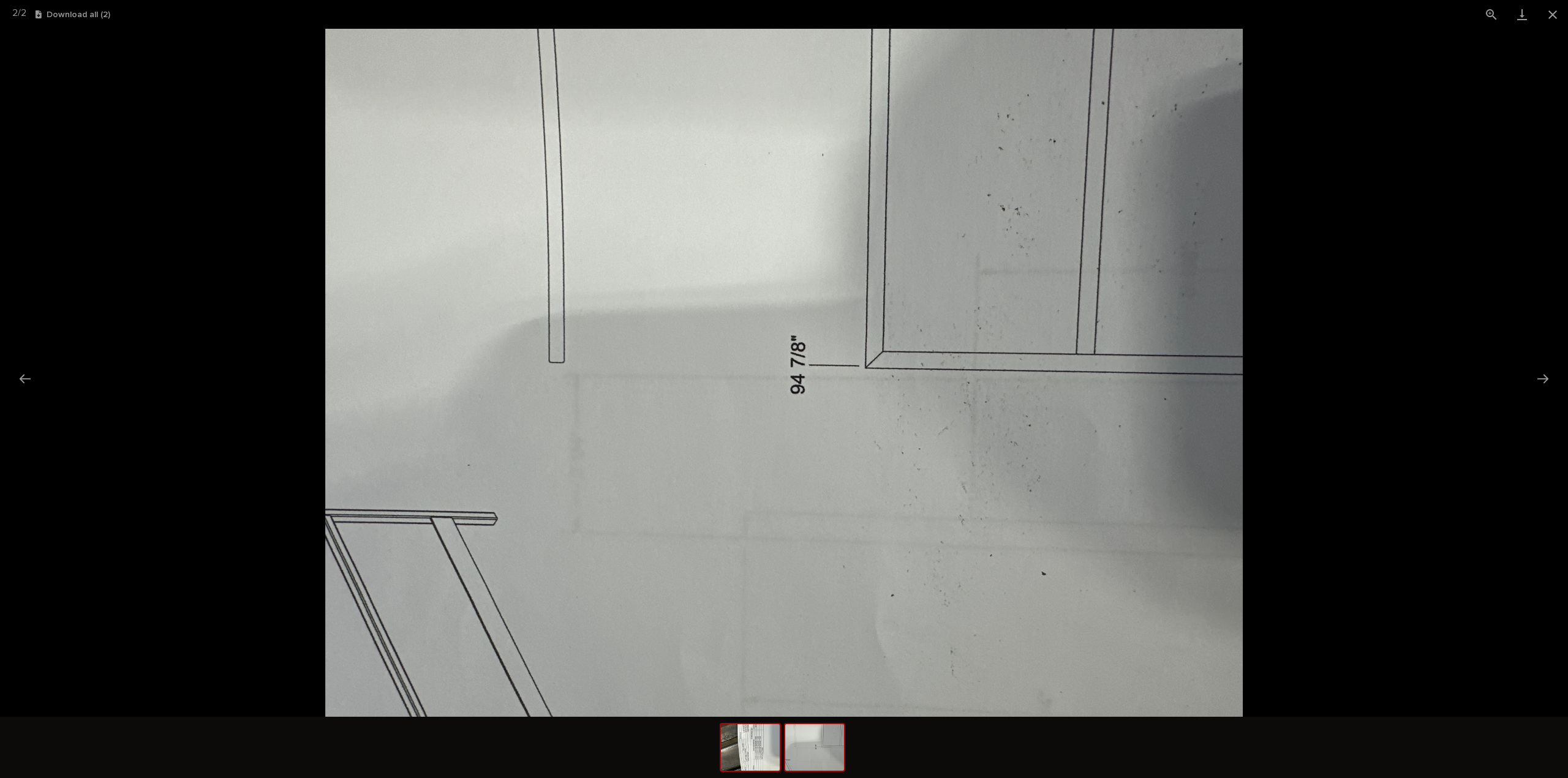
click at [763, 755] on img at bounding box center [750, 747] width 59 height 46
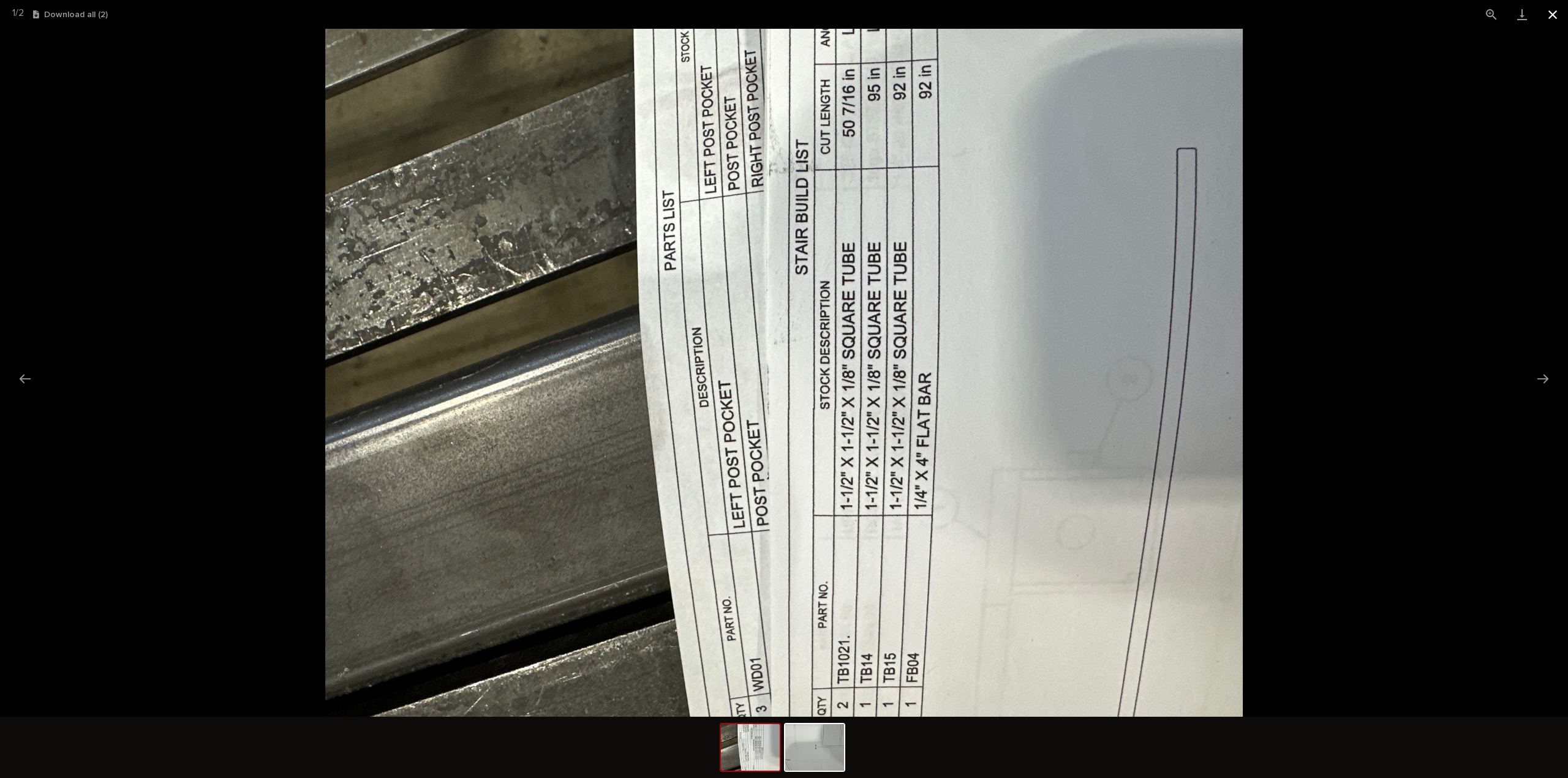
click at [1551, 18] on button "Close gallery" at bounding box center [1552, 14] width 31 height 29
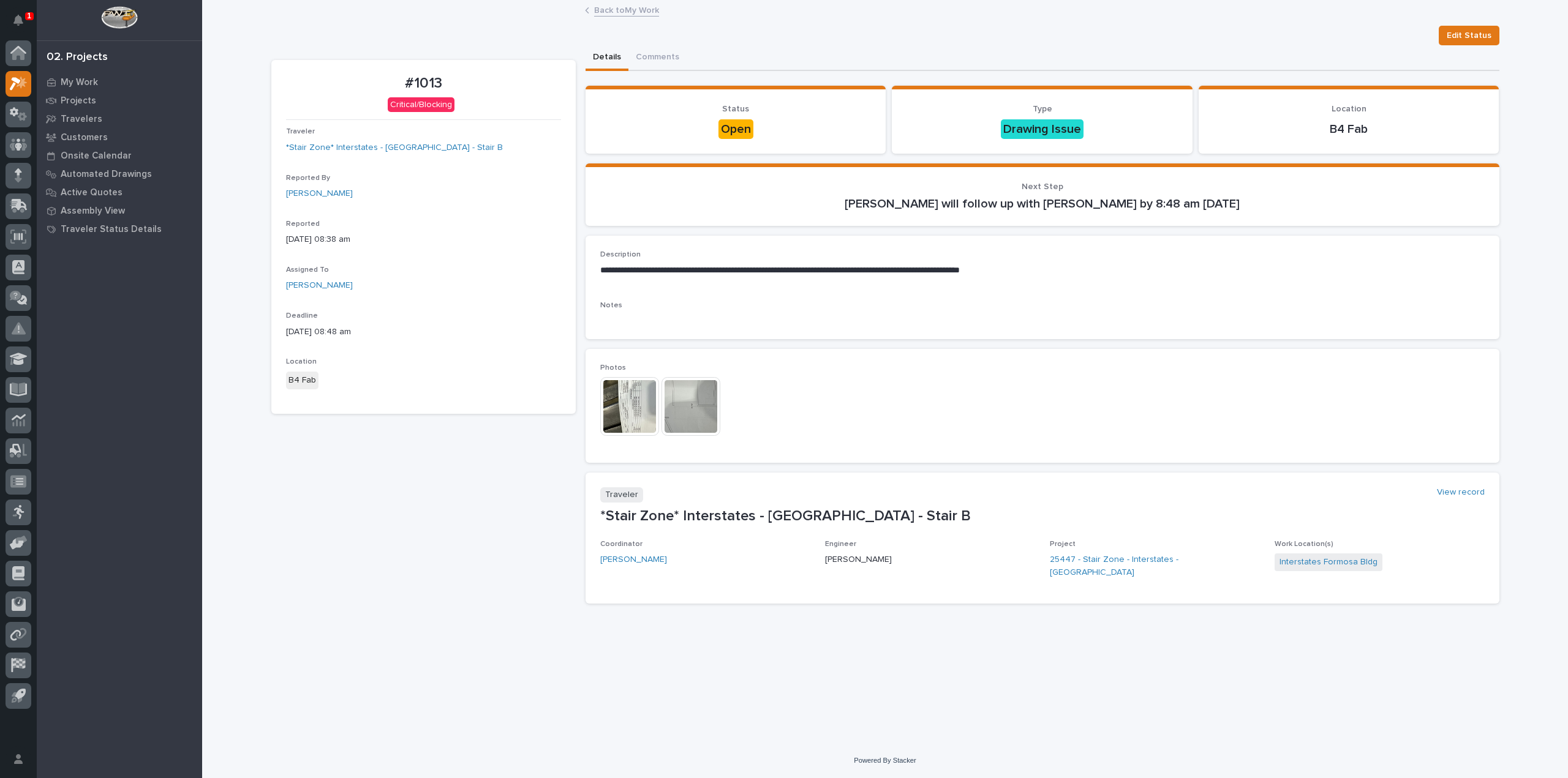
click at [643, 12] on link "Back to My Work" at bounding box center [626, 9] width 65 height 14
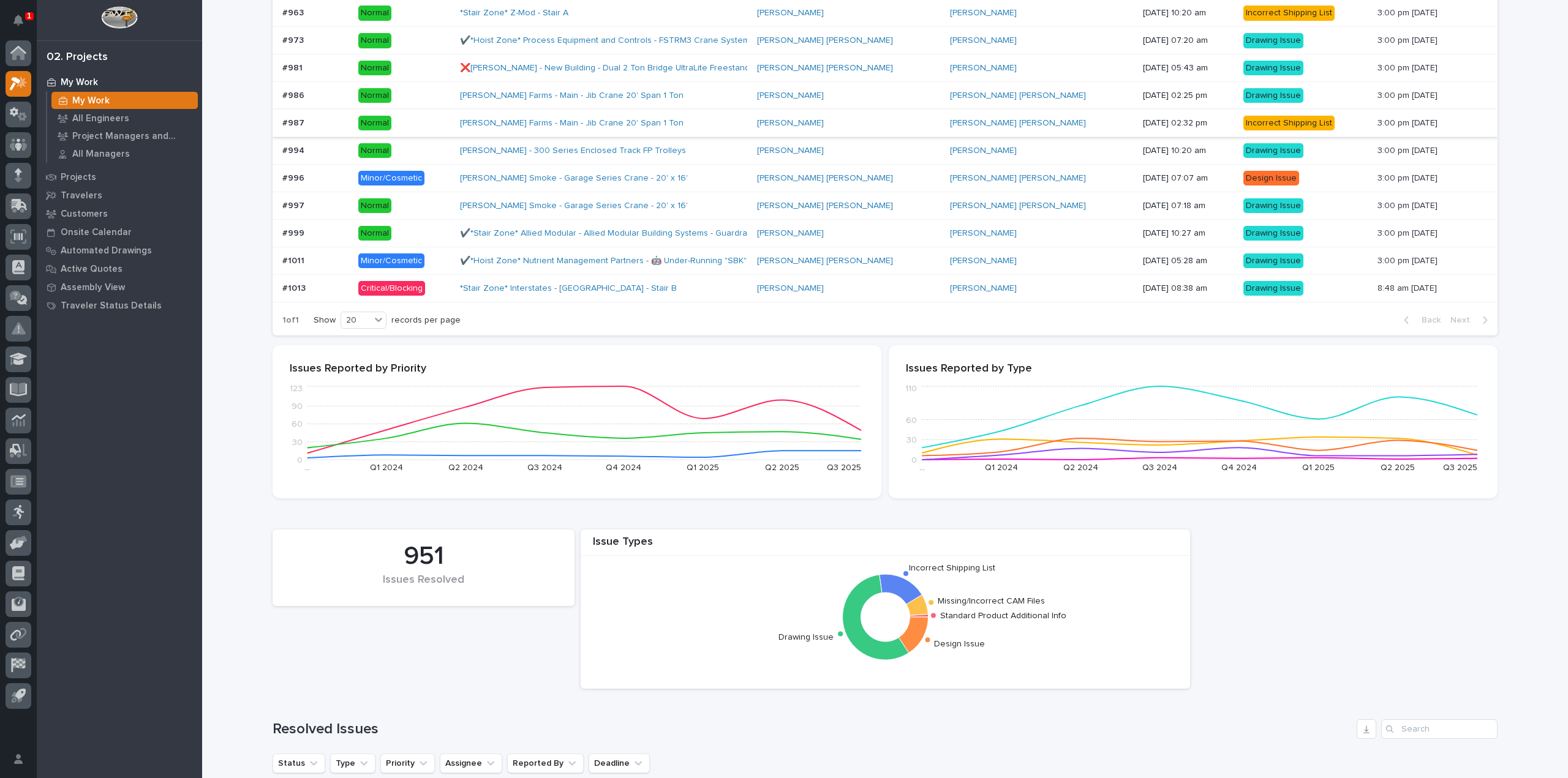
scroll to position [551, 0]
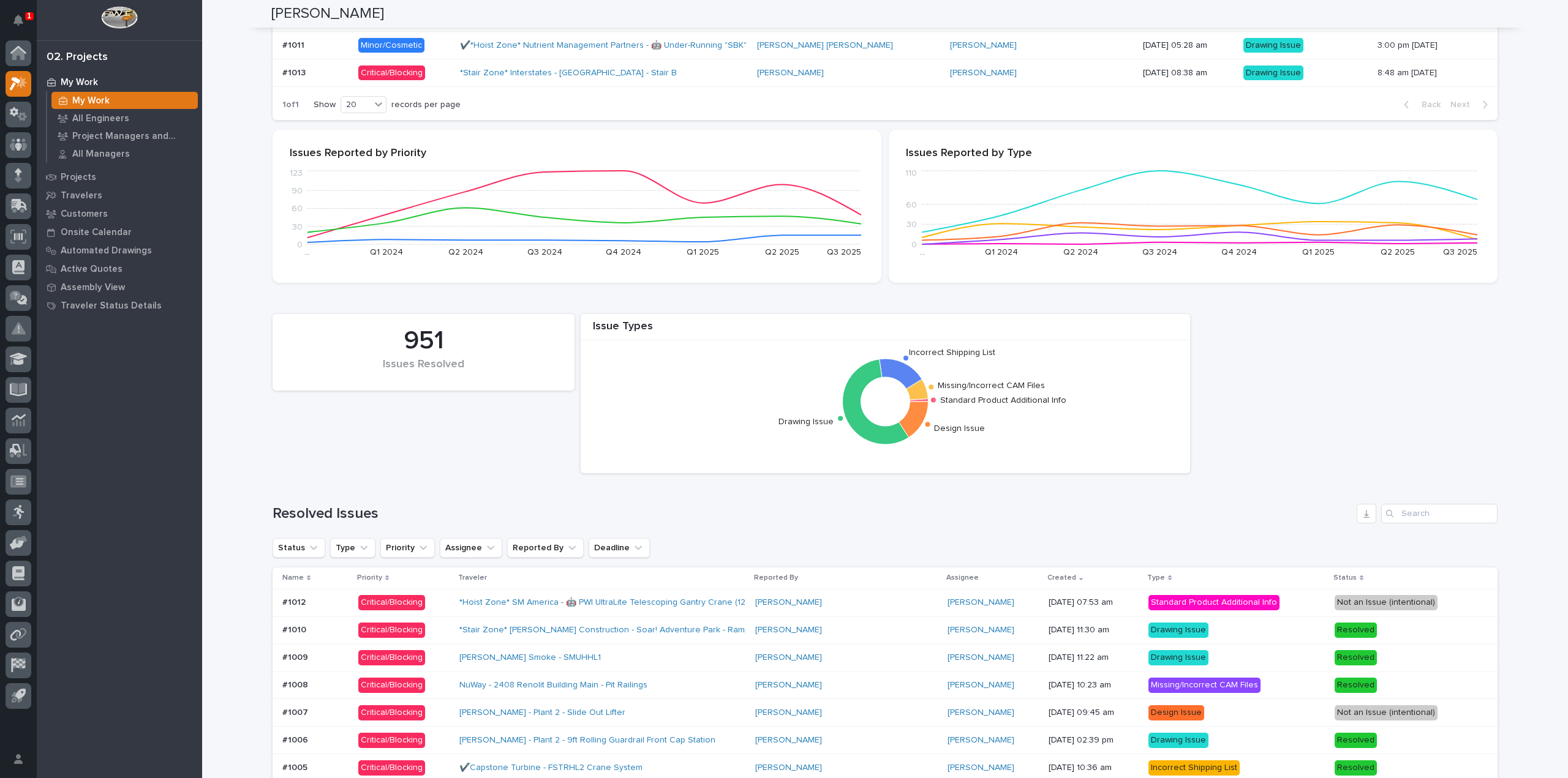
click at [439, 602] on p "Critical/Blocking" at bounding box center [404, 602] width 91 height 15
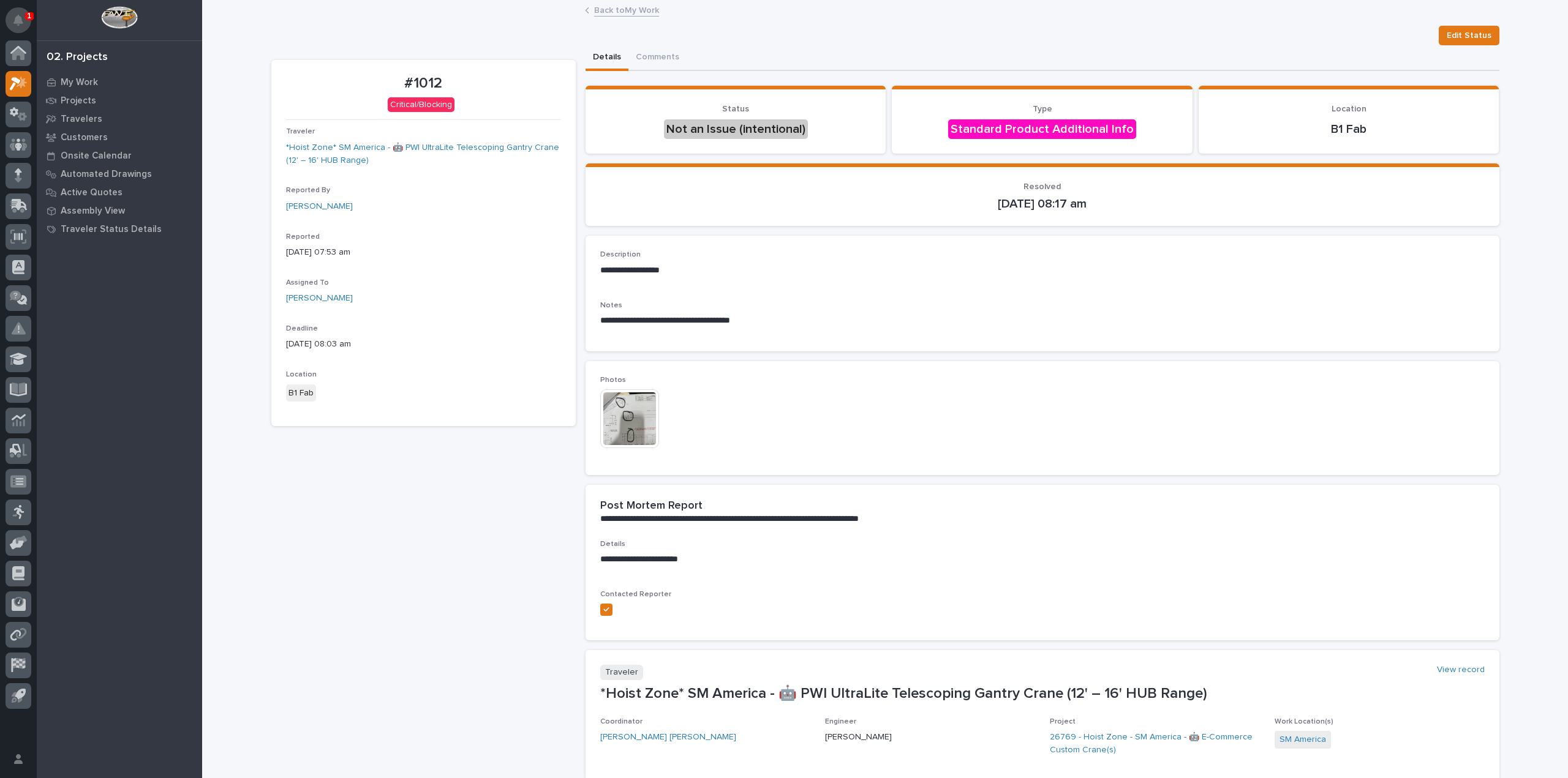
click at [26, 24] on button "Notifications" at bounding box center [18, 20] width 26 height 26
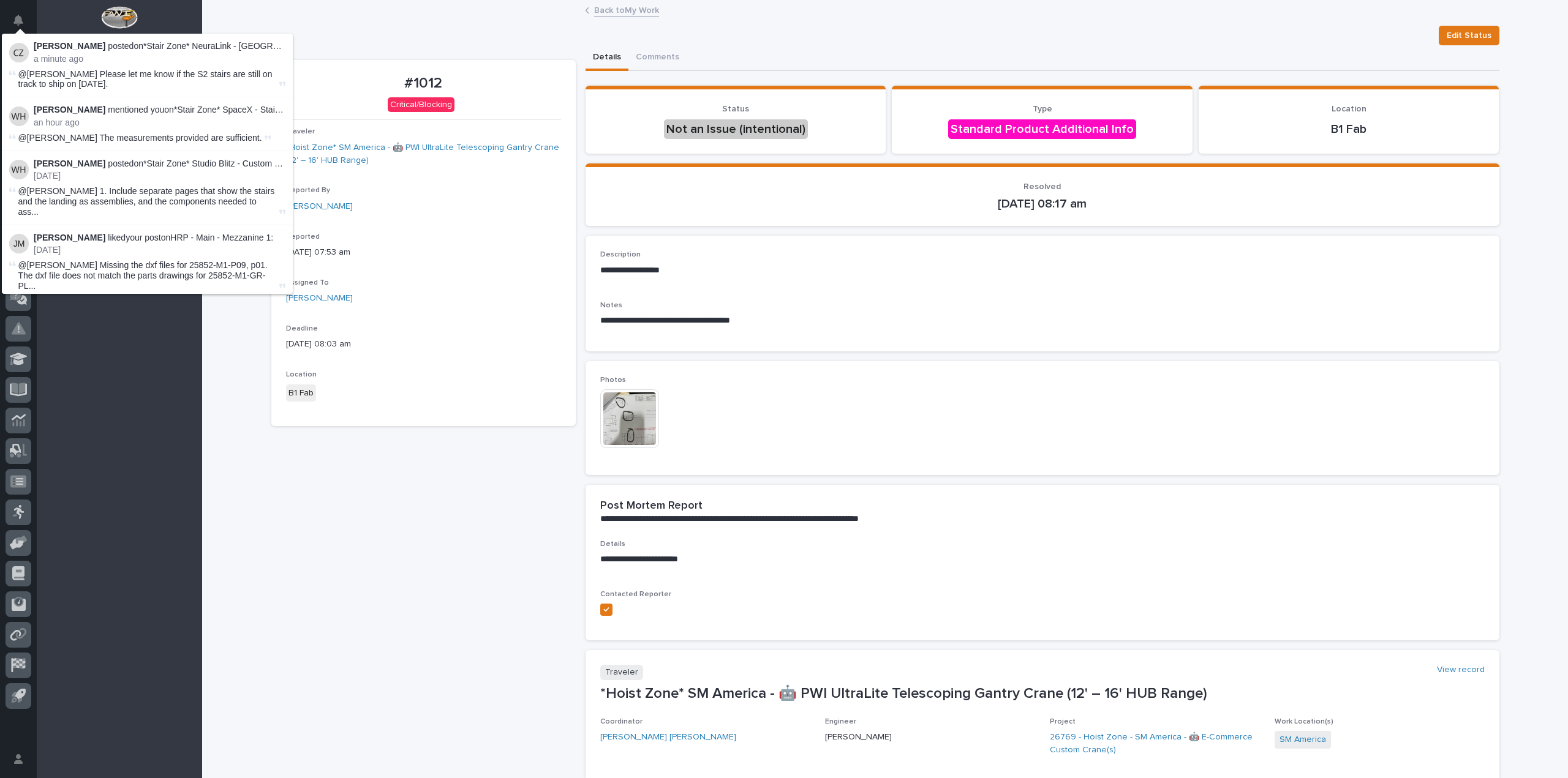
click at [613, 11] on link "Back to My Work" at bounding box center [626, 9] width 65 height 14
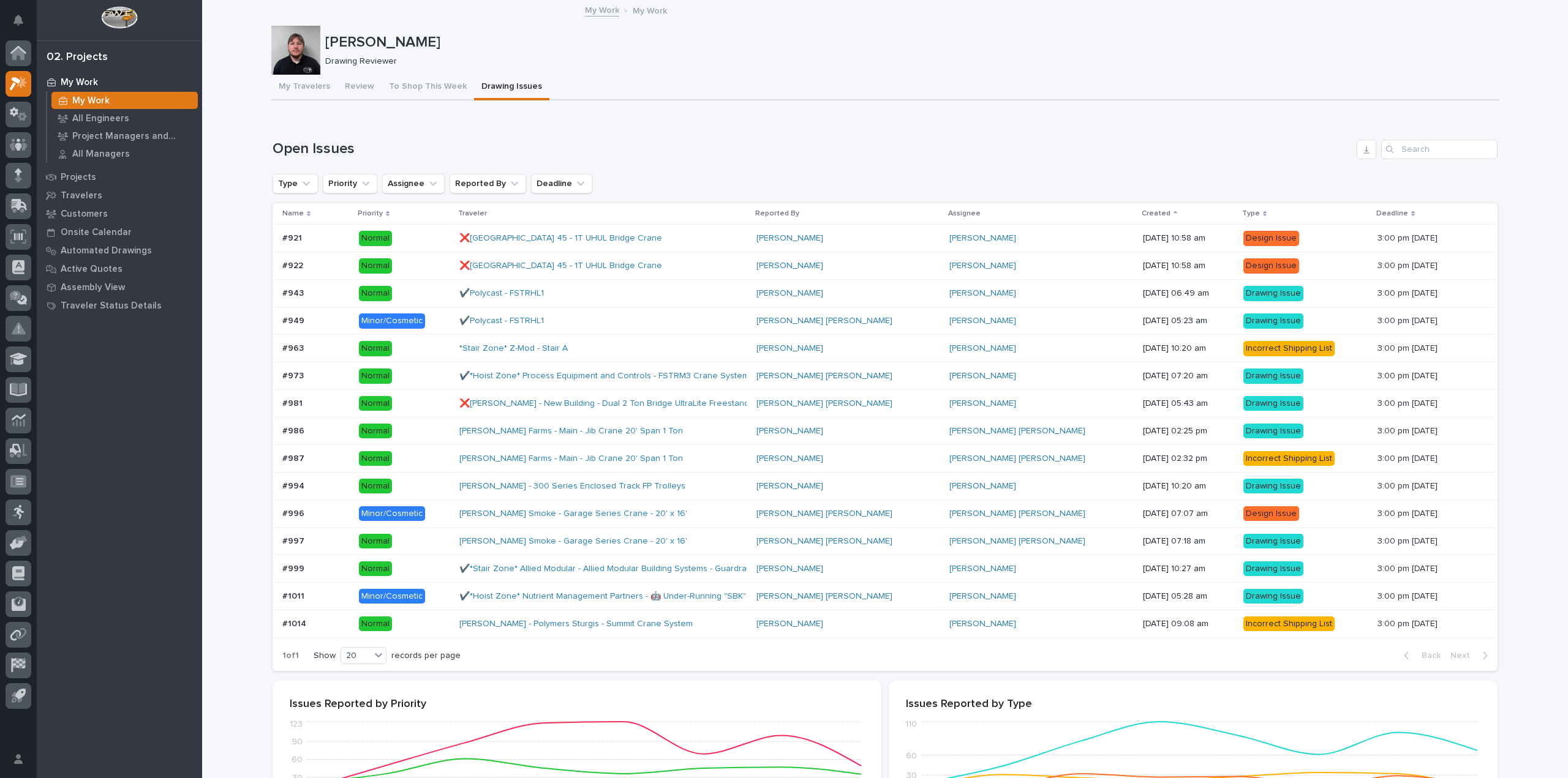
click at [450, 618] on p "Normal" at bounding box center [404, 624] width 91 height 15
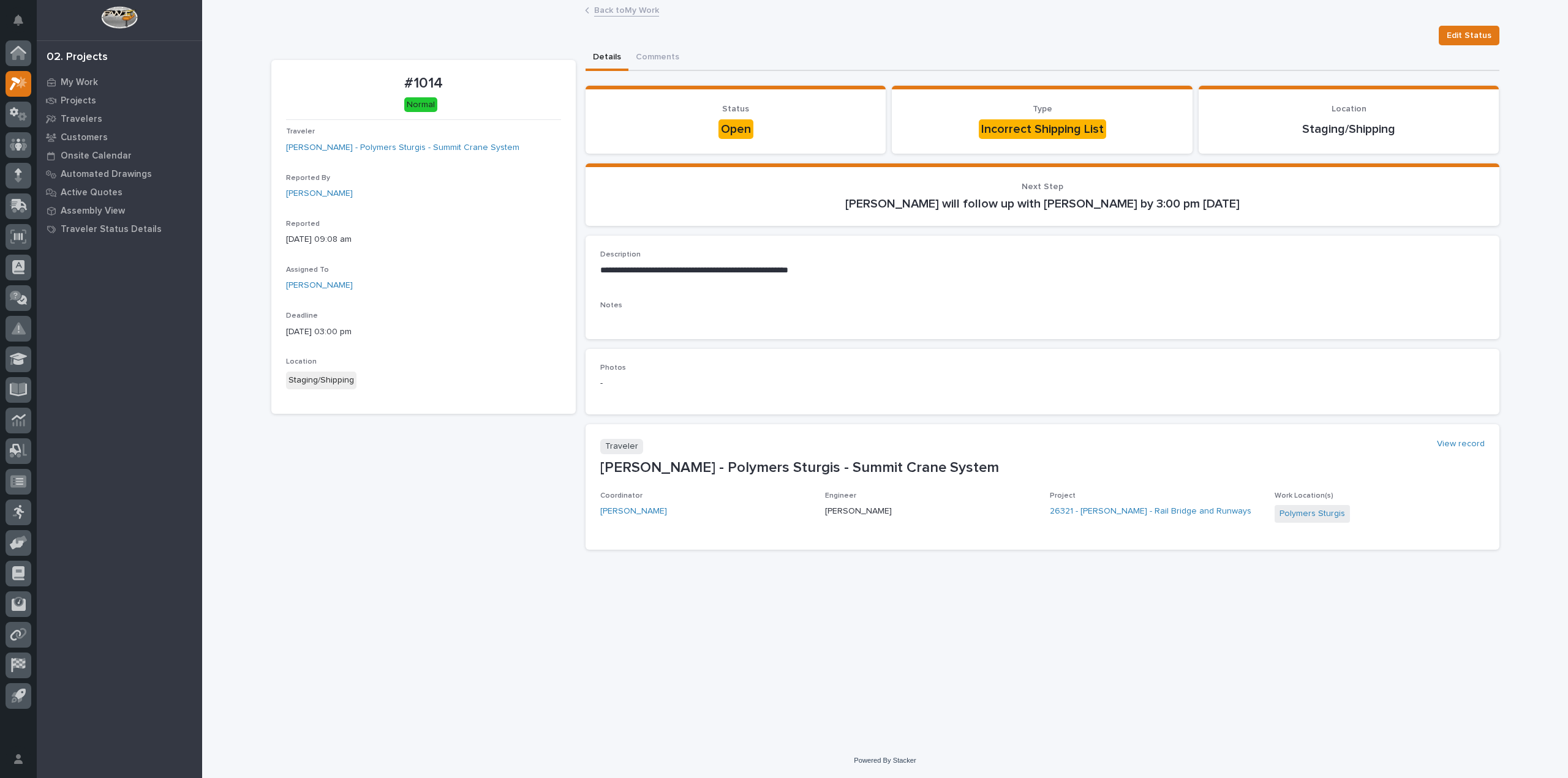
click at [643, 13] on link "Back to My Work" at bounding box center [626, 9] width 65 height 14
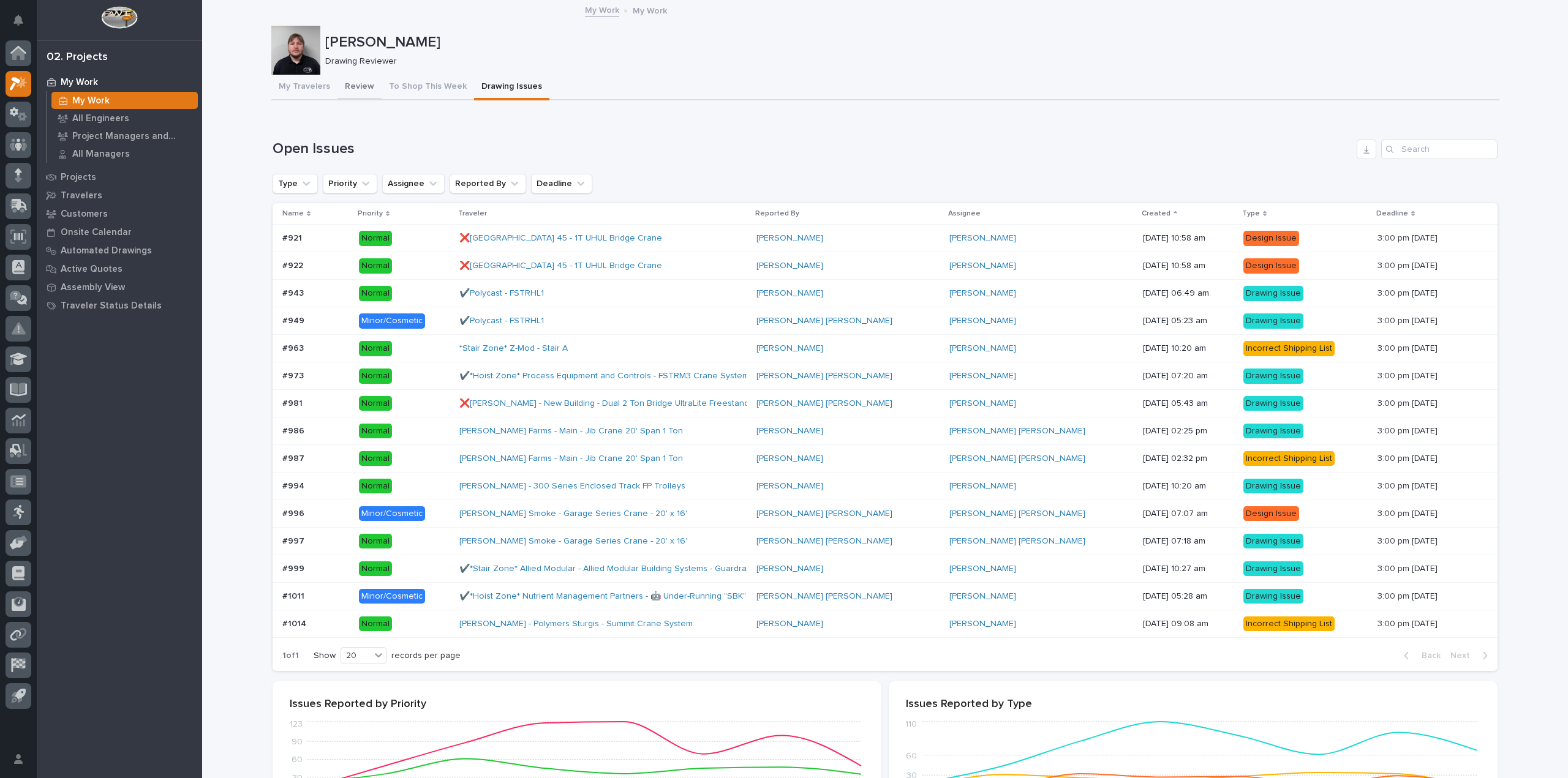
click at [357, 87] on button "Review" at bounding box center [359, 87] width 44 height 26
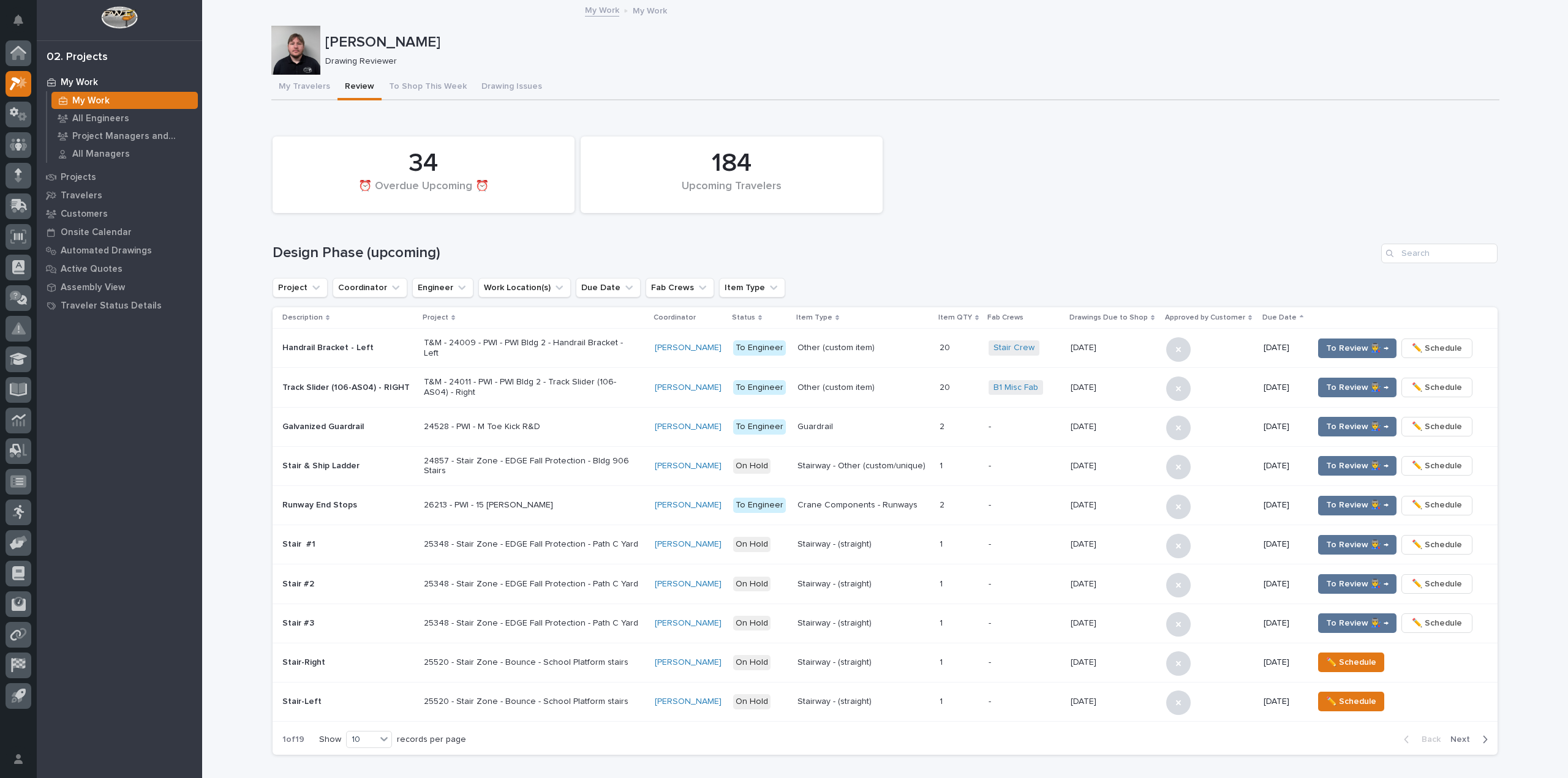
scroll to position [673, 0]
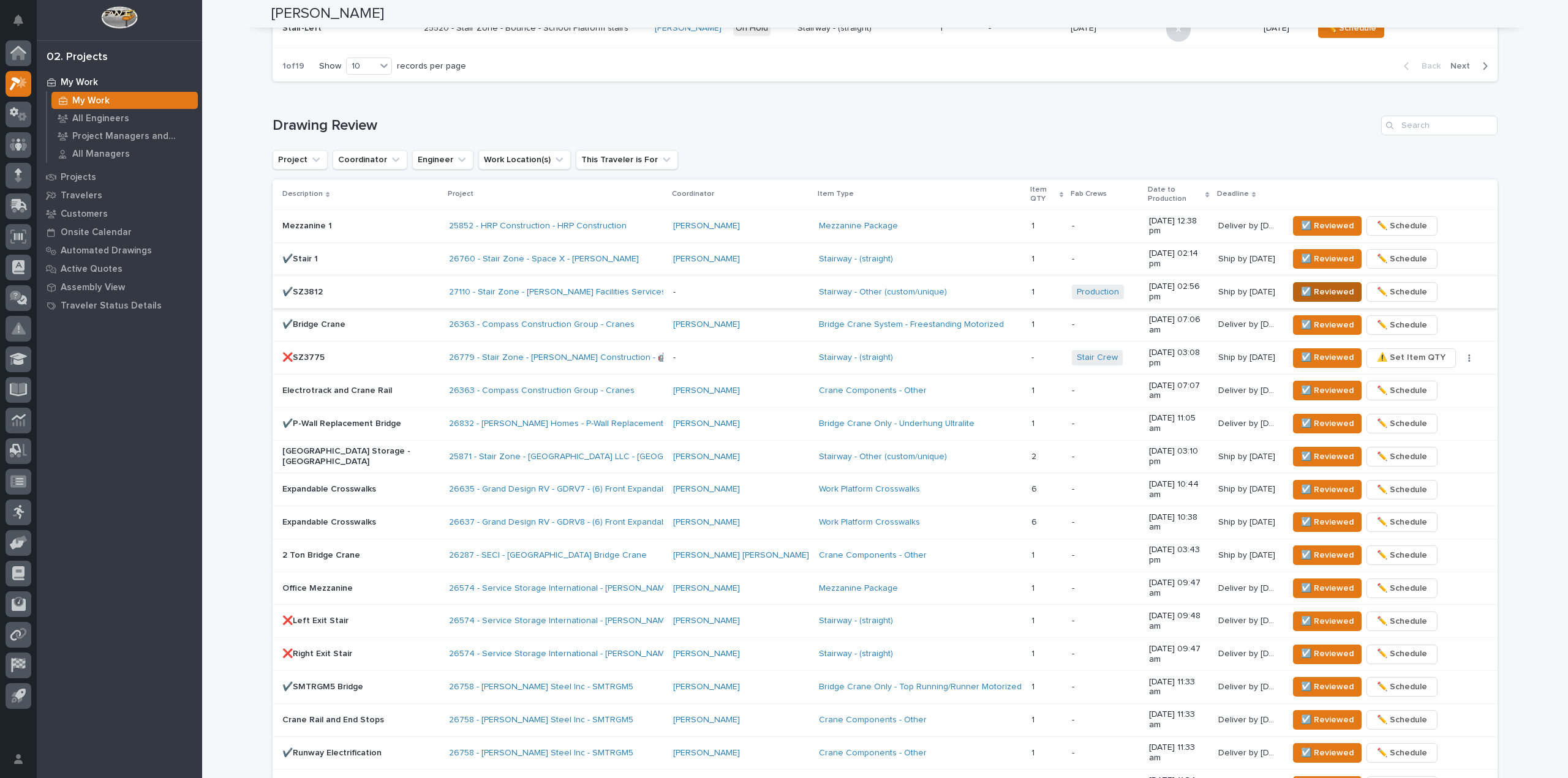
click at [1329, 285] on span "☑️ Reviewed" at bounding box center [1327, 292] width 53 height 15
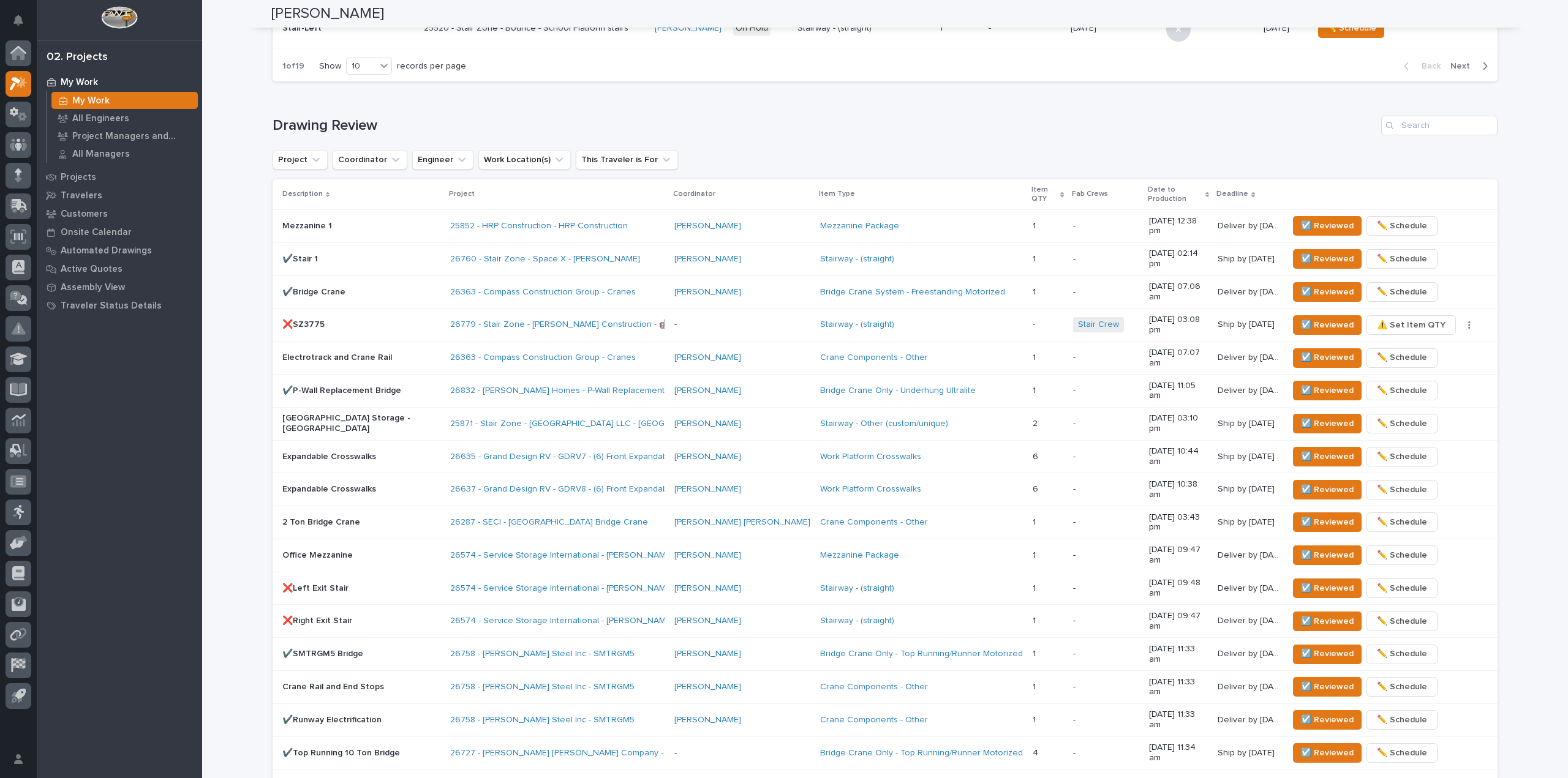
scroll to position [659, 0]
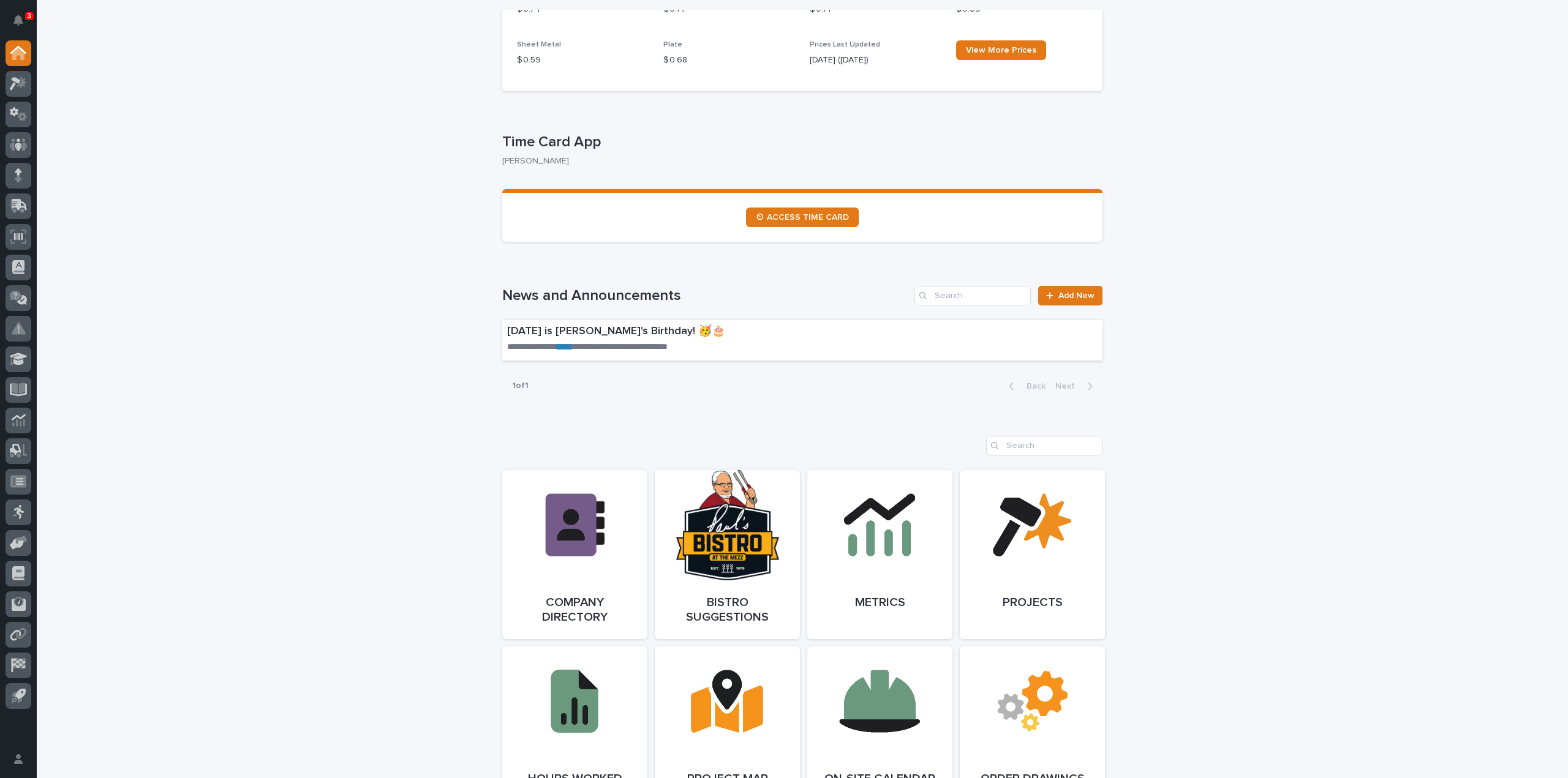
scroll to position [796, 0]
